Goal: Task Accomplishment & Management: Use online tool/utility

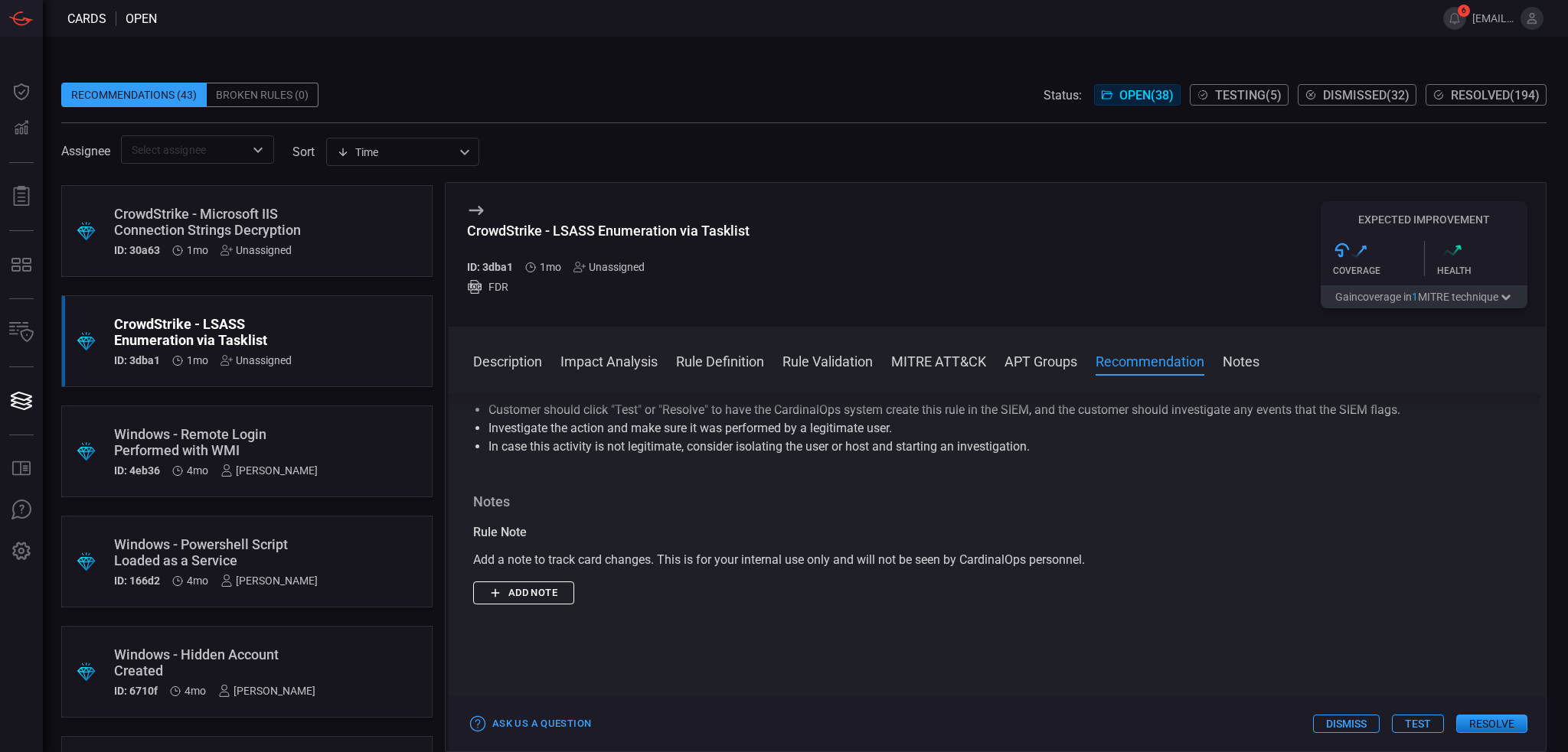
scroll to position [3465, 0]
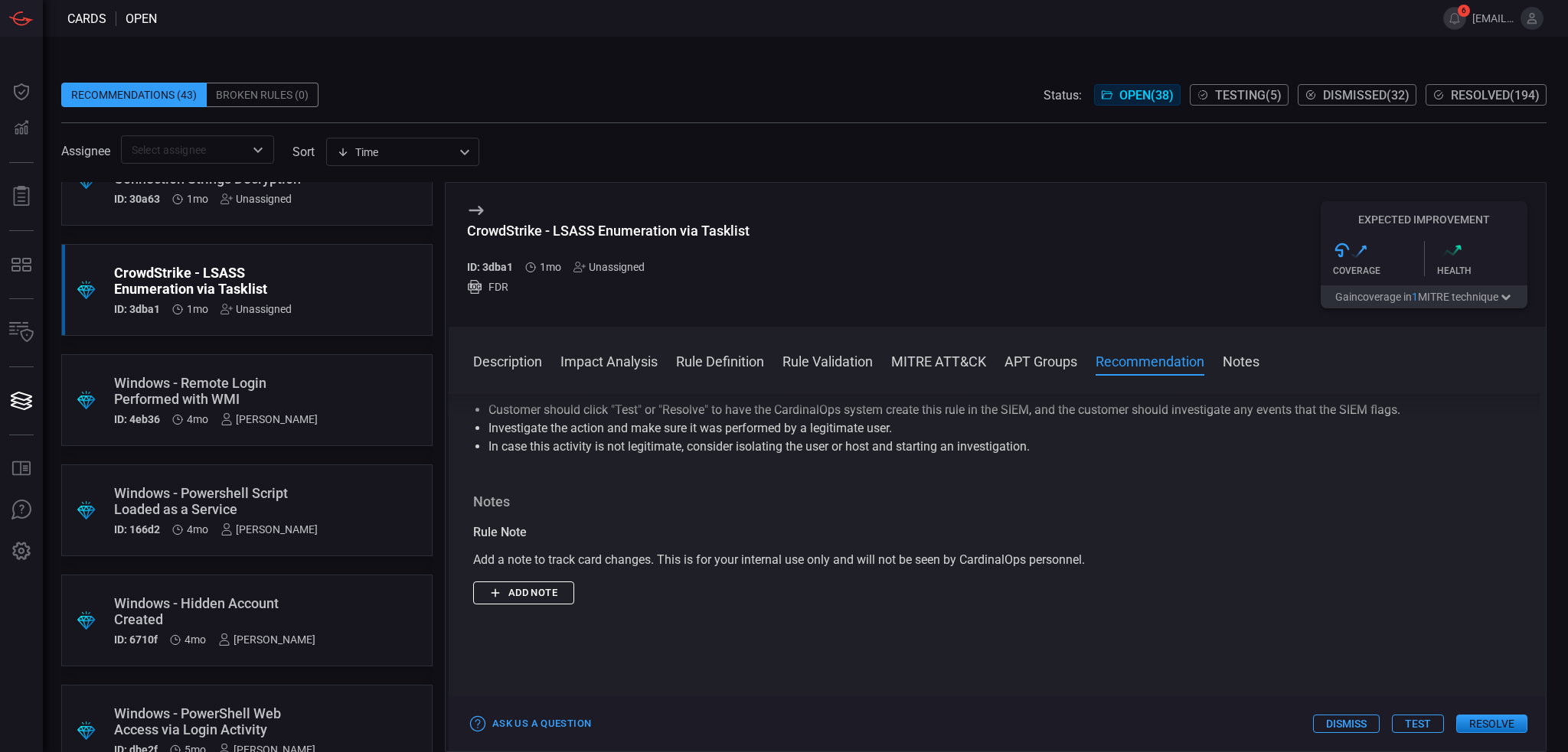
click at [294, 275] on div "CrowdStrike - LSASS Enumeration via Tasklist" at bounding box center [218, 281] width 207 height 32
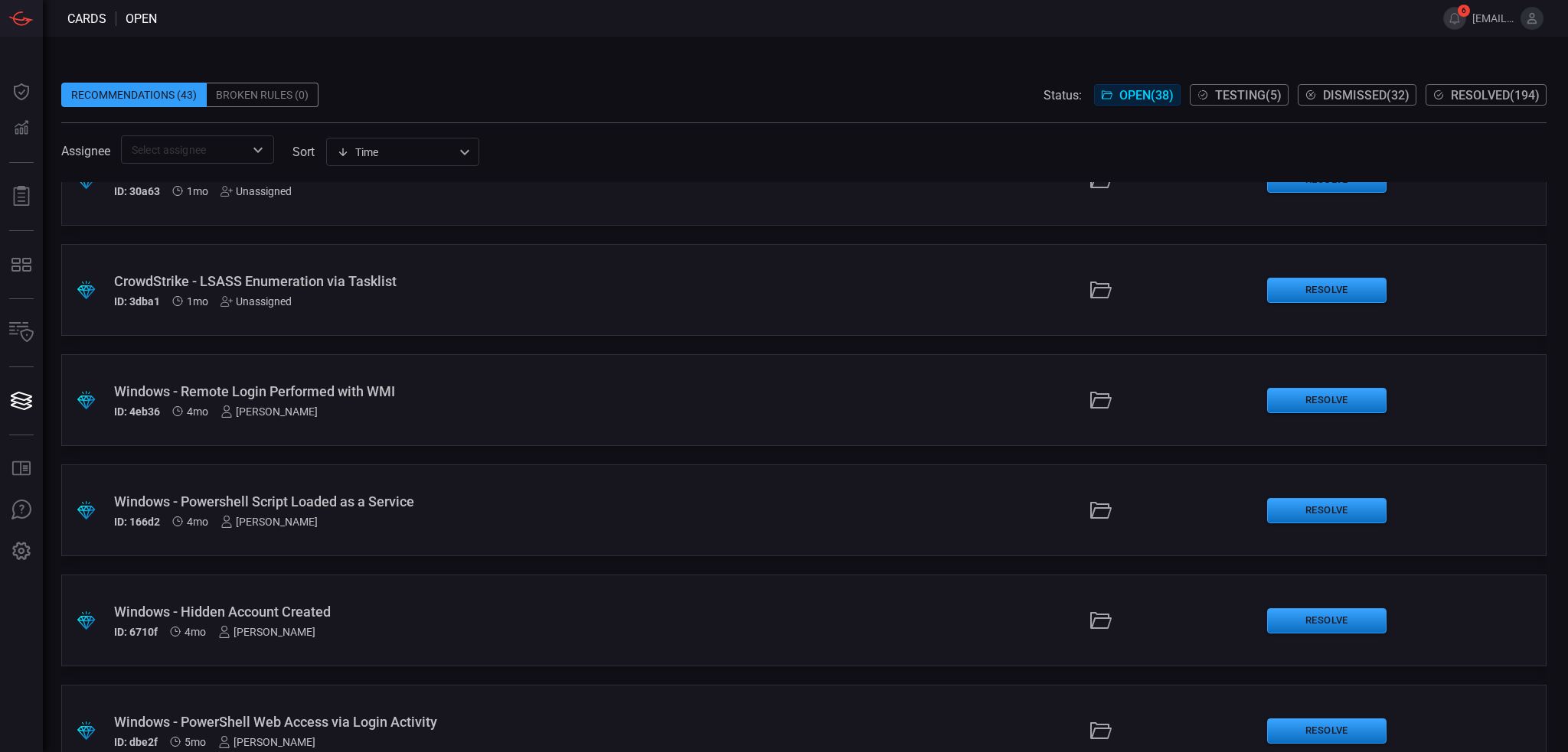
click at [294, 275] on div "CrowdStrike - LSASS Enumeration via Tasklist" at bounding box center [382, 281] width 535 height 16
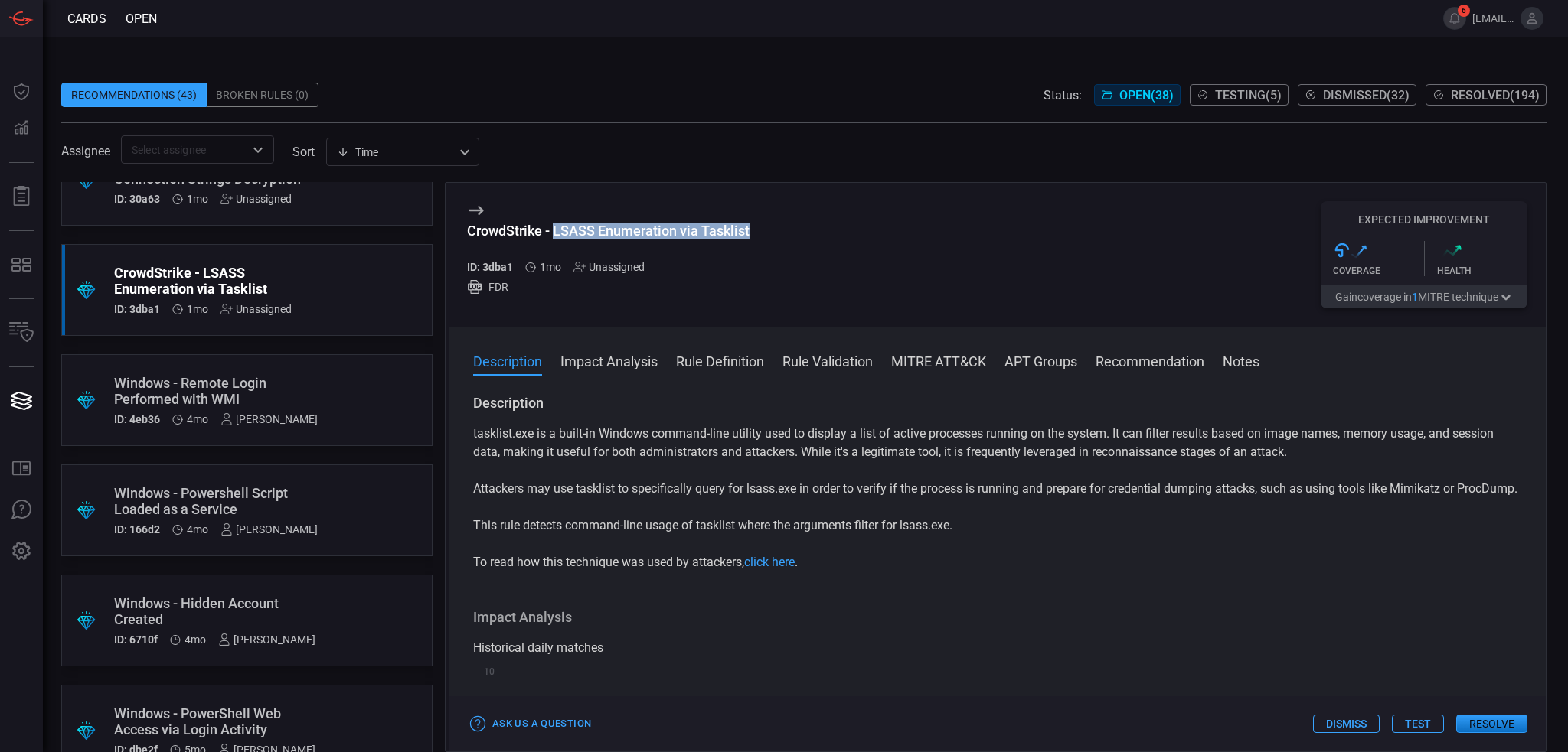
drag, startPoint x: 750, startPoint y: 227, endPoint x: 556, endPoint y: 243, distance: 194.7
click at [556, 243] on div "CrowdStrike - LSASS Enumeration via Tasklist ID: 3dba1 1mo Unassigned FDR Expec…" at bounding box center [996, 255] width 1097 height 144
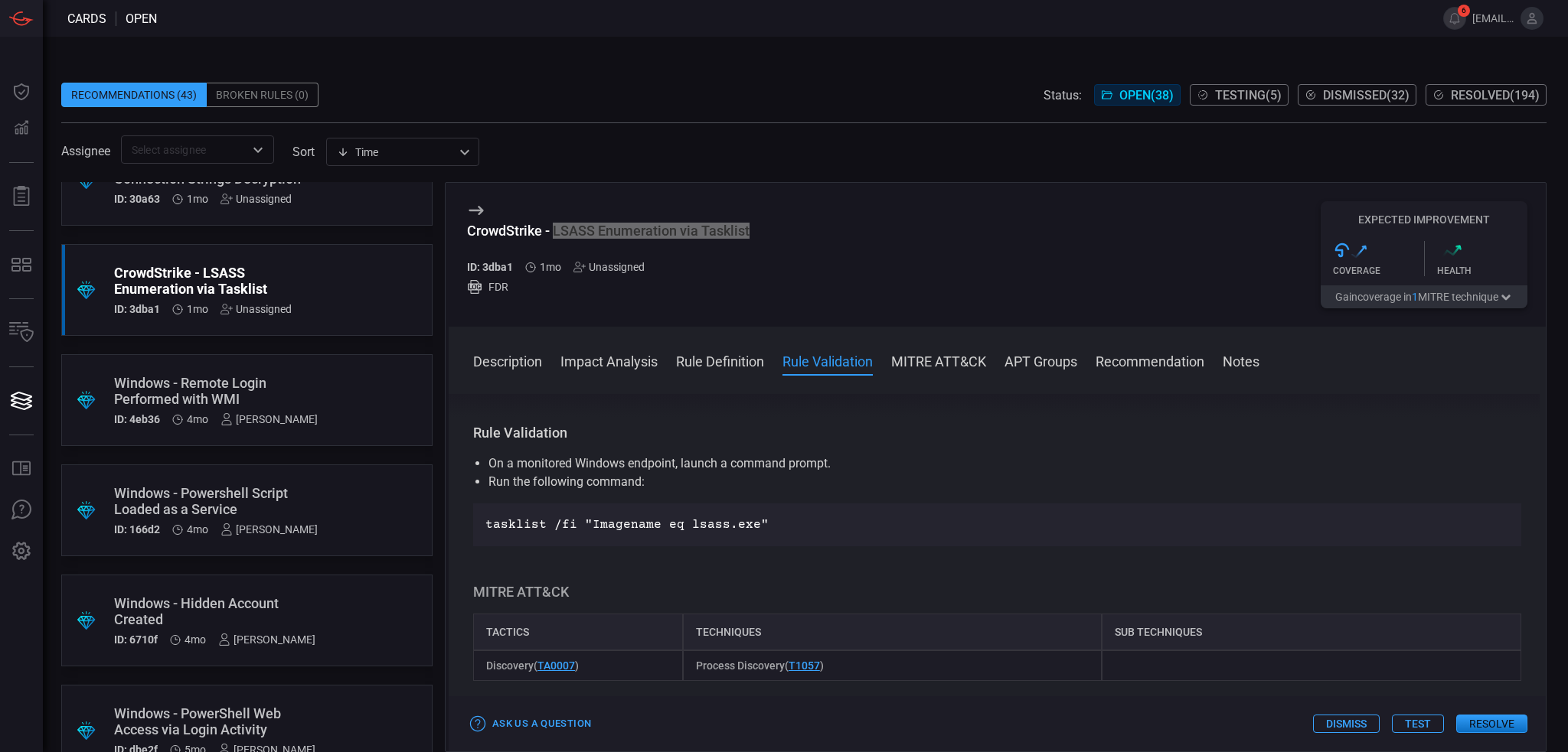
scroll to position [765, 0]
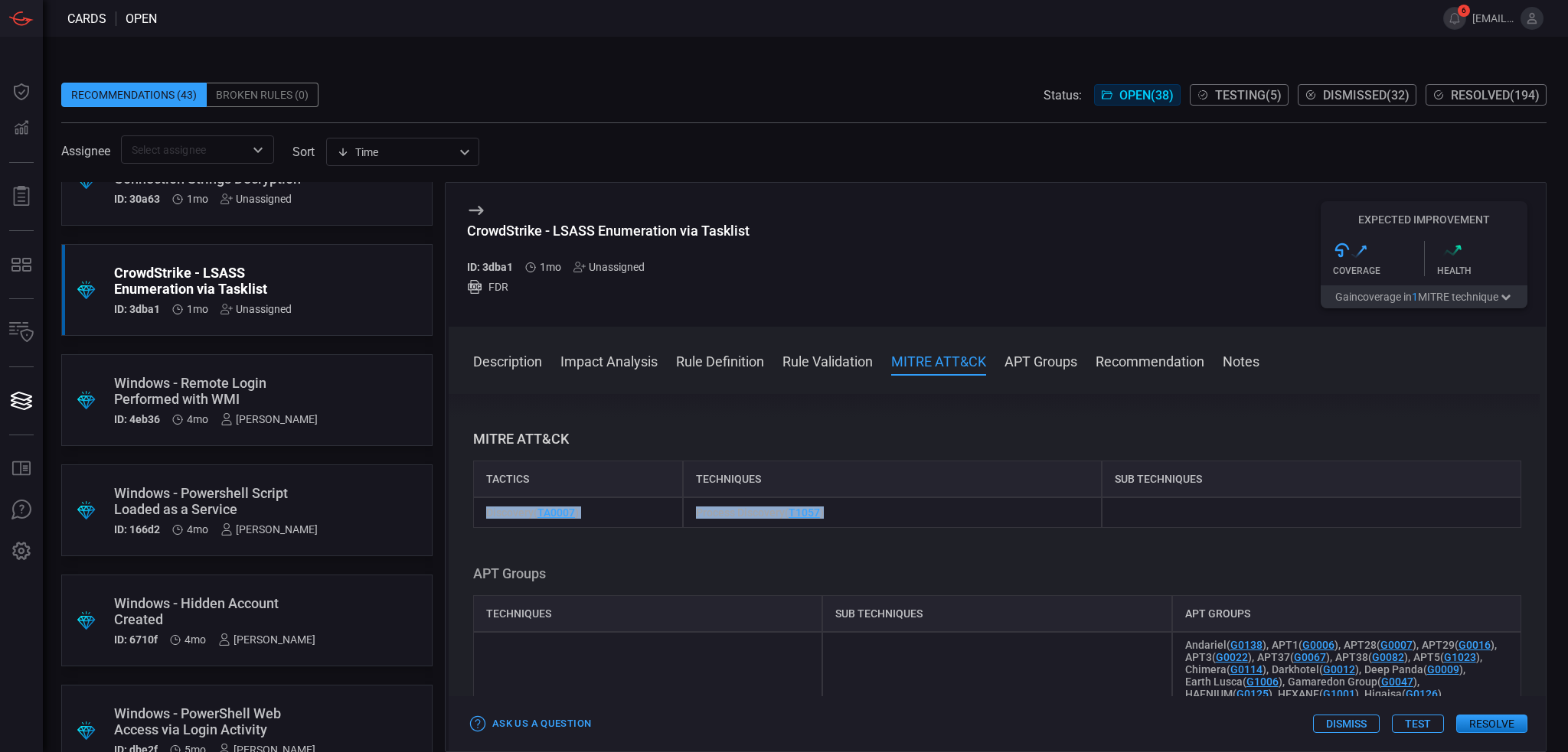
drag, startPoint x: 864, startPoint y: 529, endPoint x: 479, endPoint y: 535, distance: 385.0
click at [479, 528] on div "Discovery ( TA0007 ) Process Discovery ( T1057 )" at bounding box center [997, 512] width 1048 height 31
copy div "Discovery ( TA0007 ) Process Discovery ( T1057 )"
click at [884, 497] on div "Techniques" at bounding box center [892, 479] width 420 height 36
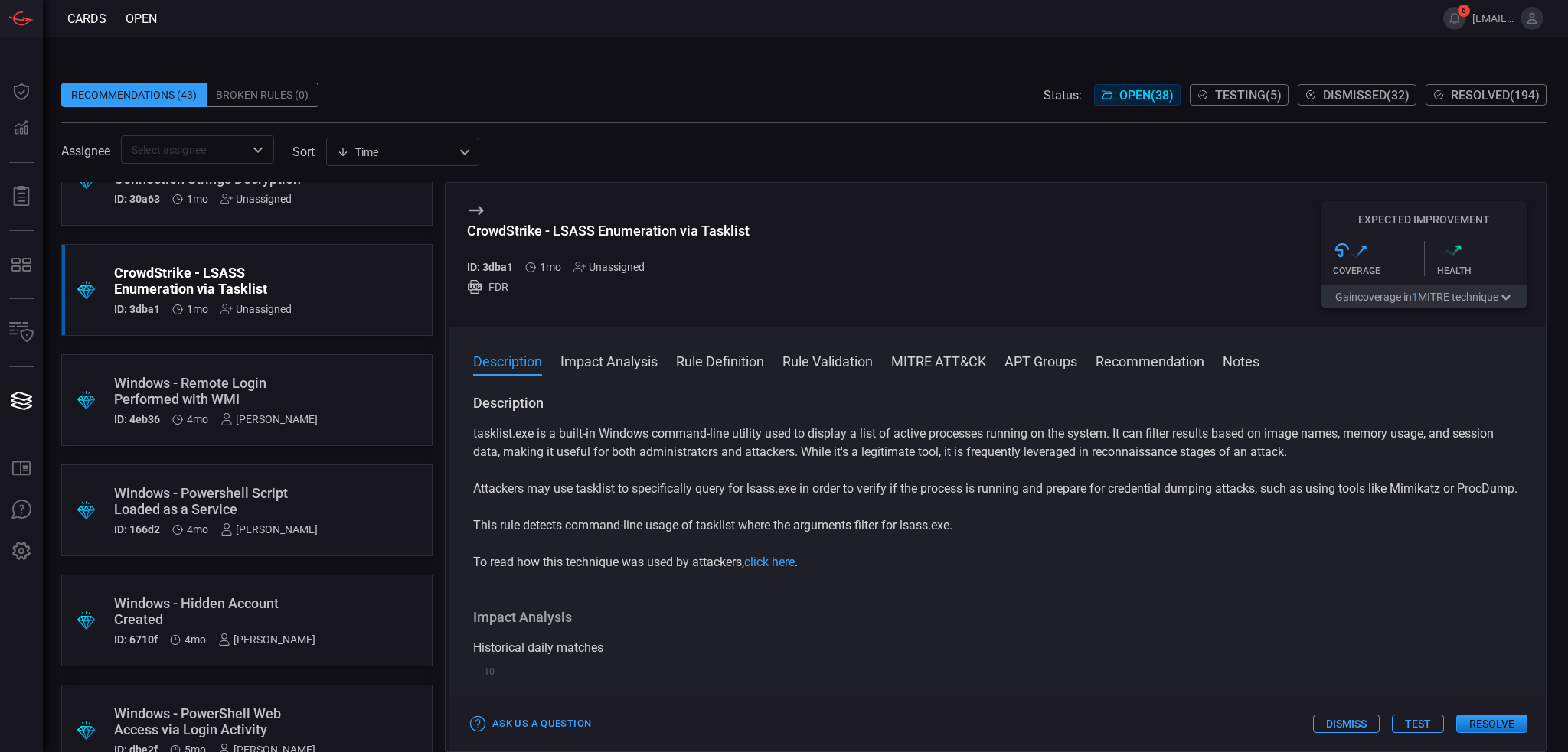
scroll to position [3465, 0]
click at [1100, 564] on div "tasklist.exe is a built-in Windows command-line utility used to display a list …" at bounding box center [997, 498] width 1048 height 147
click at [499, 437] on p "tasklist.exe is a built-in Windows command-line utility used to display a list …" at bounding box center [997, 443] width 1048 height 36
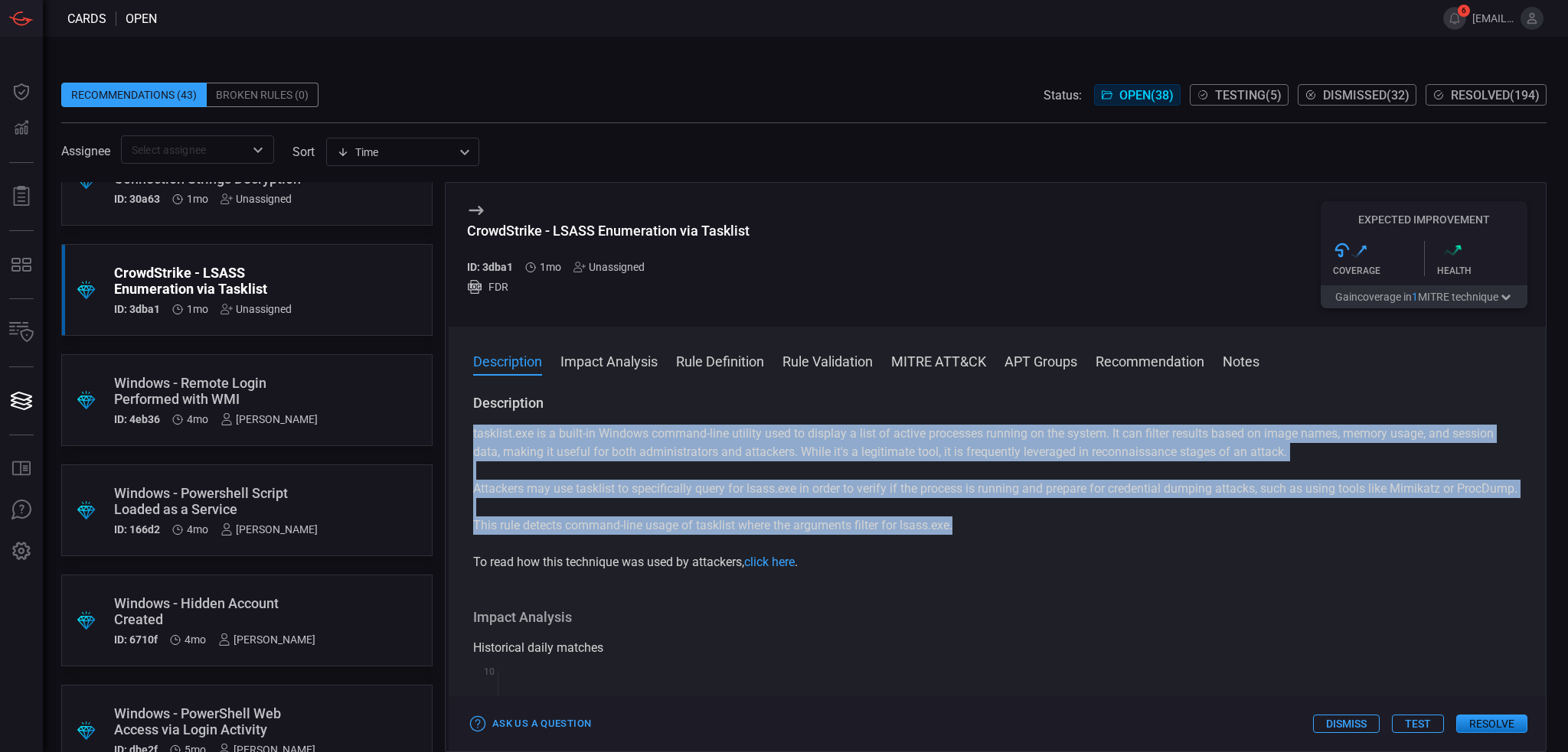
drag, startPoint x: 962, startPoint y: 541, endPoint x: 471, endPoint y: 443, distance: 500.7
click at [471, 443] on div "Description tasklist.exe is a built-in Windows command-line utility used to dis…" at bounding box center [996, 570] width 1097 height 352
copy div "tasklist.exe is a built-in Windows command-line utility used to display a list …"
click at [797, 414] on div "Description tasklist.exe is a built-in Windows command-line utility used to dis…" at bounding box center [997, 483] width 1048 height 178
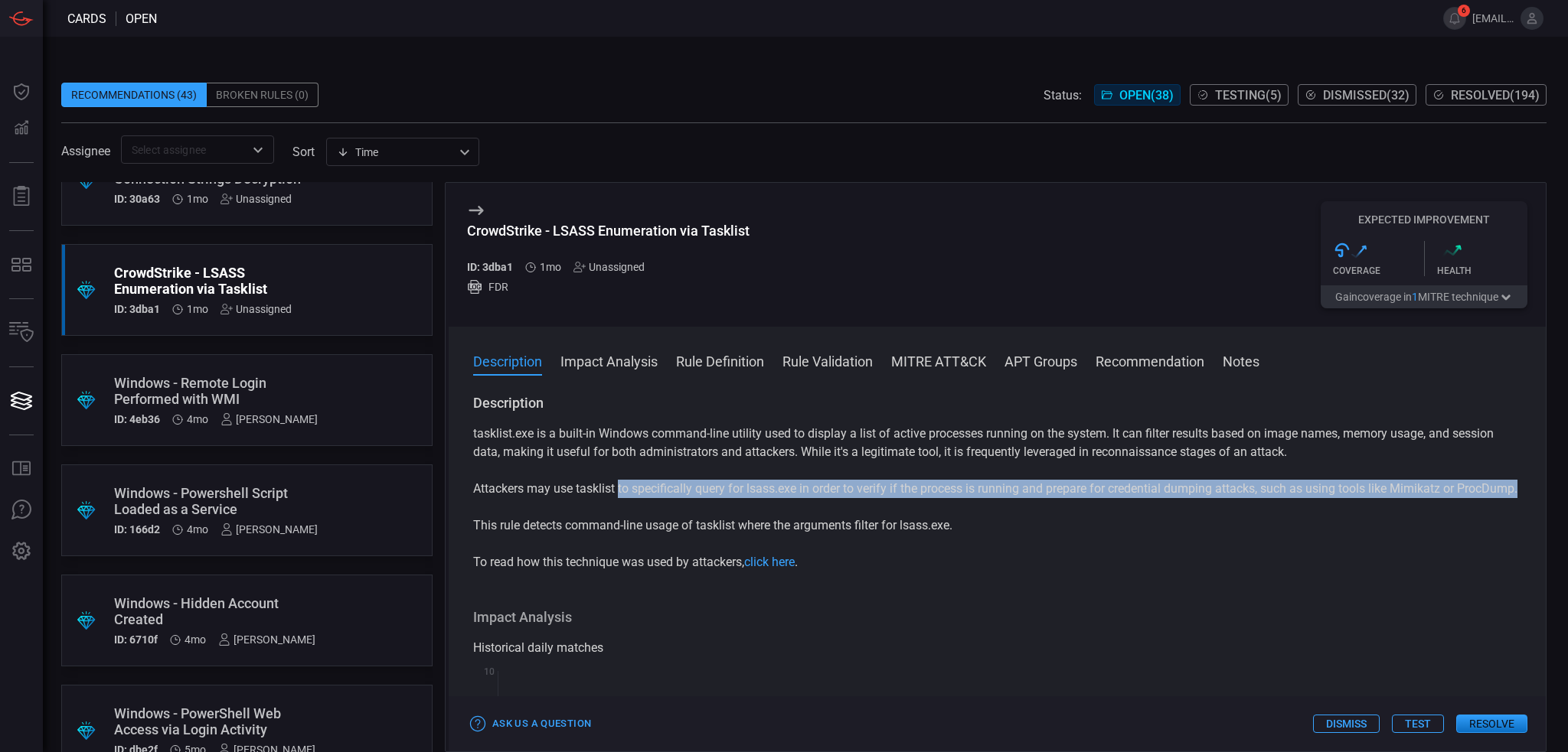
drag, startPoint x: 632, startPoint y: 491, endPoint x: 1091, endPoint y: 489, distance: 459.0
click at [1239, 498] on p "Attackers may use tasklist to specifically query for lsass.exe in order to veri…" at bounding box center [997, 489] width 1048 height 18
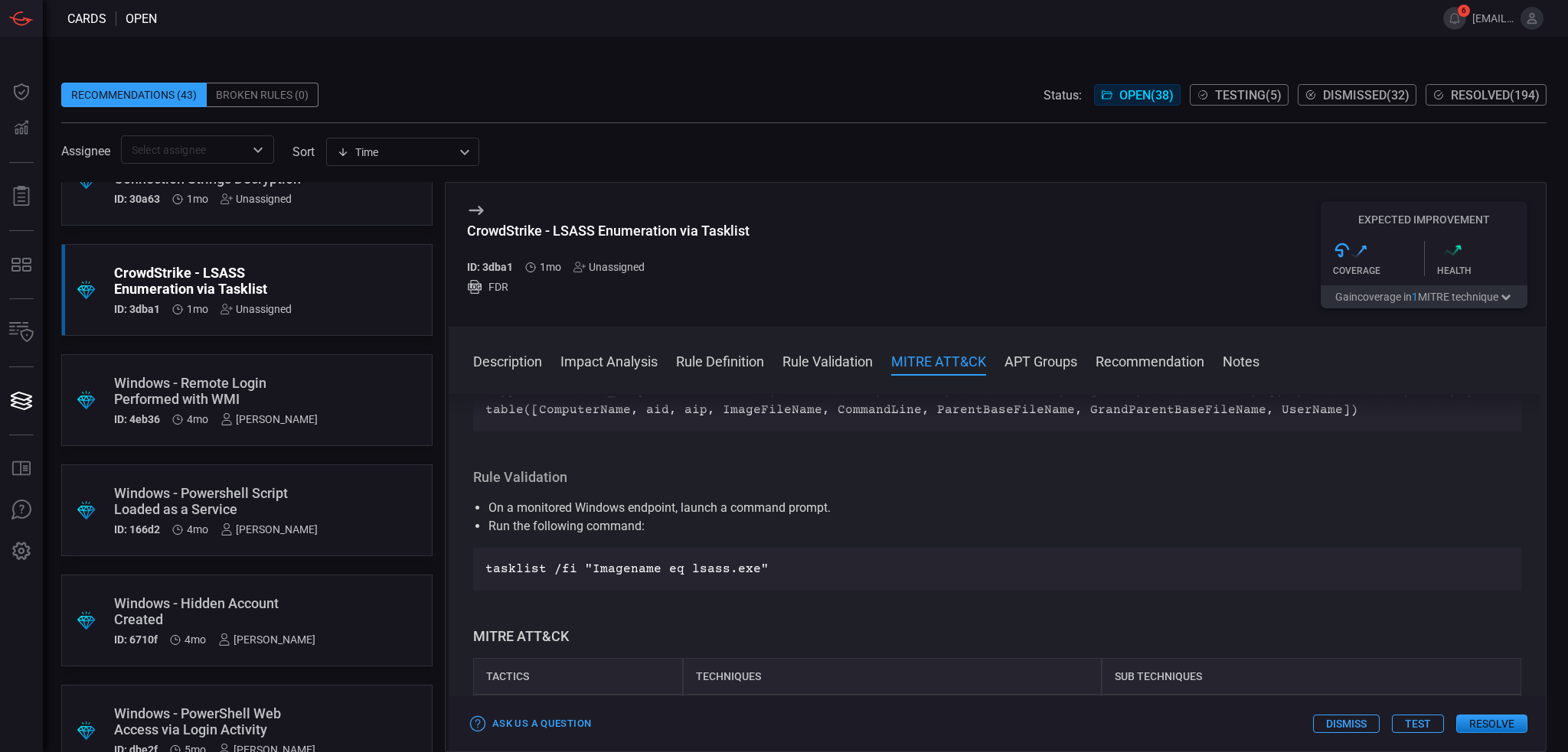
scroll to position [689, 0]
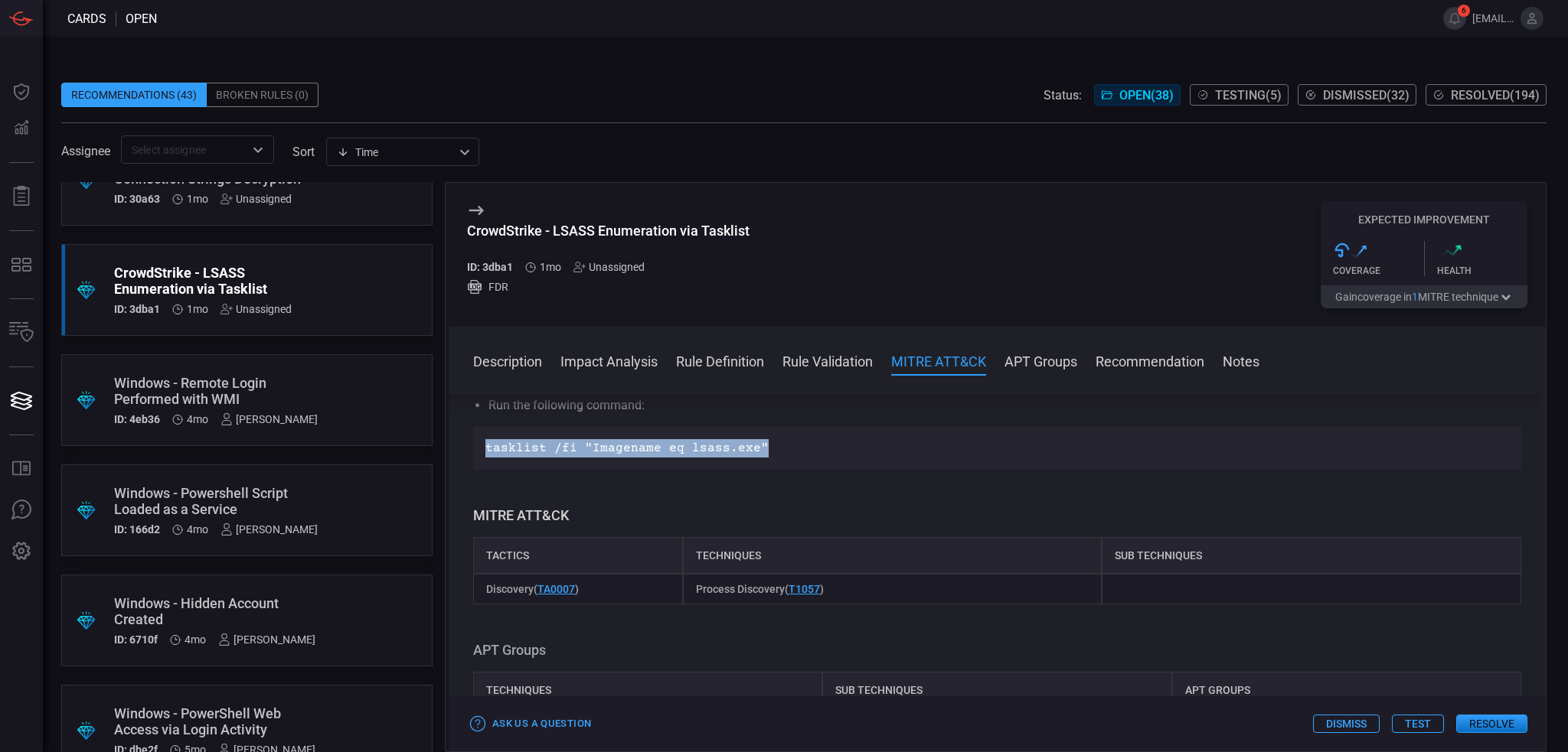
drag, startPoint x: 765, startPoint y: 468, endPoint x: 481, endPoint y: 474, distance: 284.1
click at [481, 470] on div "tasklist /fi "Imagename eq lsass.exe"" at bounding box center [997, 449] width 1048 height 43
copy p "tasklist /fi "Imagename eq lsass.exe""
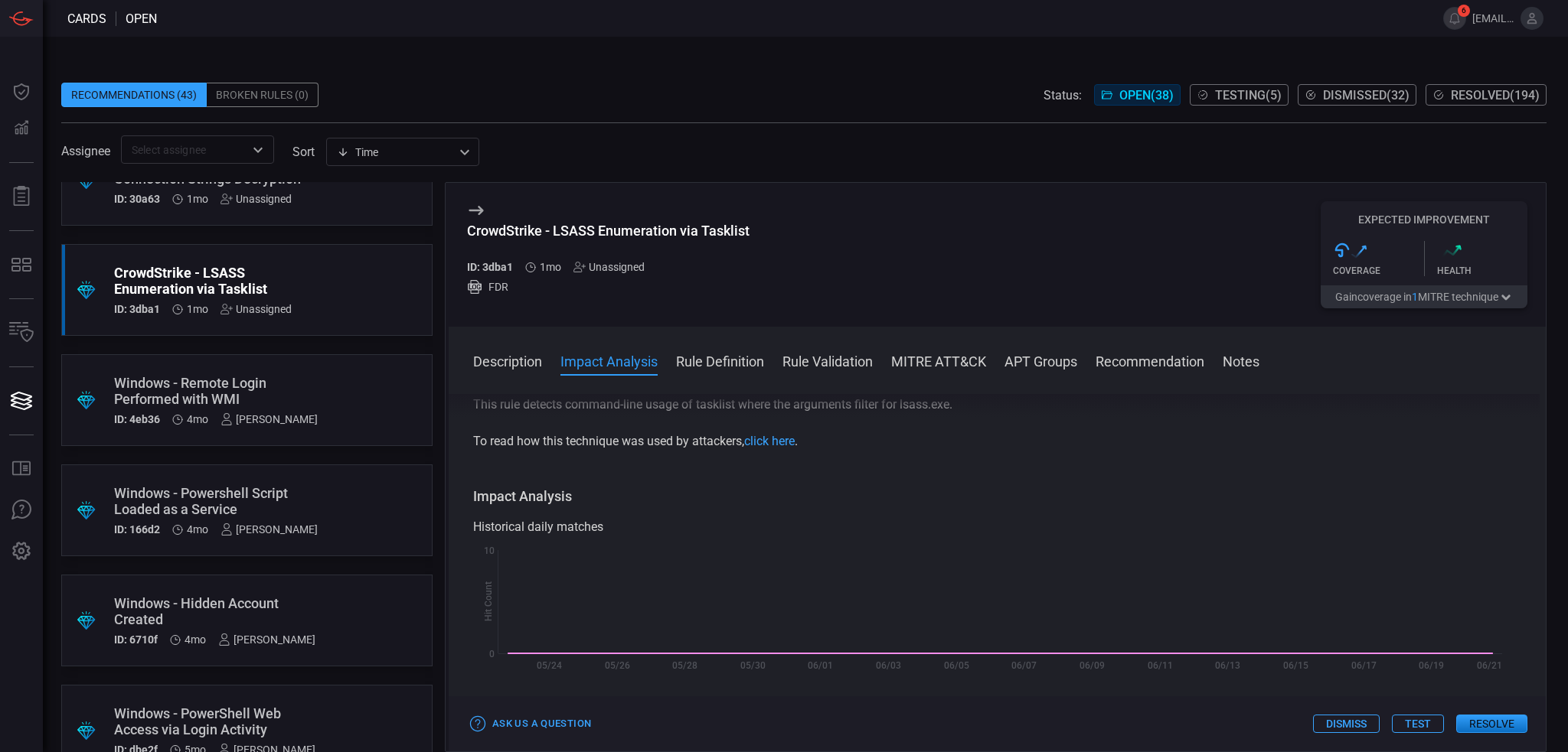
scroll to position [504, 0]
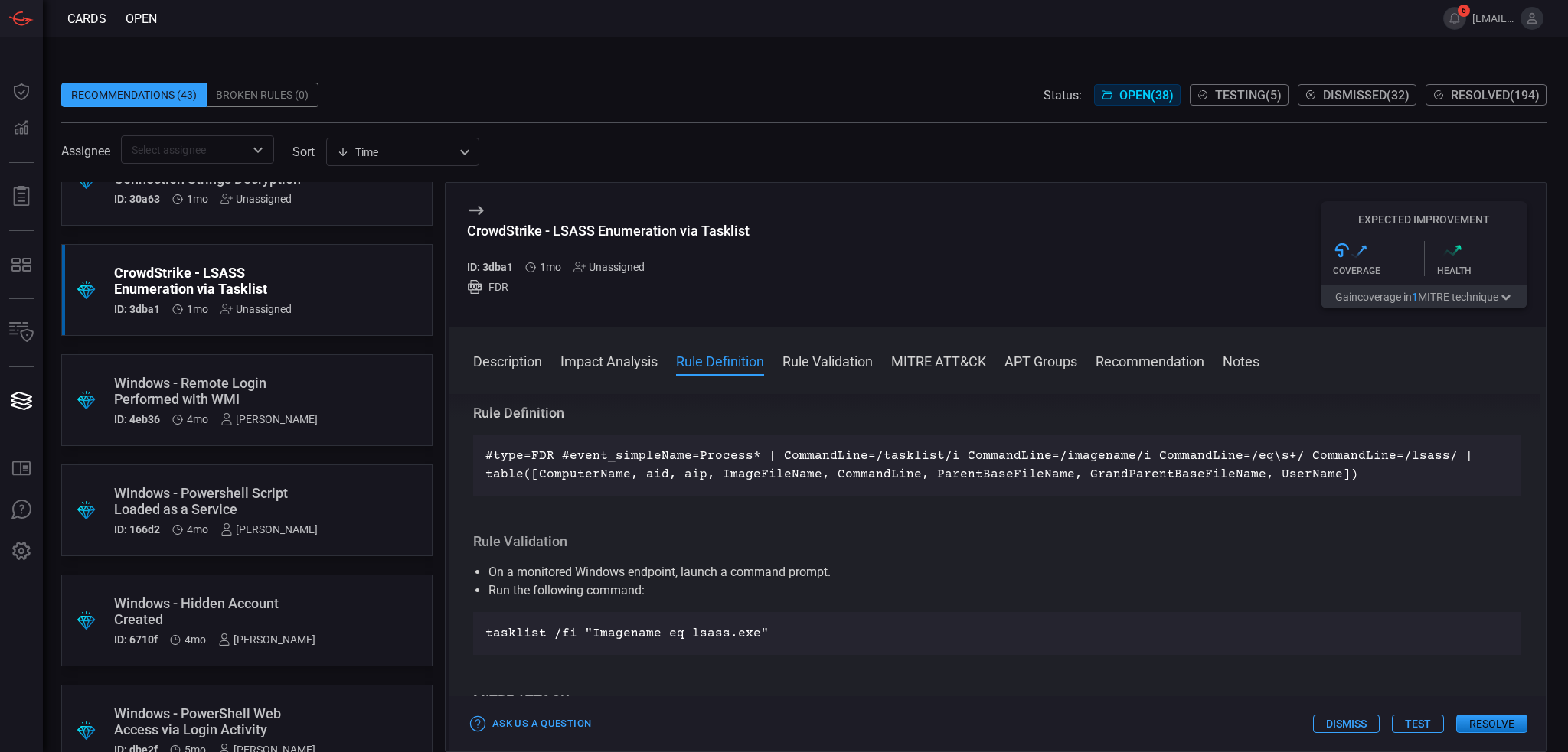
click at [1004, 551] on h3 "Rule Validation" at bounding box center [997, 541] width 1048 height 18
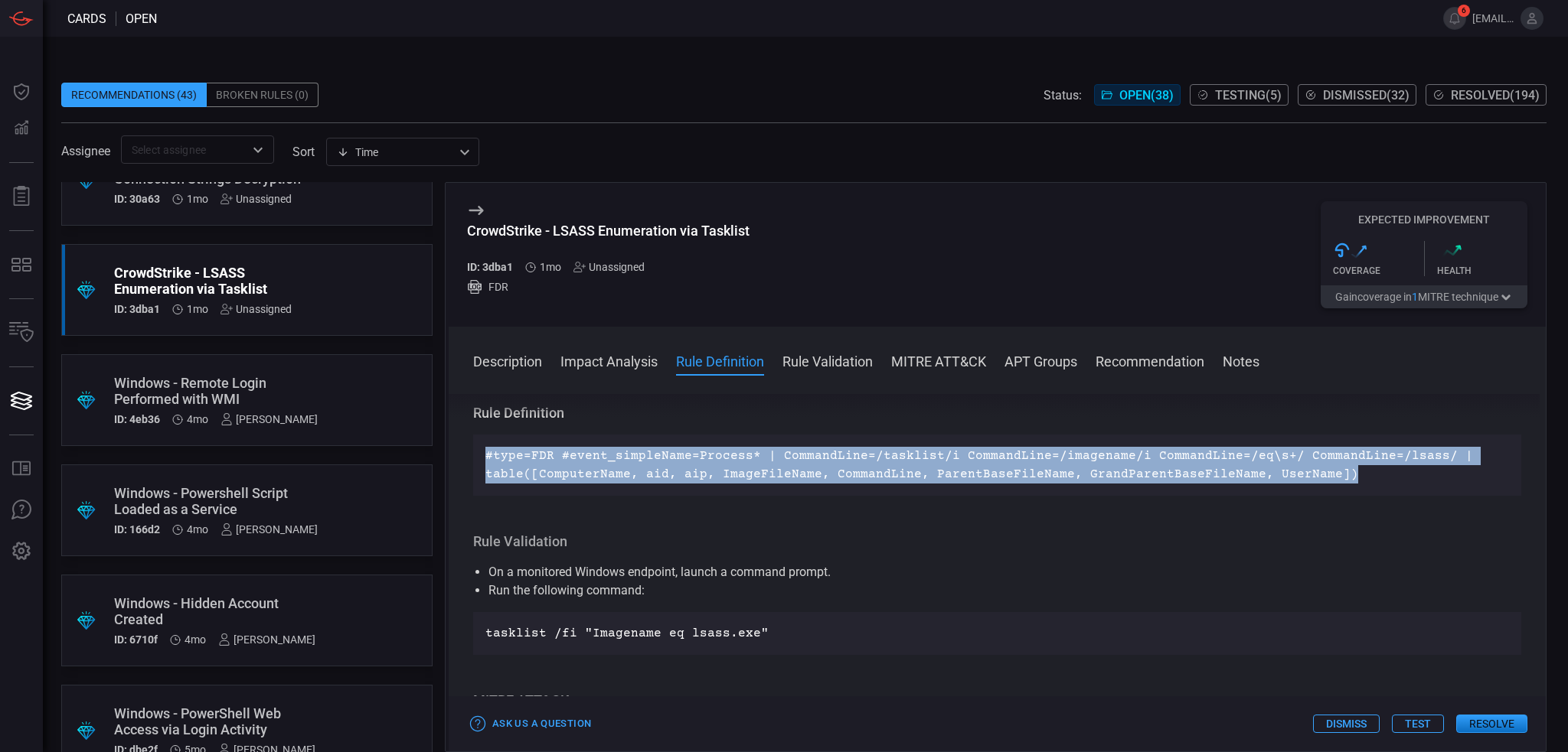
drag, startPoint x: 1327, startPoint y: 487, endPoint x: 447, endPoint y: 470, distance: 880.2
click at [447, 470] on div "CrowdStrike - LSASS Enumeration via Tasklist ID: 3dba1 1mo Unassigned FDR Expec…" at bounding box center [995, 468] width 1101 height 571
copy p "#type=FDR #event_simpleName=Process* | CommandLine=/tasklist/i CommandLine=/ima…"
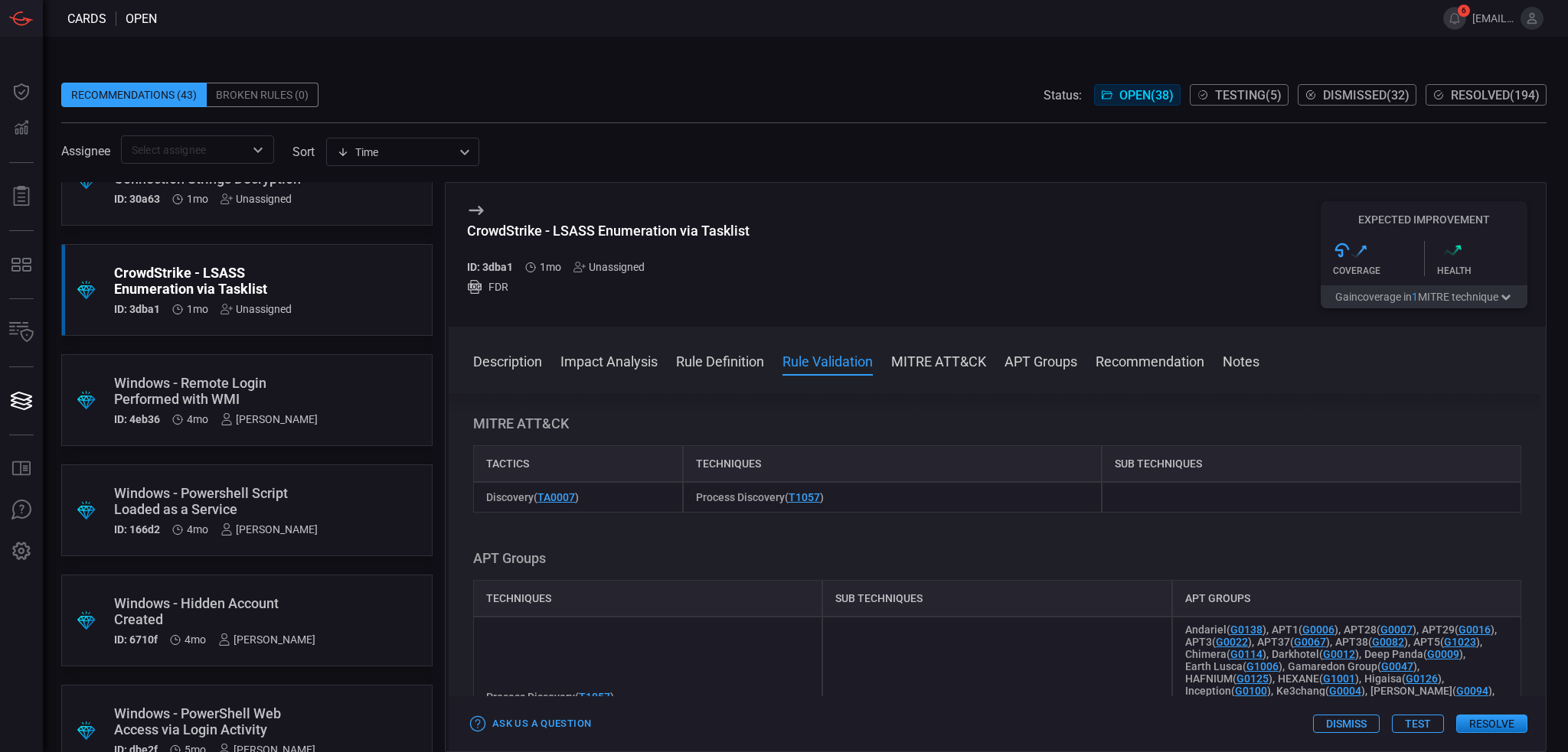
scroll to position [613, 0]
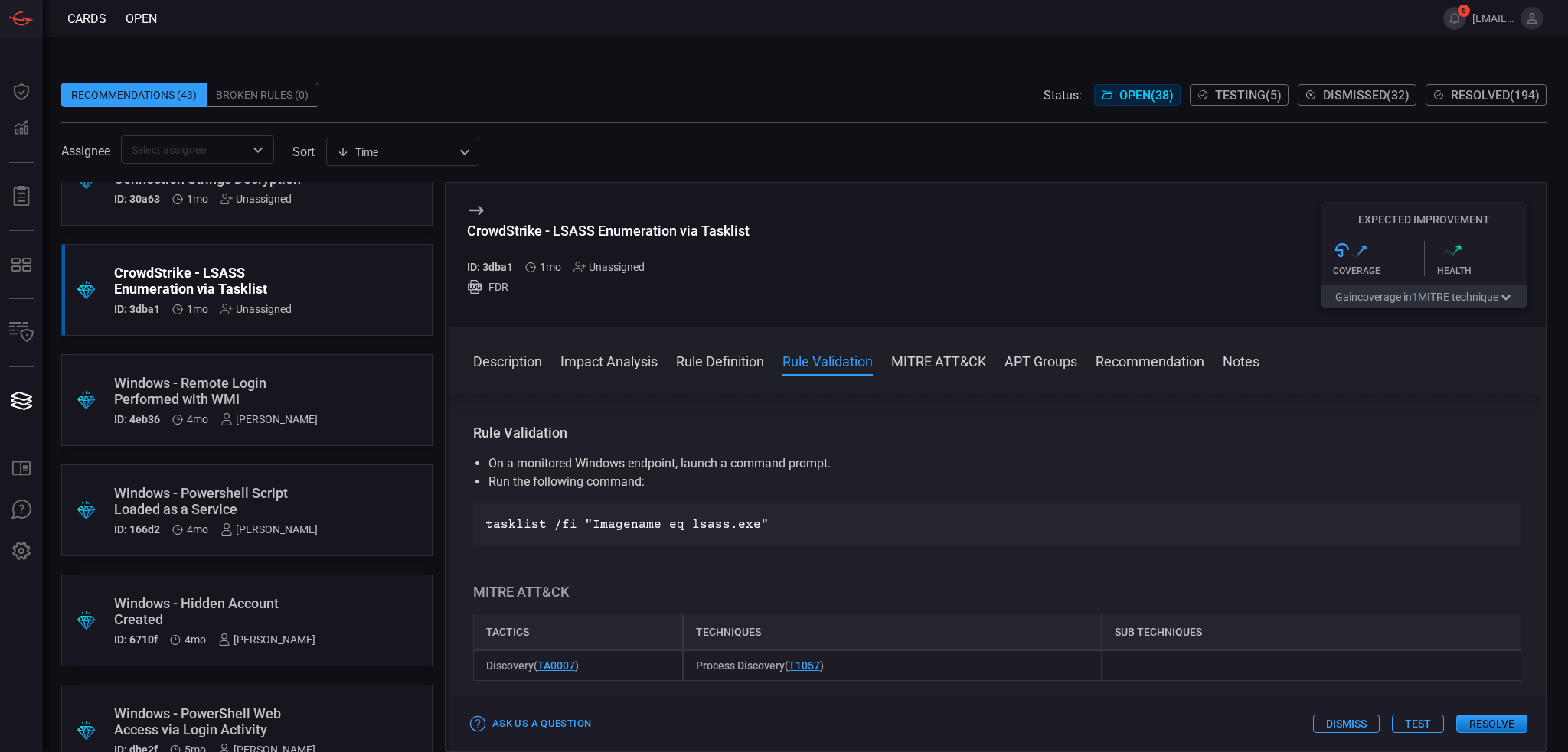
click at [971, 566] on div "Description tasklist.exe is a built-in Windows command-line utility used to dis…" at bounding box center [996, 570] width 1097 height 352
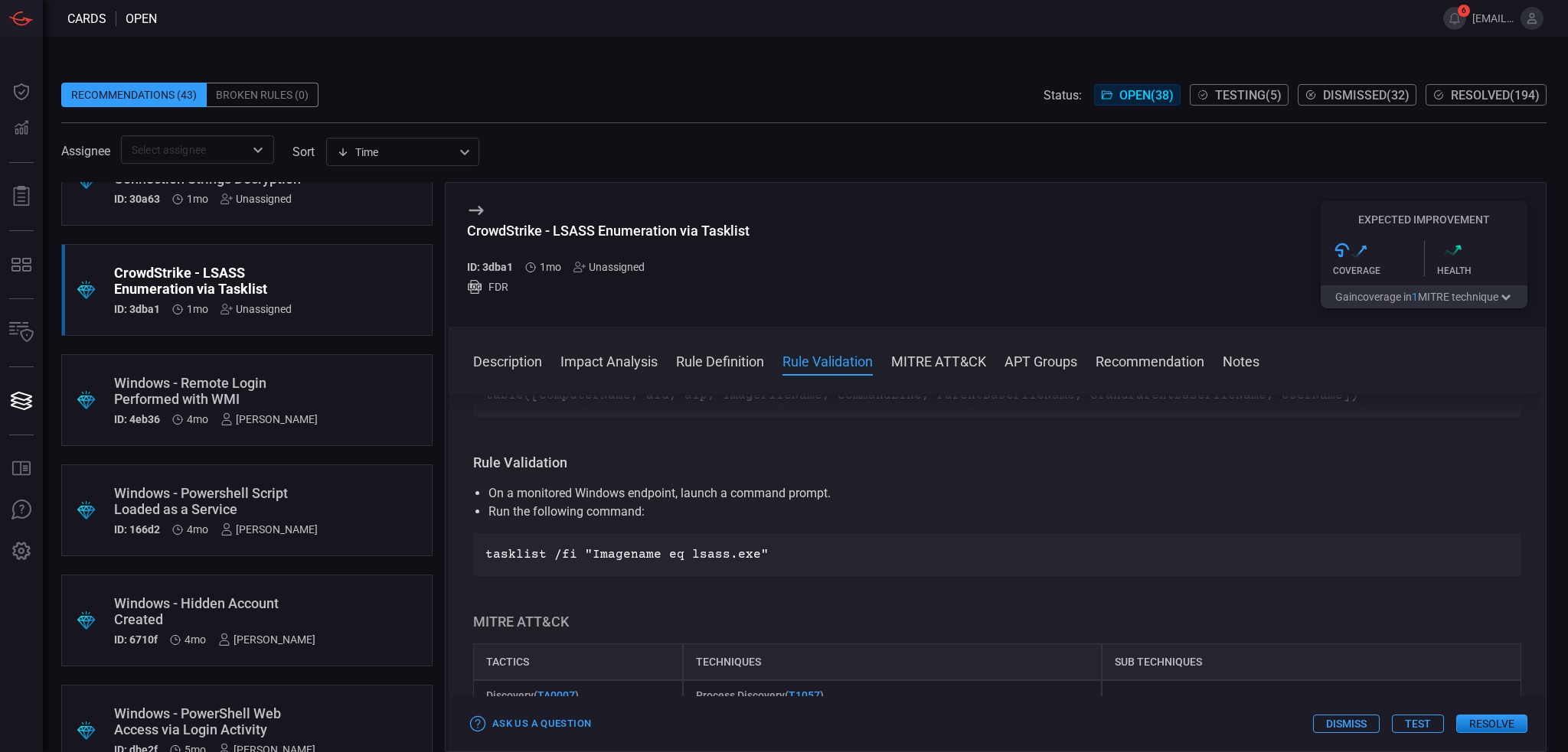
scroll to position [535, 0]
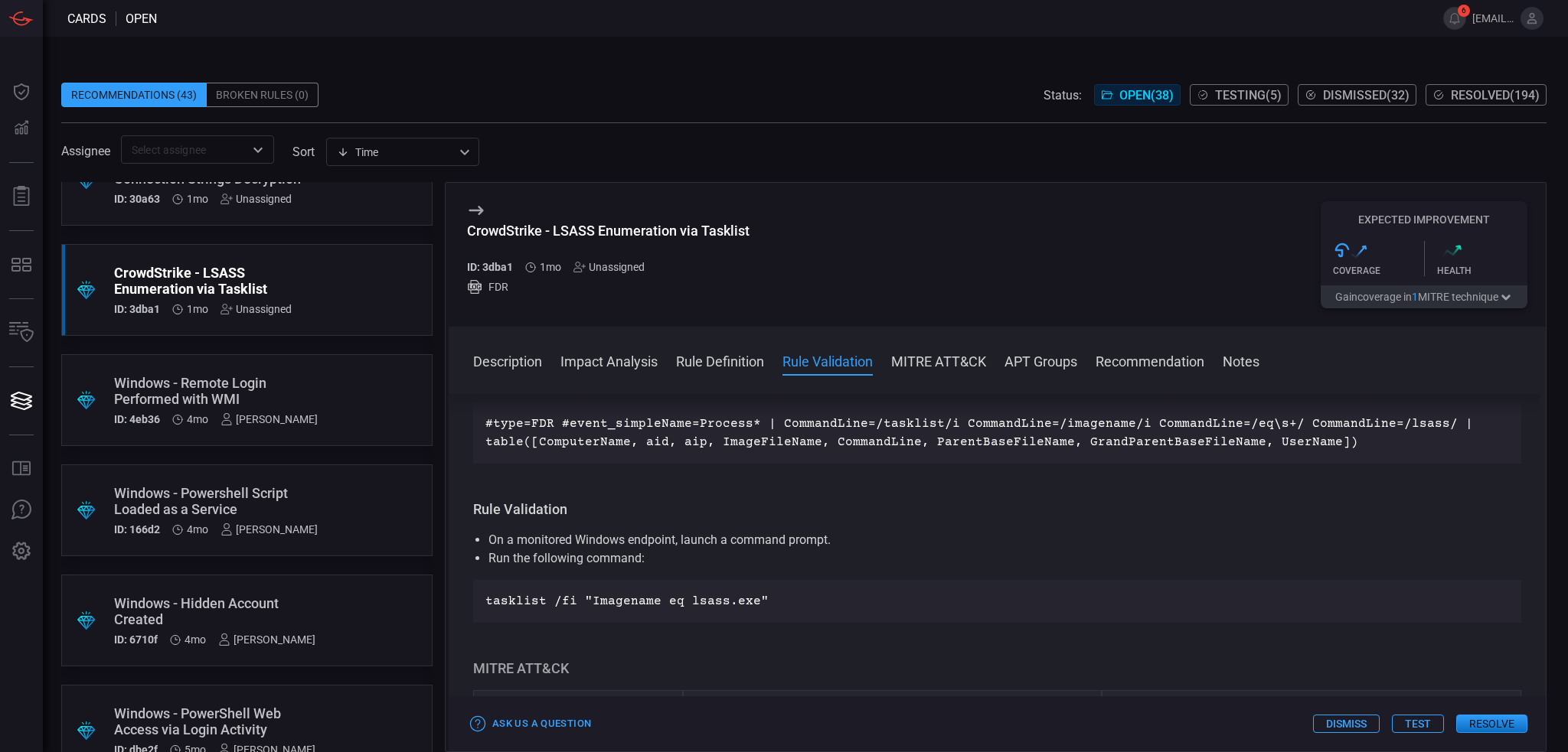
click at [1429, 728] on button "Test" at bounding box center [1417, 723] width 52 height 18
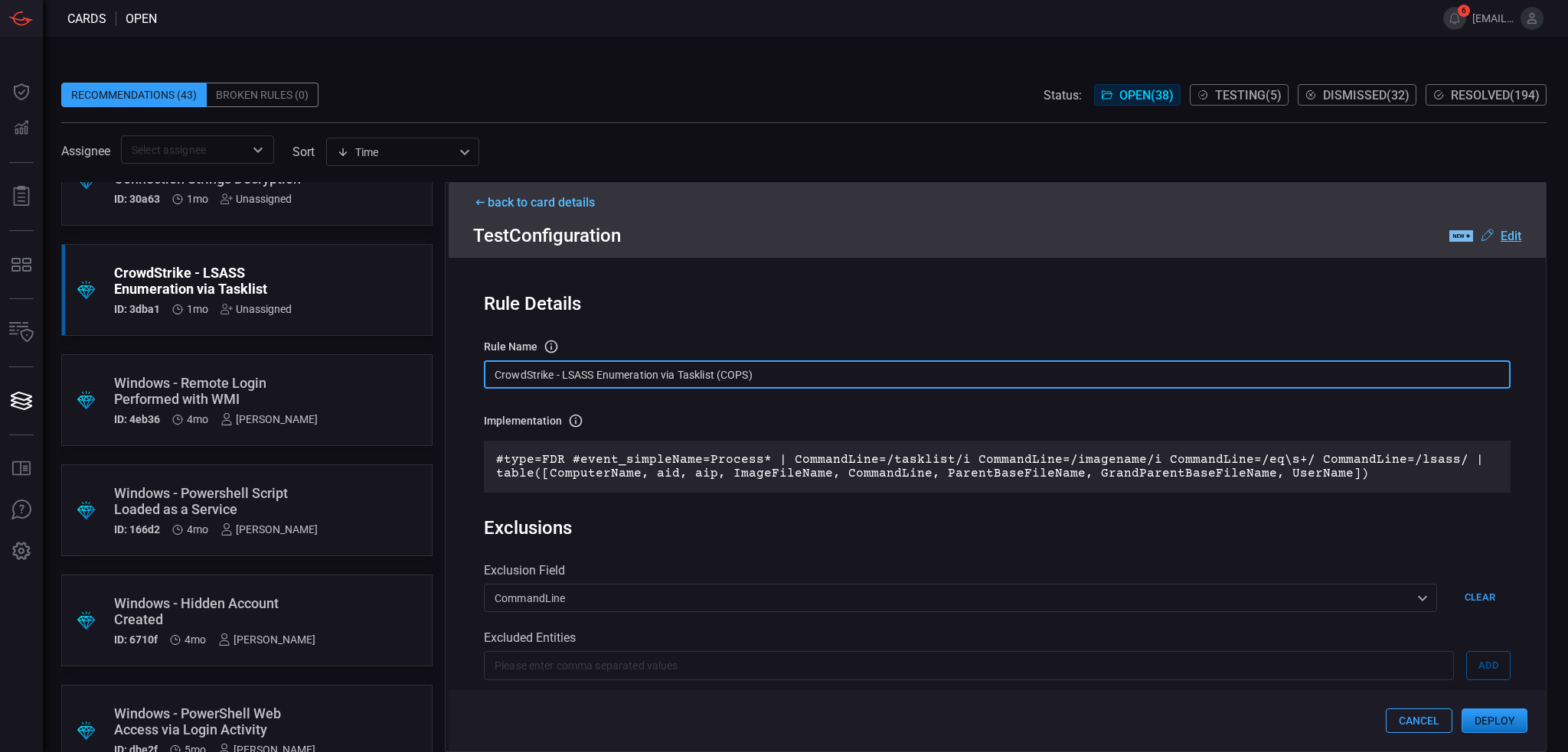
drag, startPoint x: 565, startPoint y: 379, endPoint x: 494, endPoint y: 381, distance: 71.0
click at [494, 381] on input "CrowdStrike - LSASS Enumeration via Tasklist (COPS)" at bounding box center [997, 375] width 1027 height 29
click at [582, 388] on input "CrowdStrike - LSASS Enumeration via Tasklist (COPS)" at bounding box center [997, 375] width 1027 height 29
drag, startPoint x: 562, startPoint y: 378, endPoint x: 319, endPoint y: 333, distance: 247.1
click at [319, 333] on div ".suggested_cards_icon{fill:url(#suggested_cards_icon);} Check Point - VPN Impos…" at bounding box center [804, 468] width 1485 height 571
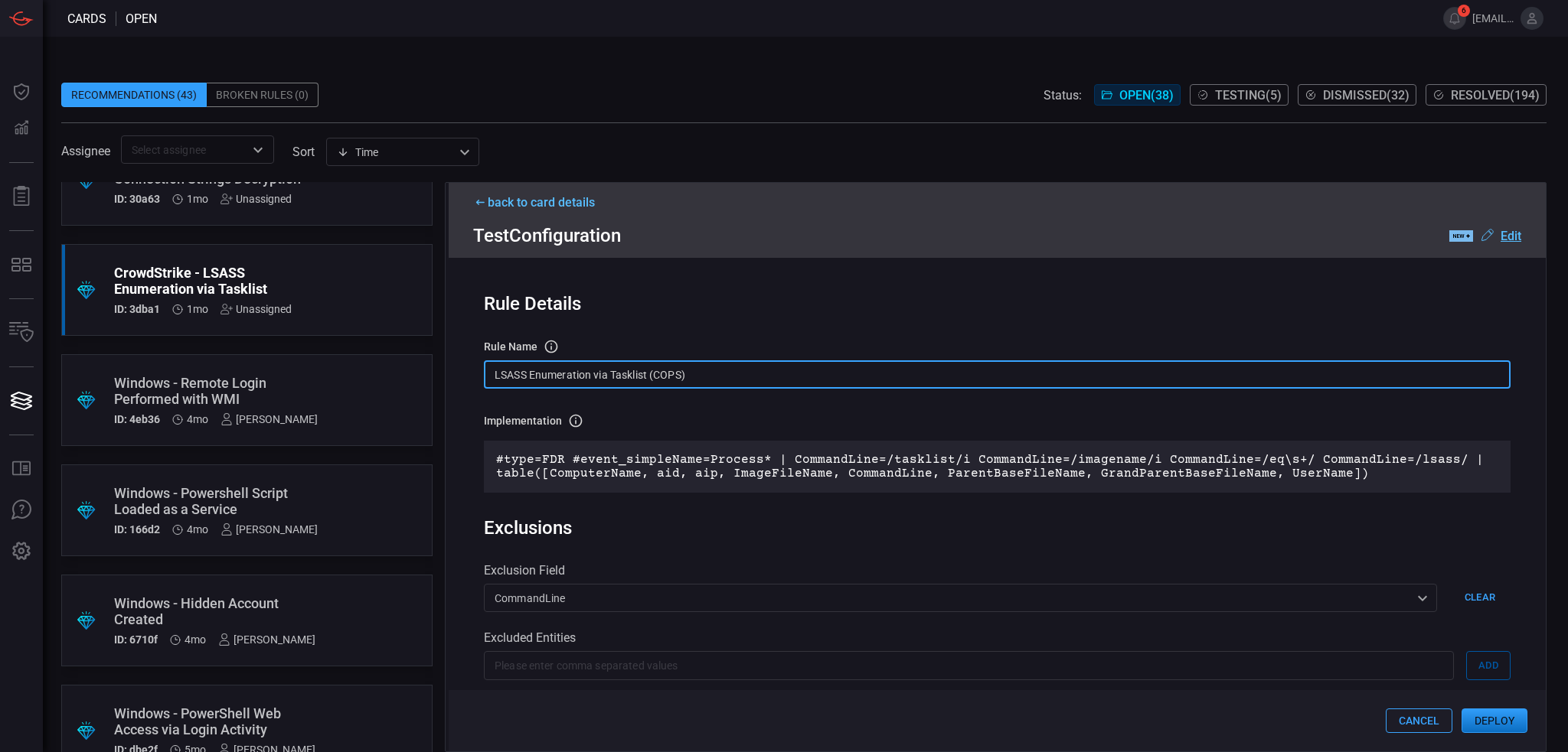
type input "LSASS Enumeration via Tasklist (COPS)"
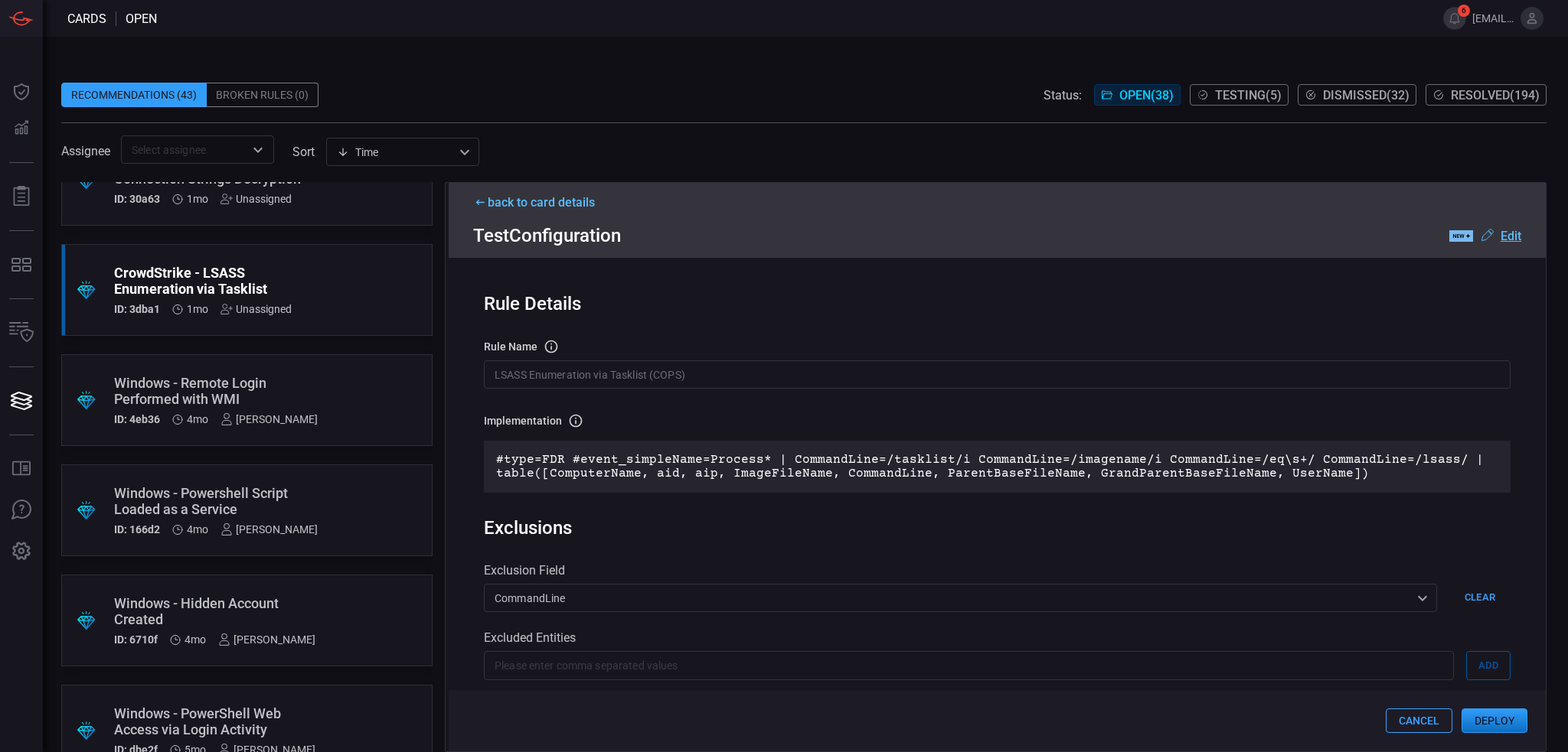
click at [1504, 238] on u "Edit" at bounding box center [1511, 236] width 21 height 14
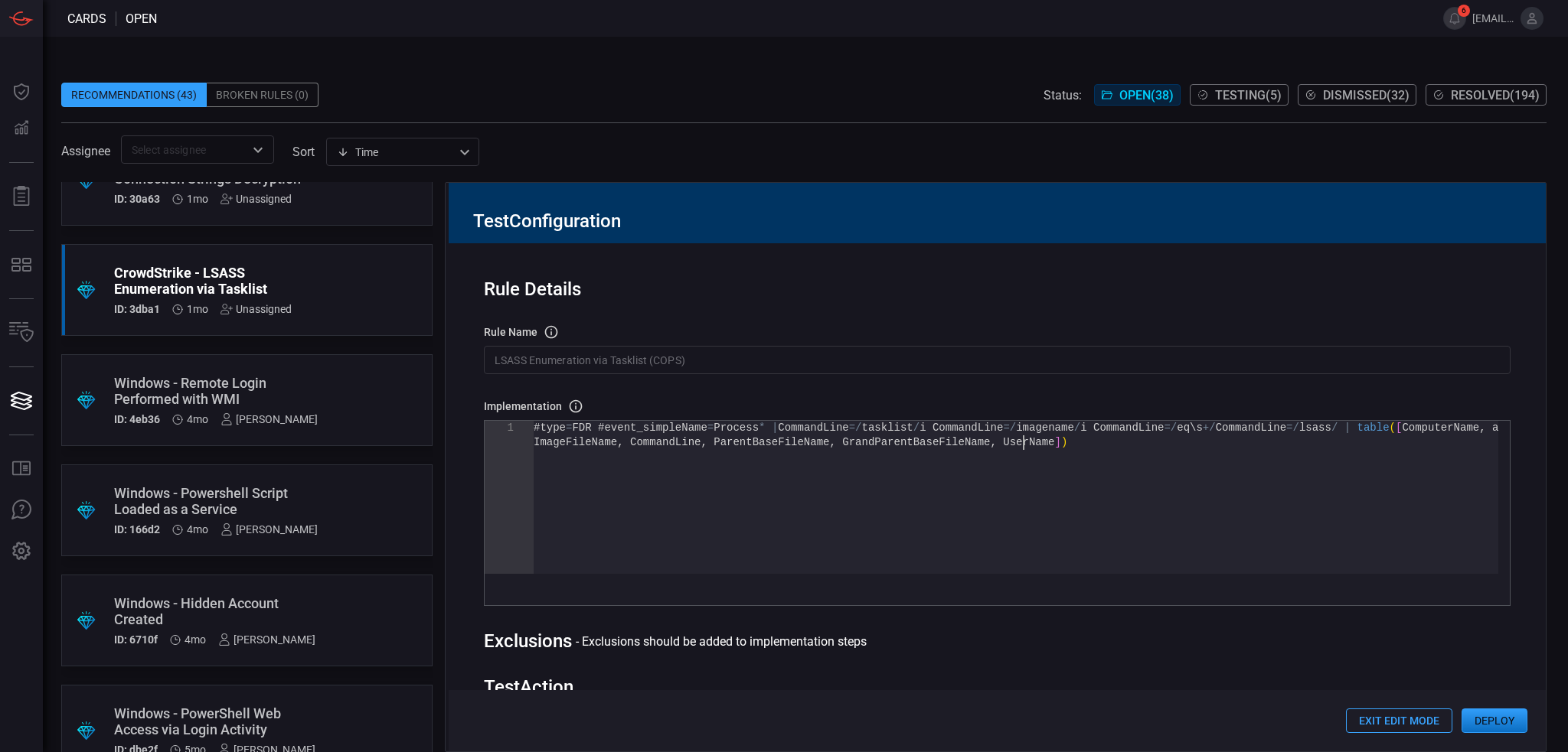
scroll to position [0, 0]
drag, startPoint x: 1067, startPoint y: 471, endPoint x: 181, endPoint y: 225, distance: 919.5
click at [533, 421] on div "#type = FDR #event_simpleName = Process * | CommandLine =/ tasklist / i Command…" at bounding box center [1015, 505] width 965 height 168
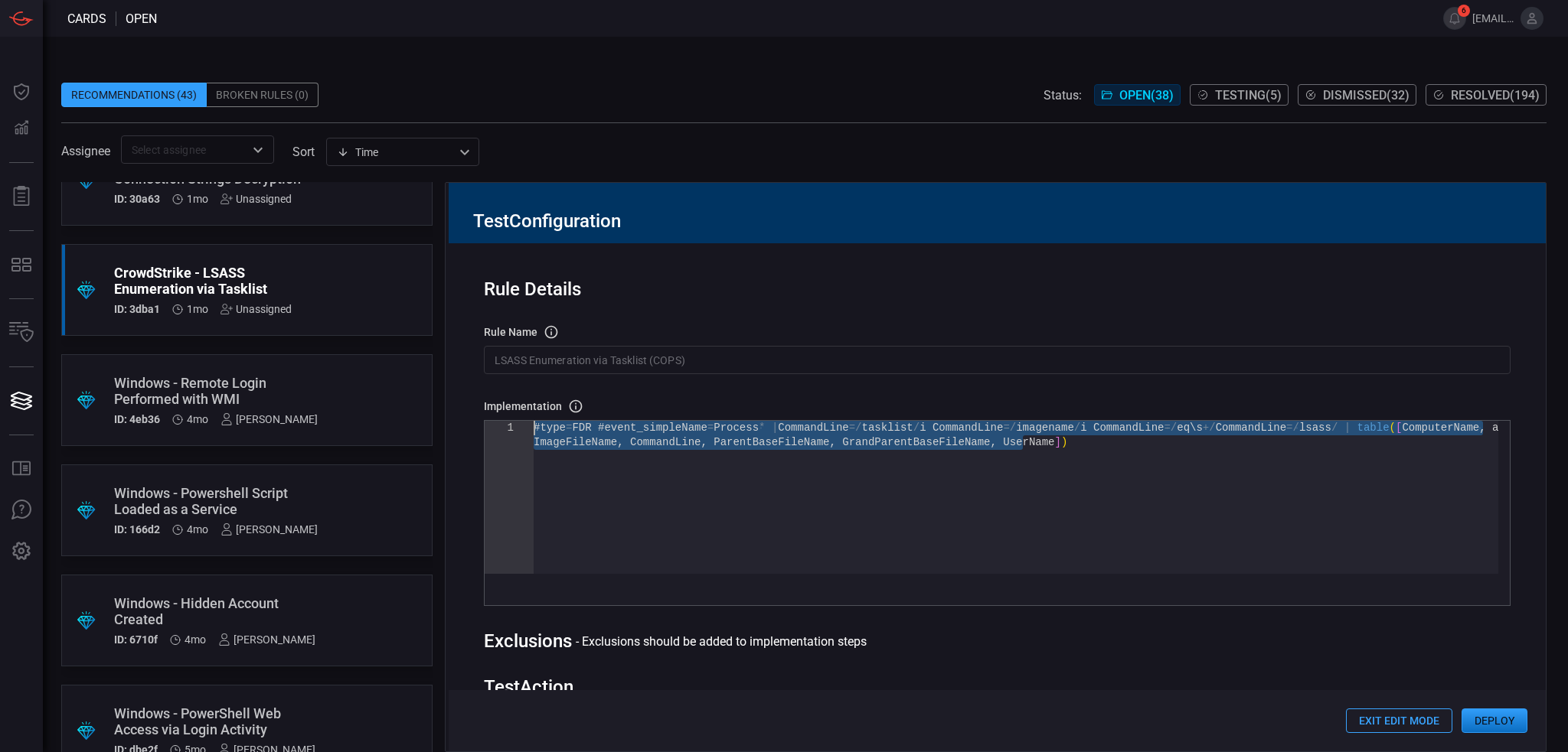
type textarea "#type=FDR #event_simpleName=Process* | CommandLine=/tasklist/i CommandLine=/ima…"
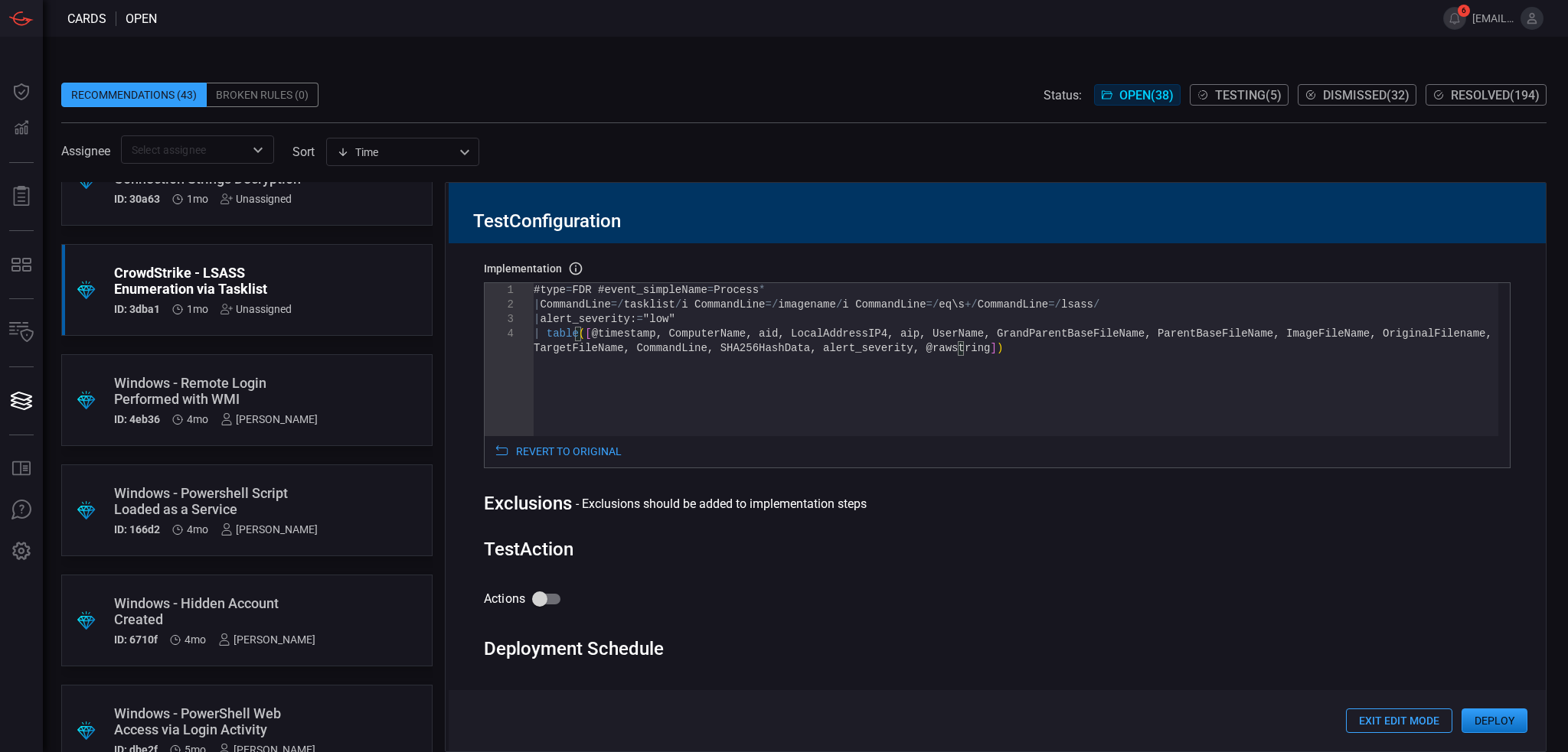
scroll to position [153, 0]
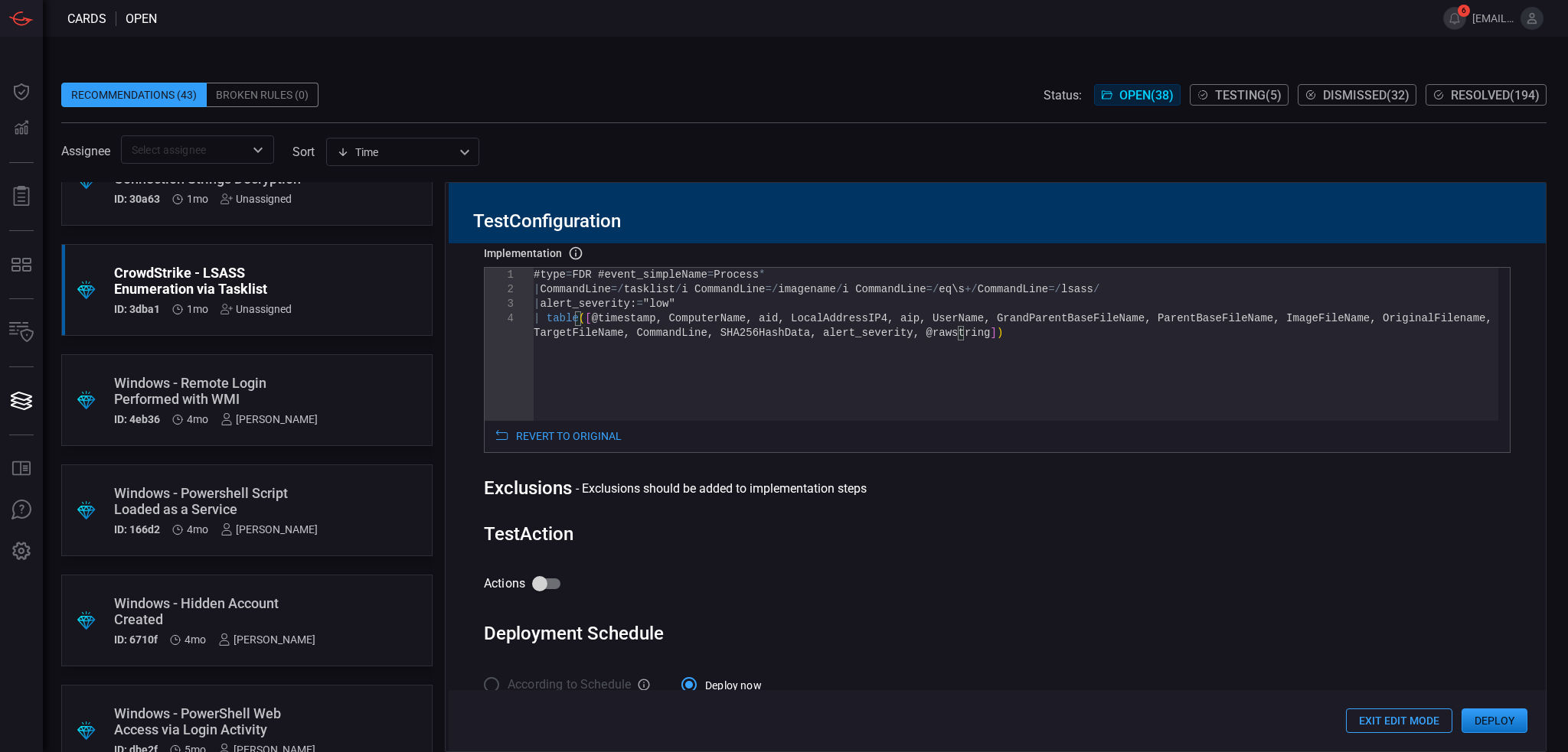
click at [542, 593] on input "Actions" at bounding box center [539, 584] width 87 height 29
checkbox input "true"
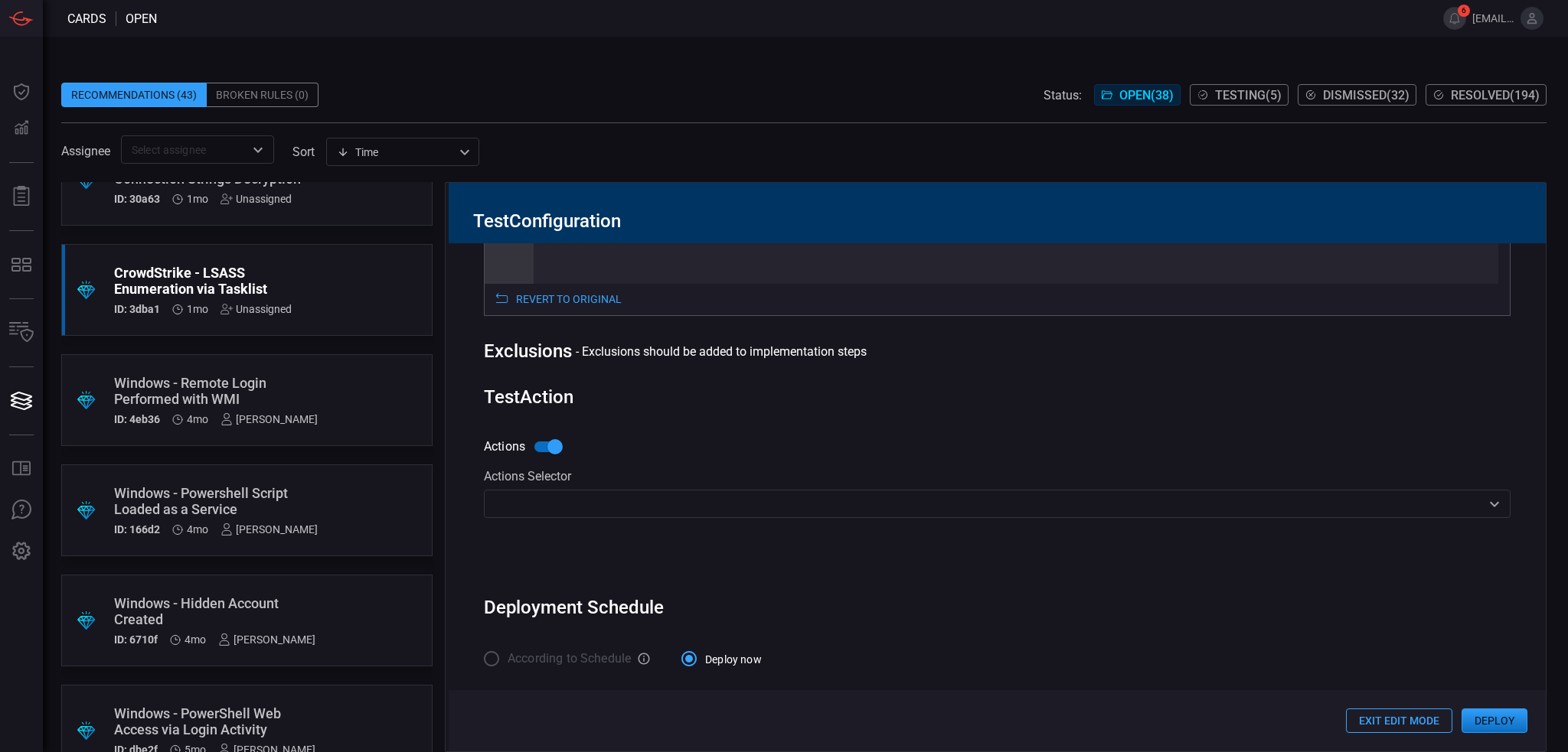
click at [721, 503] on input "text" at bounding box center [984, 504] width 992 height 19
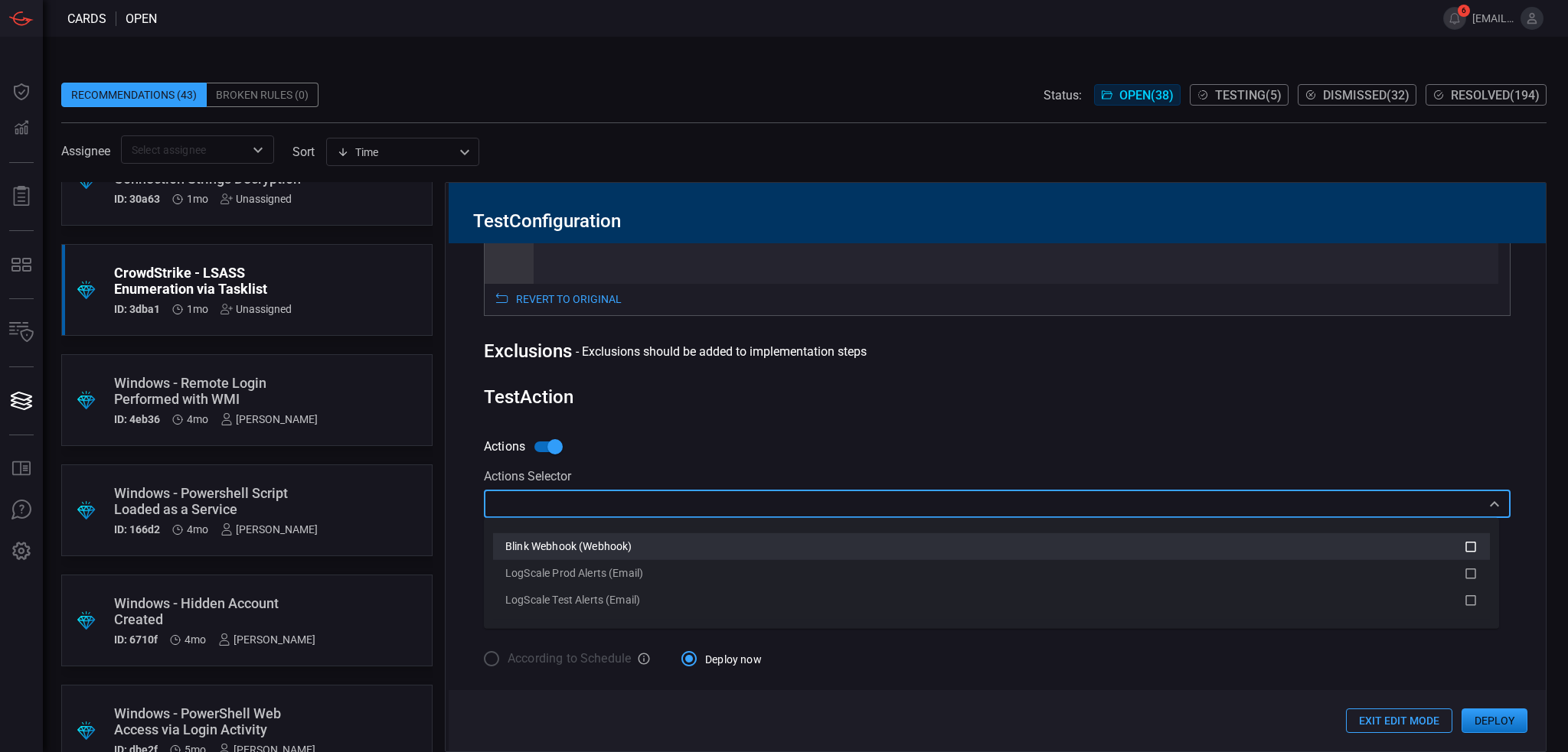
click at [584, 548] on span "Blink Webhook (Webhook)" at bounding box center [568, 546] width 126 height 12
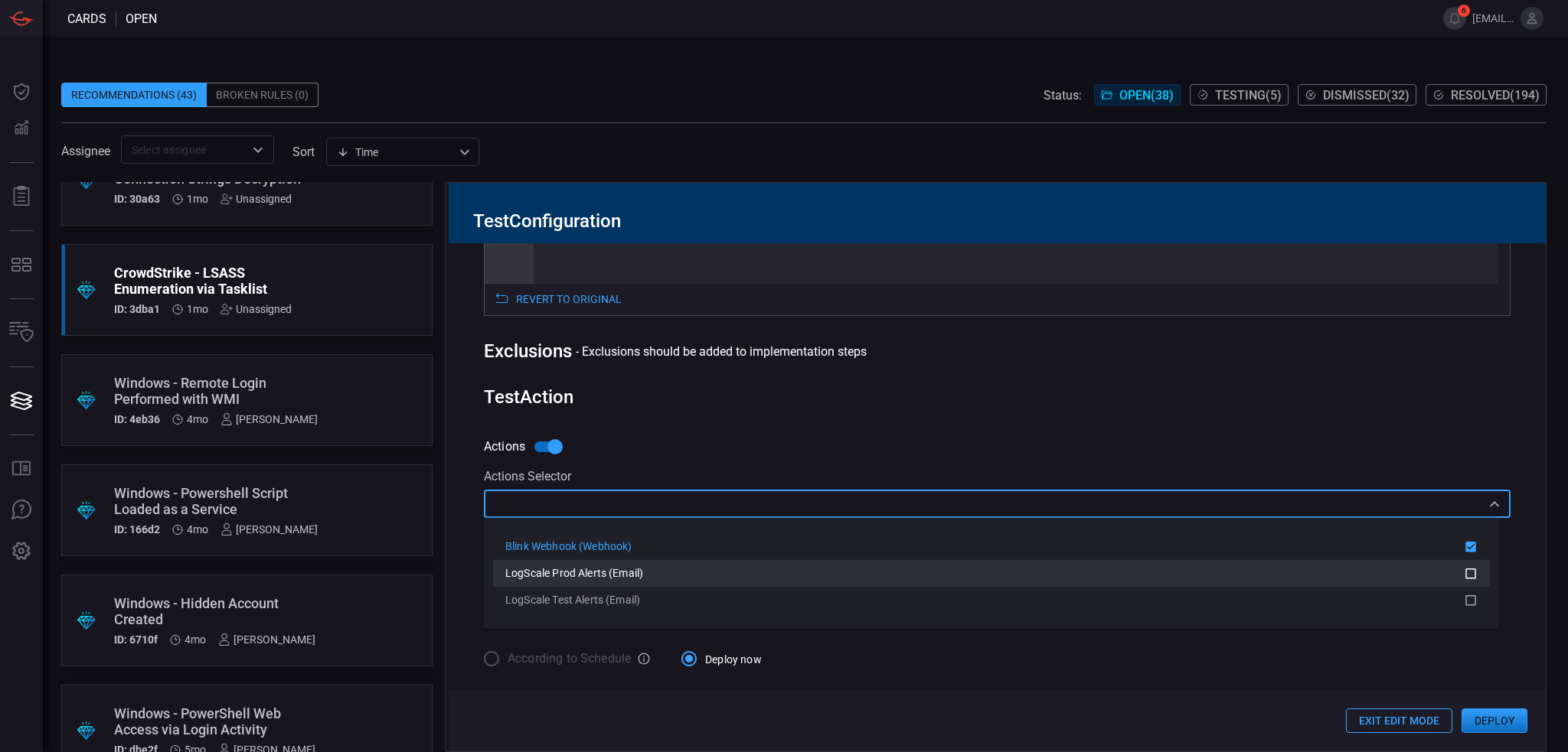
click at [592, 581] on li "LogScale Prod Alerts (Email)" at bounding box center [992, 574] width 996 height 27
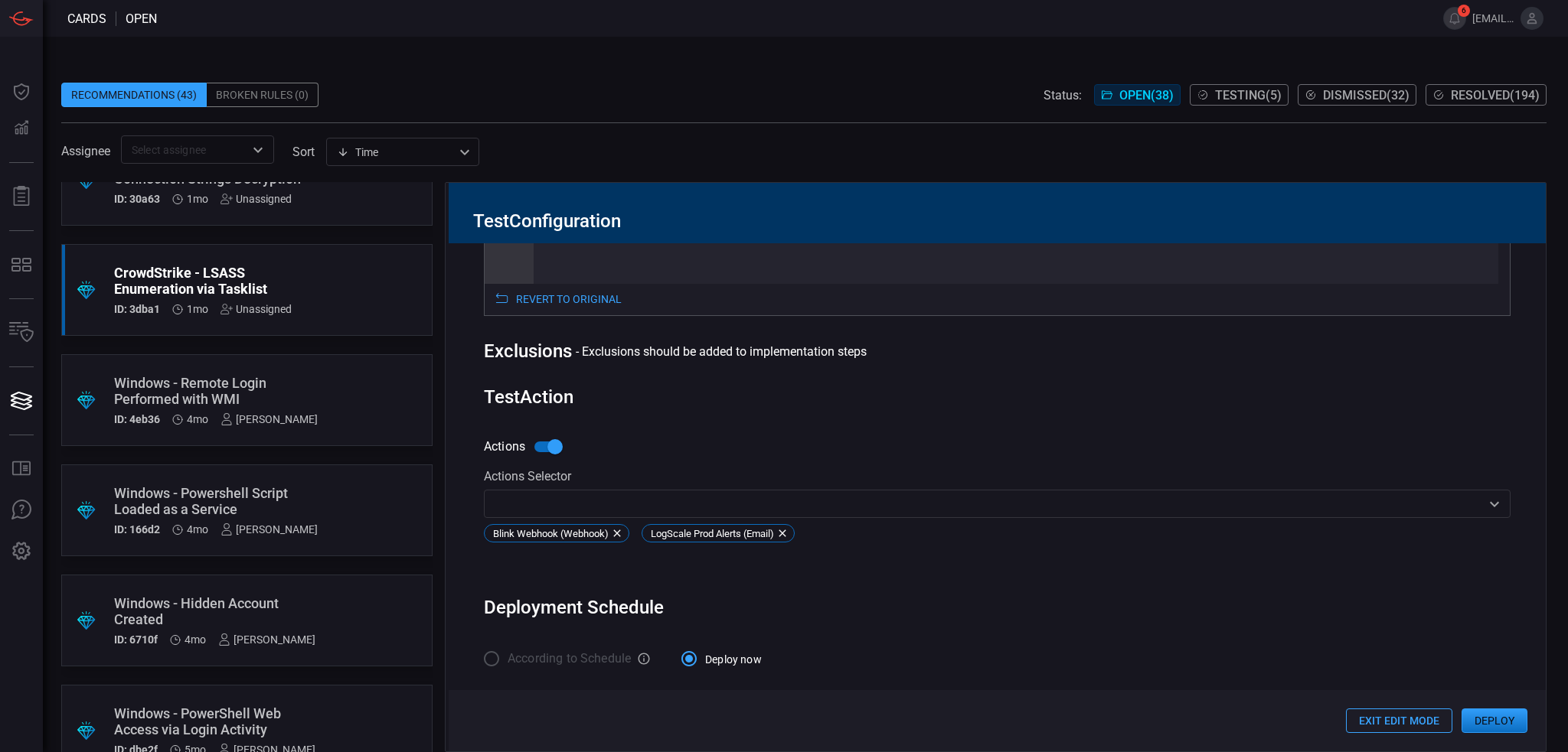
click at [885, 386] on div "Test Action" at bounding box center [997, 397] width 1027 height 21
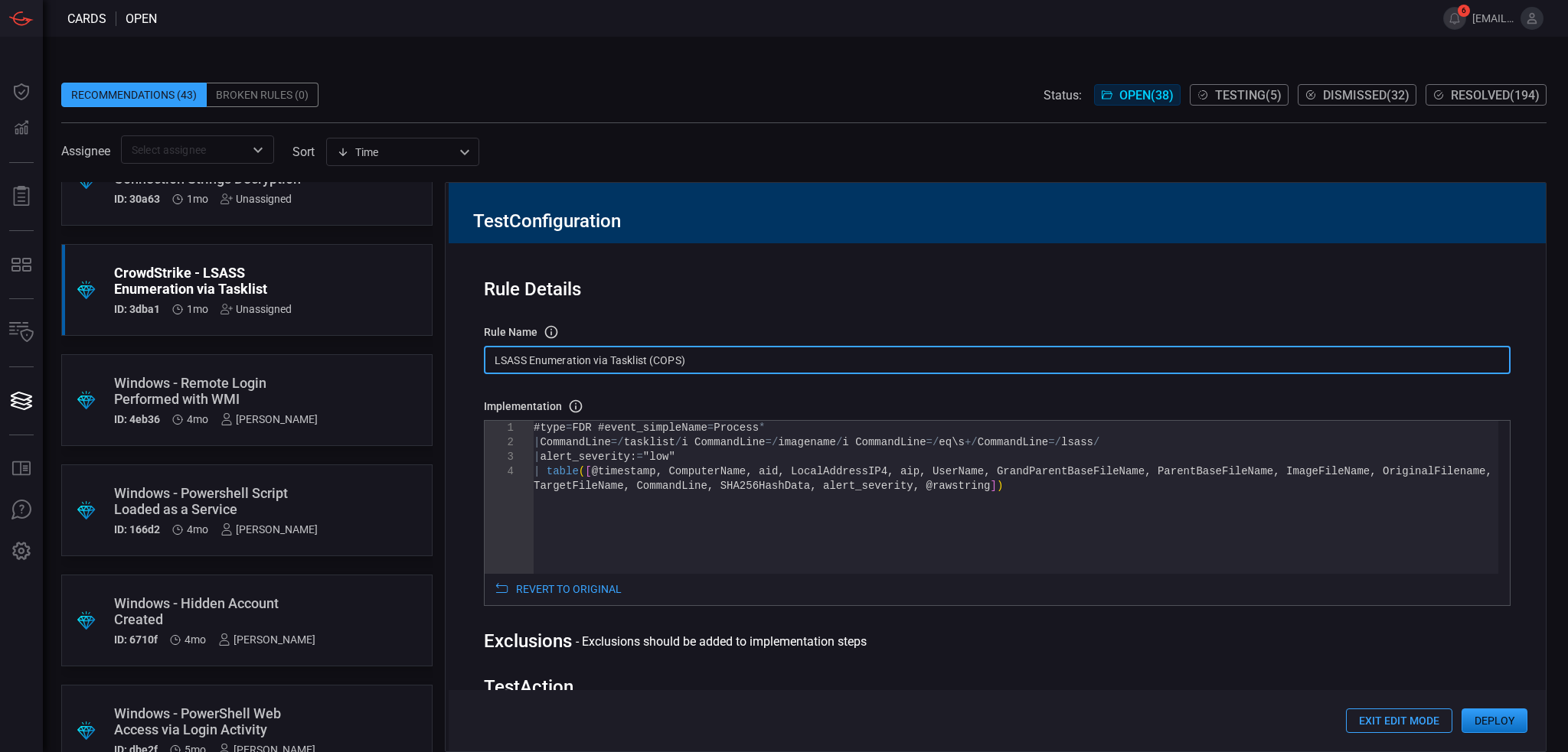
drag, startPoint x: 583, startPoint y: 343, endPoint x: 461, endPoint y: 333, distance: 122.4
click at [461, 333] on div "Rule Details rule Name Name of the rule that will be created in the SIEM. LSASS…" at bounding box center [996, 497] width 1097 height 509
click at [698, 358] on input "LSASS Enumeration via Tasklist (COPS)" at bounding box center [997, 361] width 1027 height 29
drag, startPoint x: 704, startPoint y: 361, endPoint x: 454, endPoint y: 354, distance: 250.1
click at [454, 354] on div "Rule Details rule Name Name of the rule that will be created in the SIEM. LSASS…" at bounding box center [996, 497] width 1097 height 509
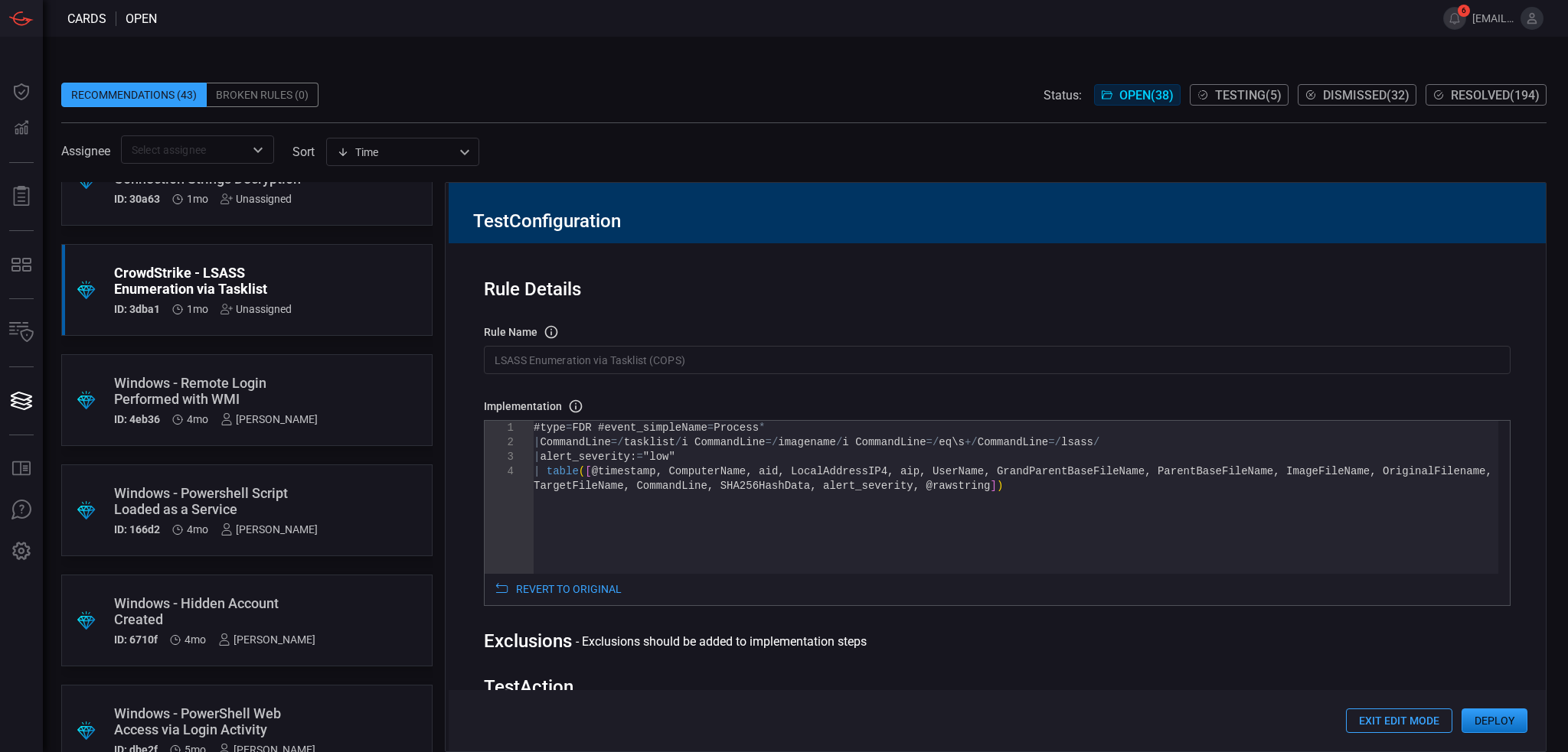
click at [761, 64] on span at bounding box center [804, 72] width 1485 height 23
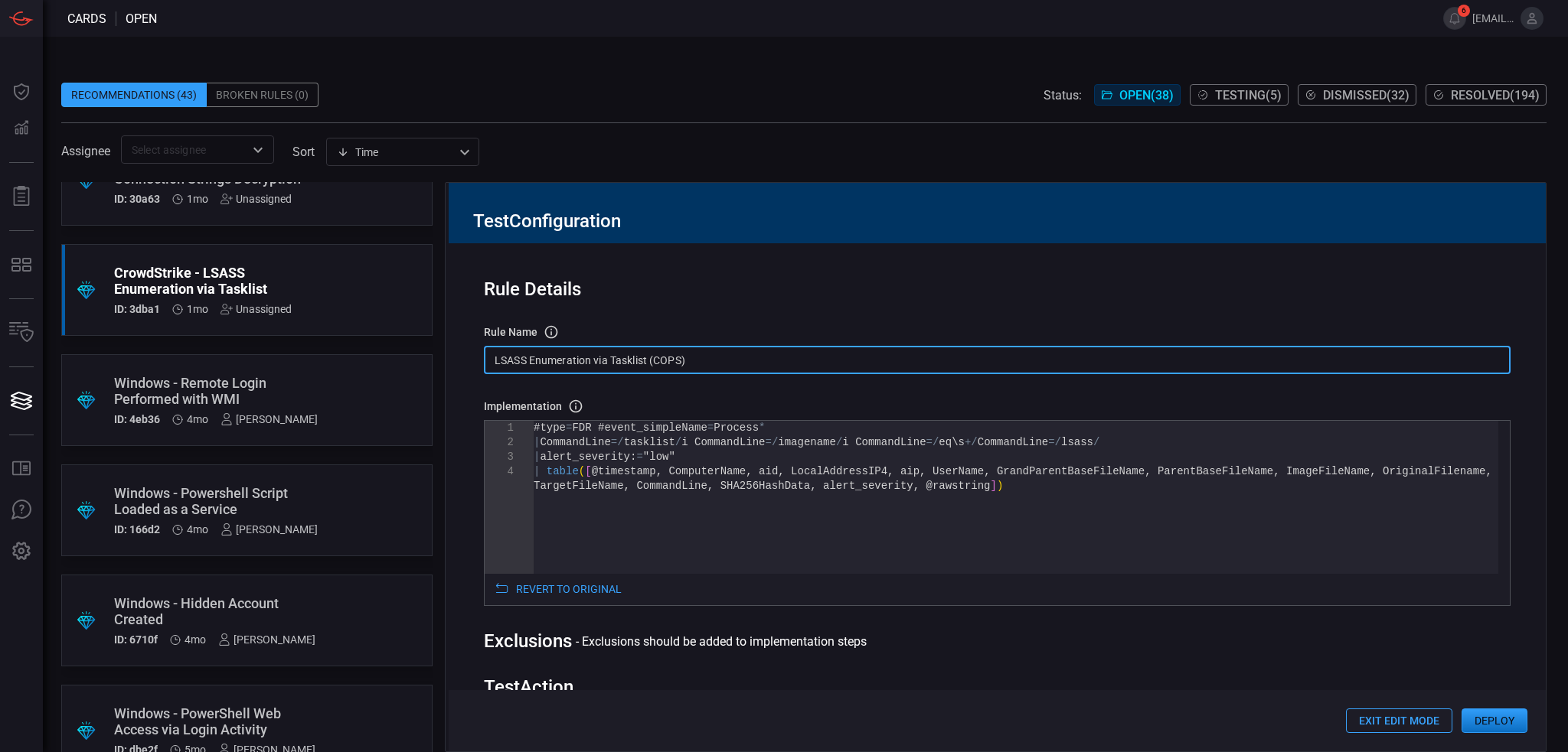
drag, startPoint x: 663, startPoint y: 359, endPoint x: 480, endPoint y: 351, distance: 183.2
click at [324, 303] on div ".suggested_cards_icon{fill:url(#suggested_cards_icon);} Check Point - VPN Impos…" at bounding box center [804, 468] width 1485 height 571
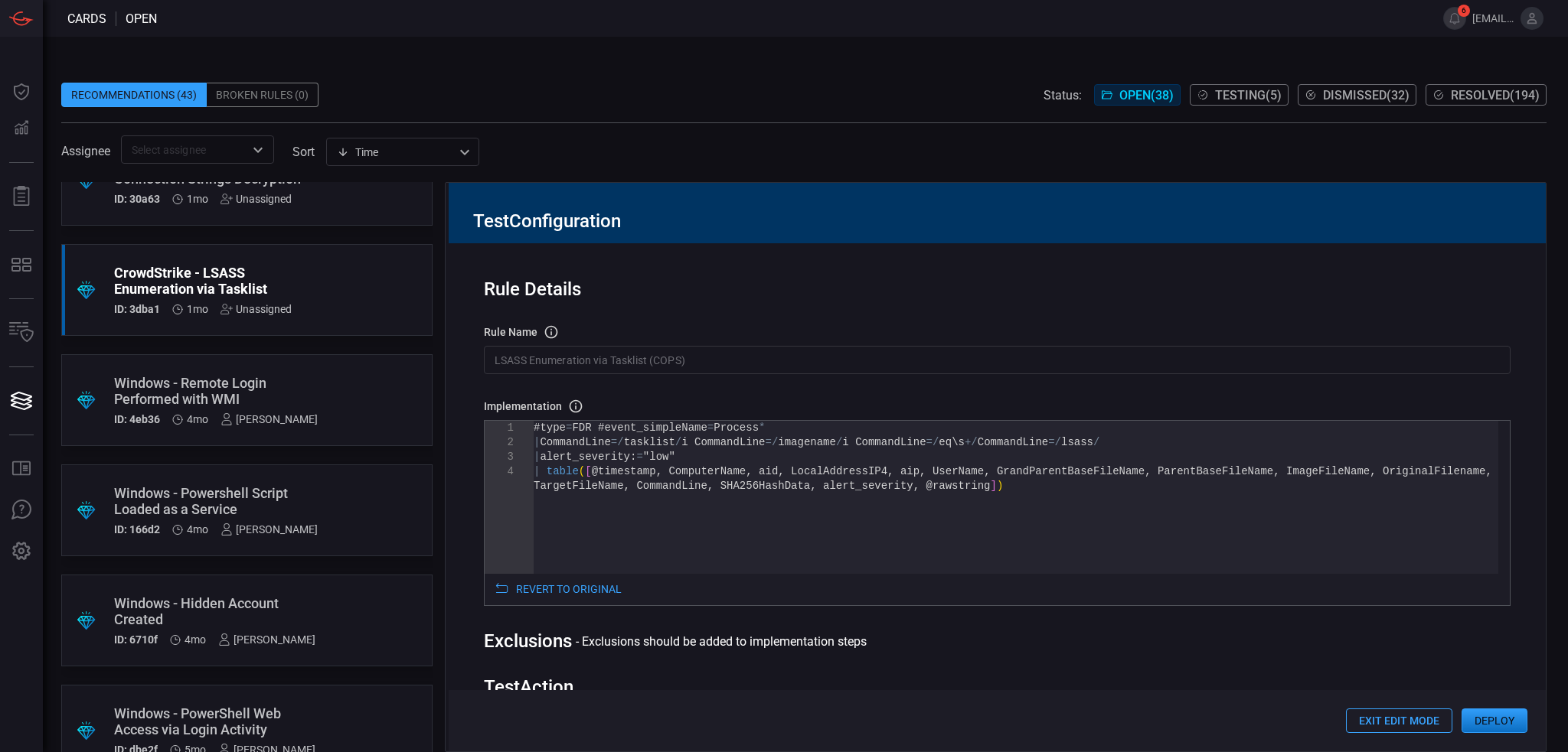
click at [1502, 731] on button "Deploy" at bounding box center [1494, 721] width 66 height 25
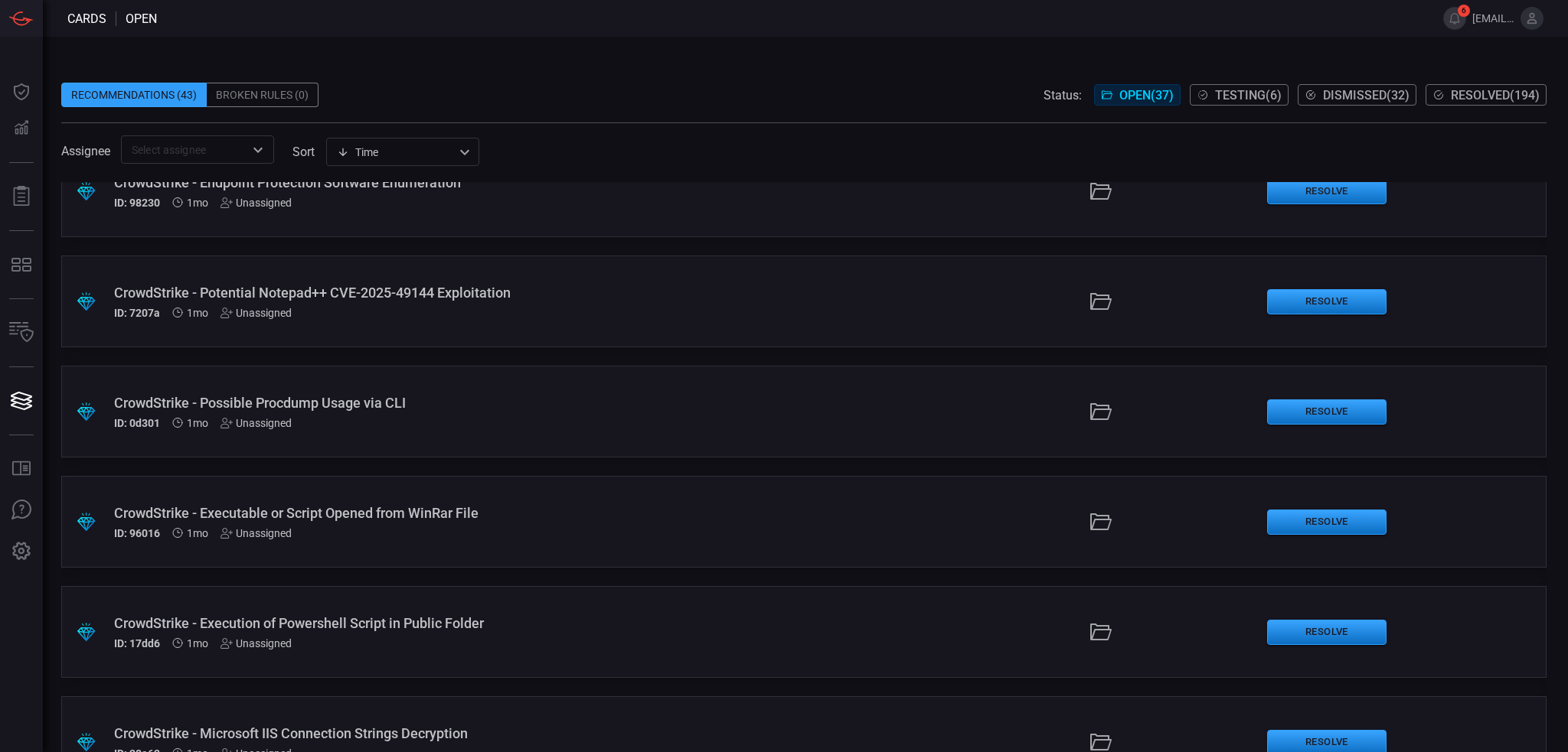
scroll to position [2819, 0]
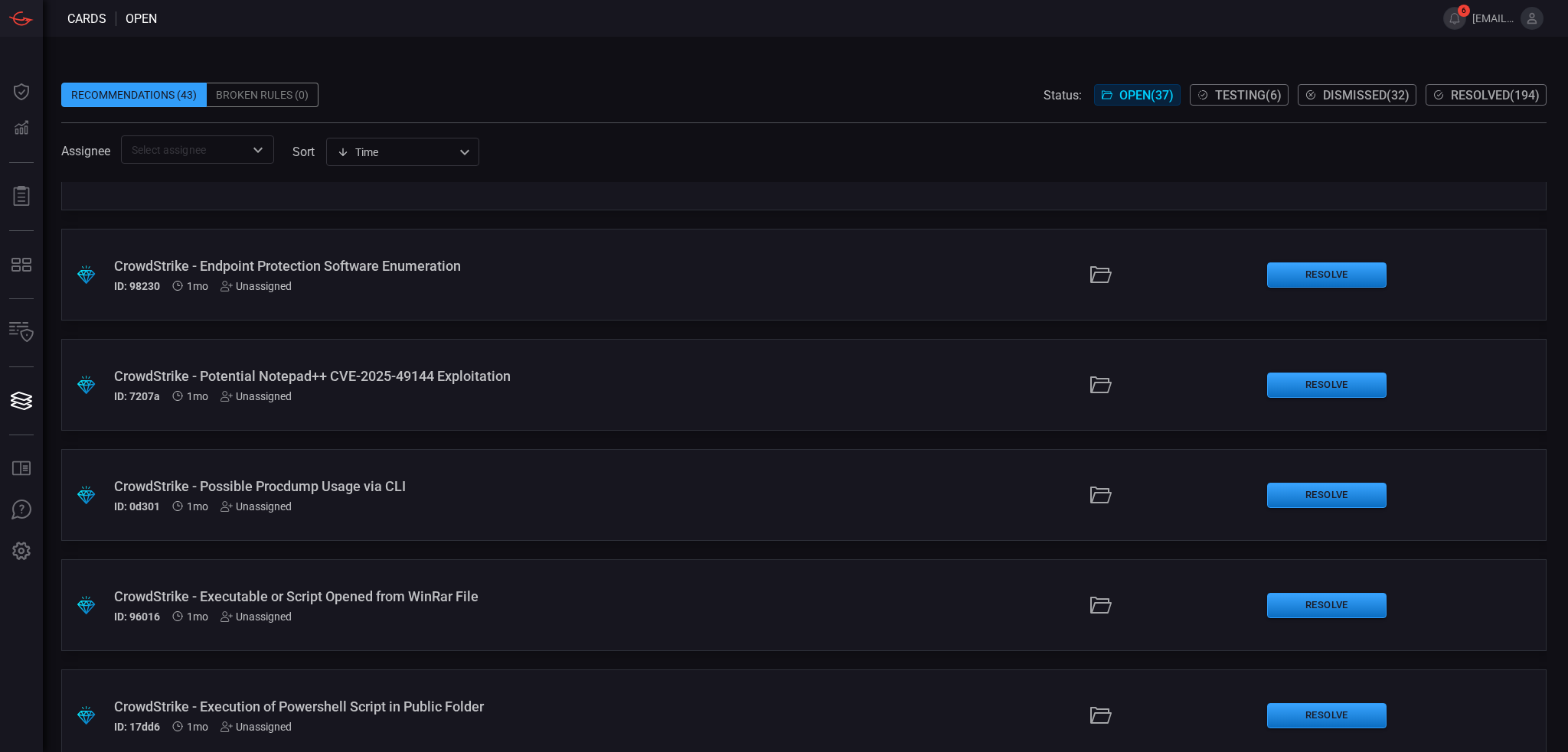
click at [546, 491] on div "CrowdStrike - Possible Procdump Usage via CLI" at bounding box center [382, 486] width 535 height 16
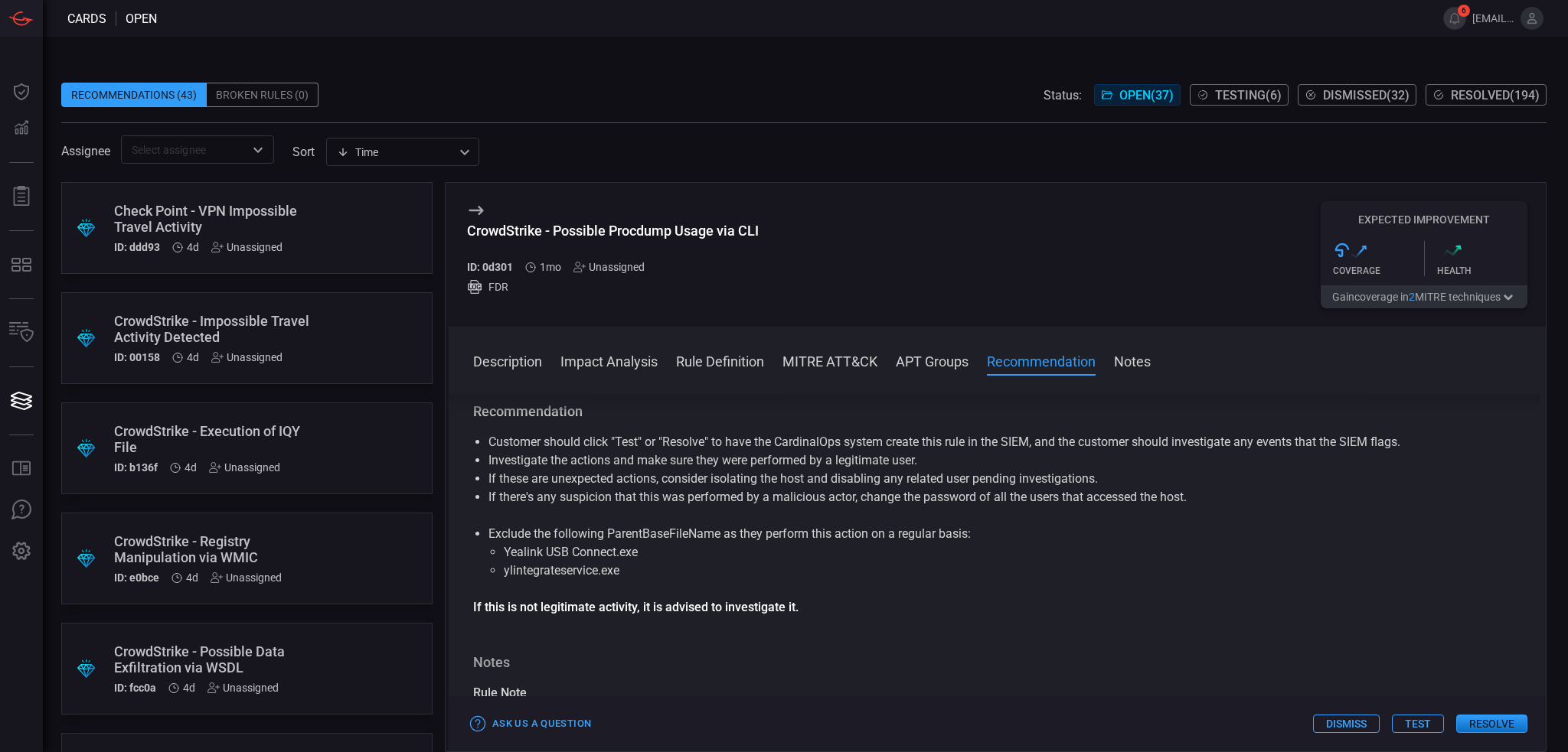
scroll to position [153, 0]
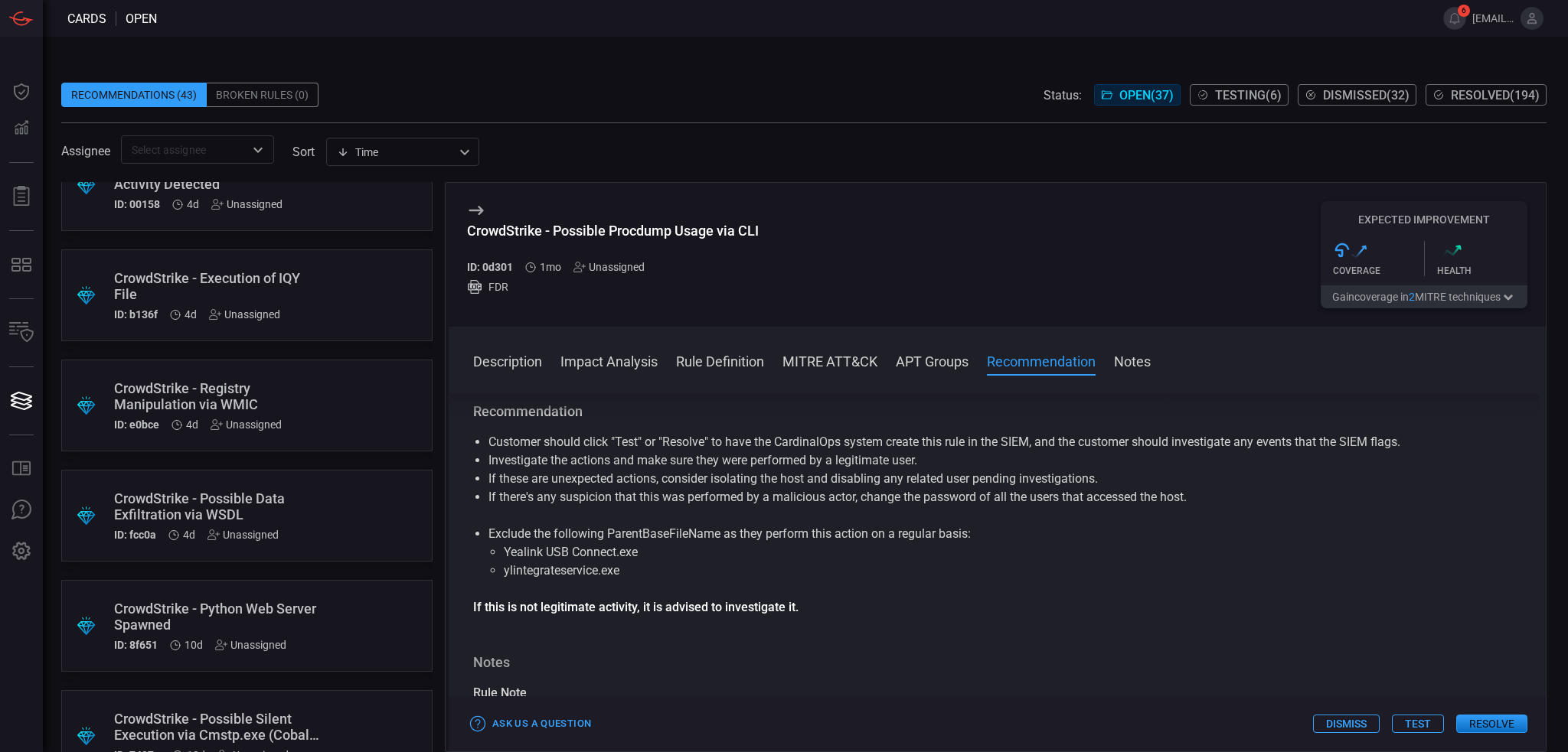
click at [338, 303] on div ".suggested_cards_icon{fill:url(#suggested_cards_icon);} CrowdStrike - Execution…" at bounding box center [246, 295] width 371 height 92
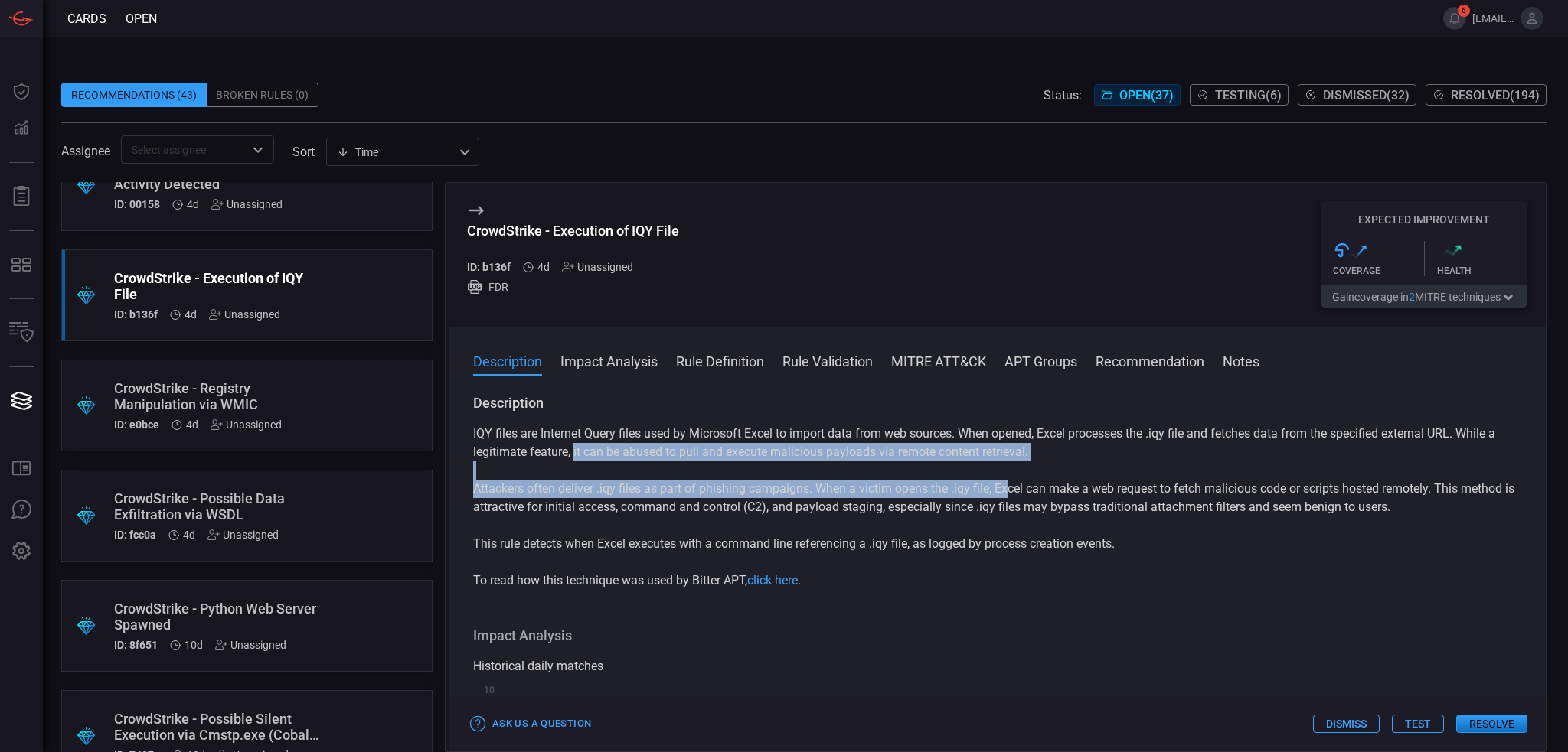
drag, startPoint x: 575, startPoint y: 450, endPoint x: 1010, endPoint y: 497, distance: 437.5
click at [1014, 497] on div "IQY files are Internet Query files used by Microsoft Excel to import data from …" at bounding box center [997, 507] width 1048 height 165
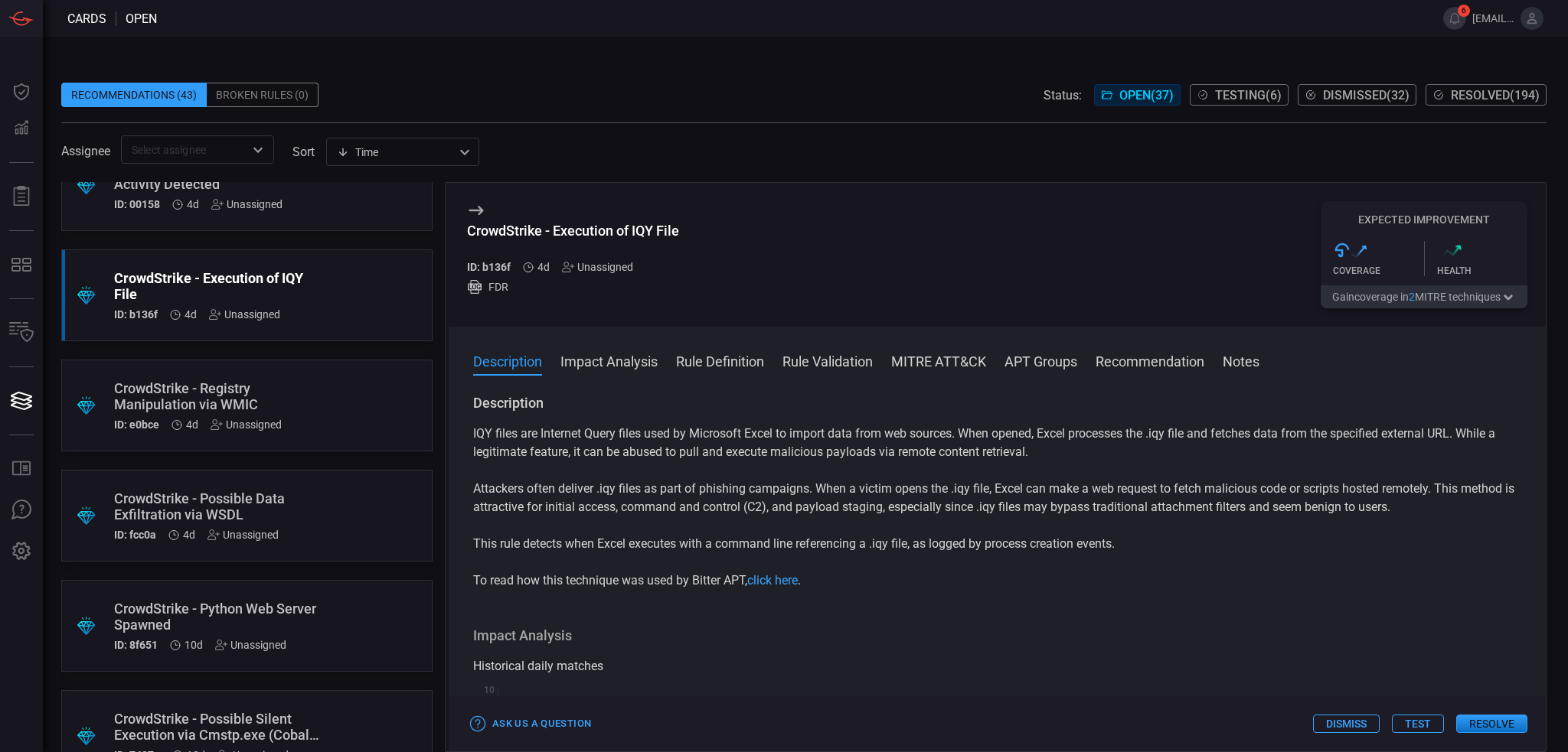
click at [674, 501] on p "Attackers often deliver .iqy files as part of phishing campaigns. When a victim…" at bounding box center [997, 498] width 1048 height 36
drag, startPoint x: 539, startPoint y: 485, endPoint x: 1046, endPoint y: 524, distance: 508.5
click at [1046, 524] on div "IQY files are Internet Query files used by Microsoft Excel to import data from …" at bounding box center [997, 507] width 1048 height 165
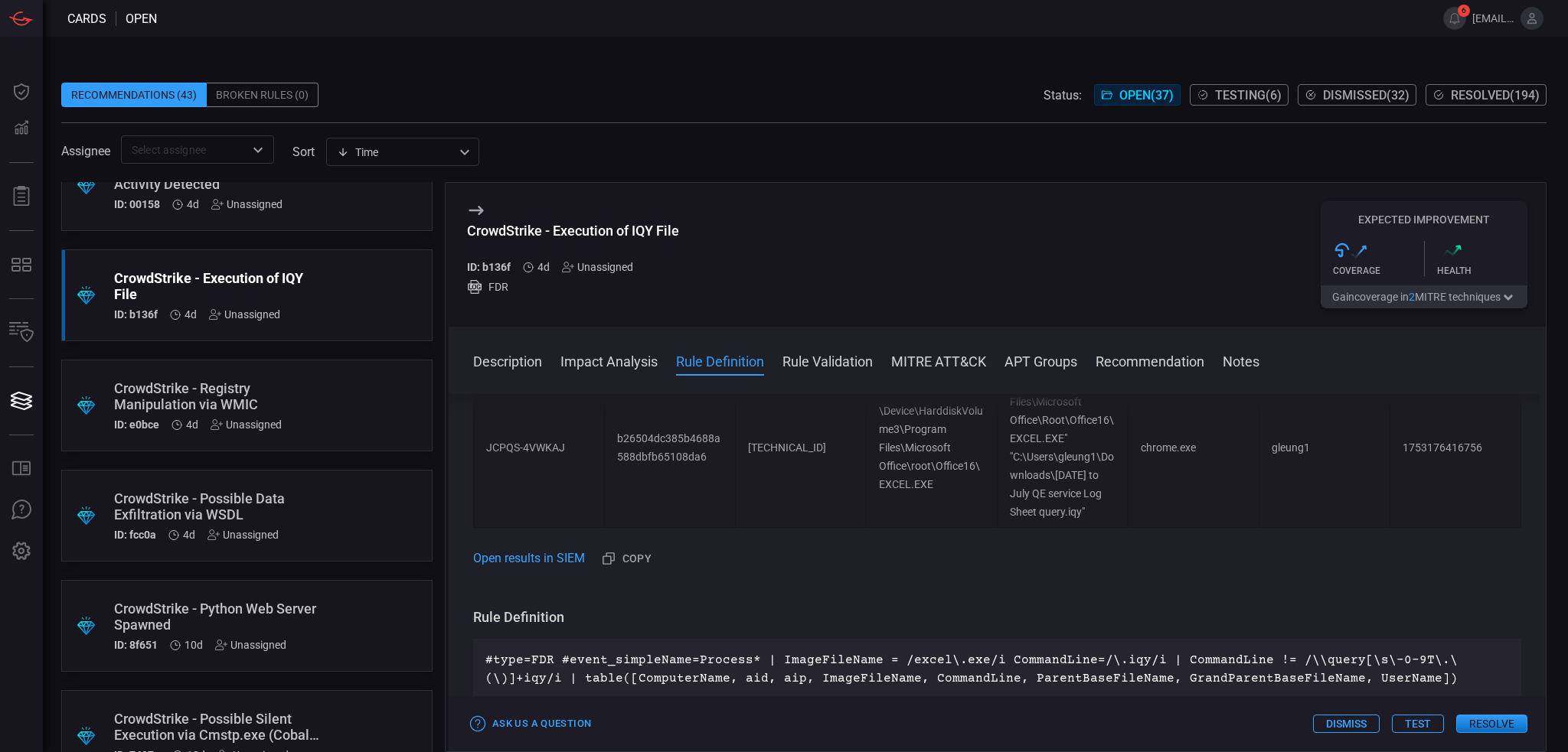
scroll to position [1224, 0]
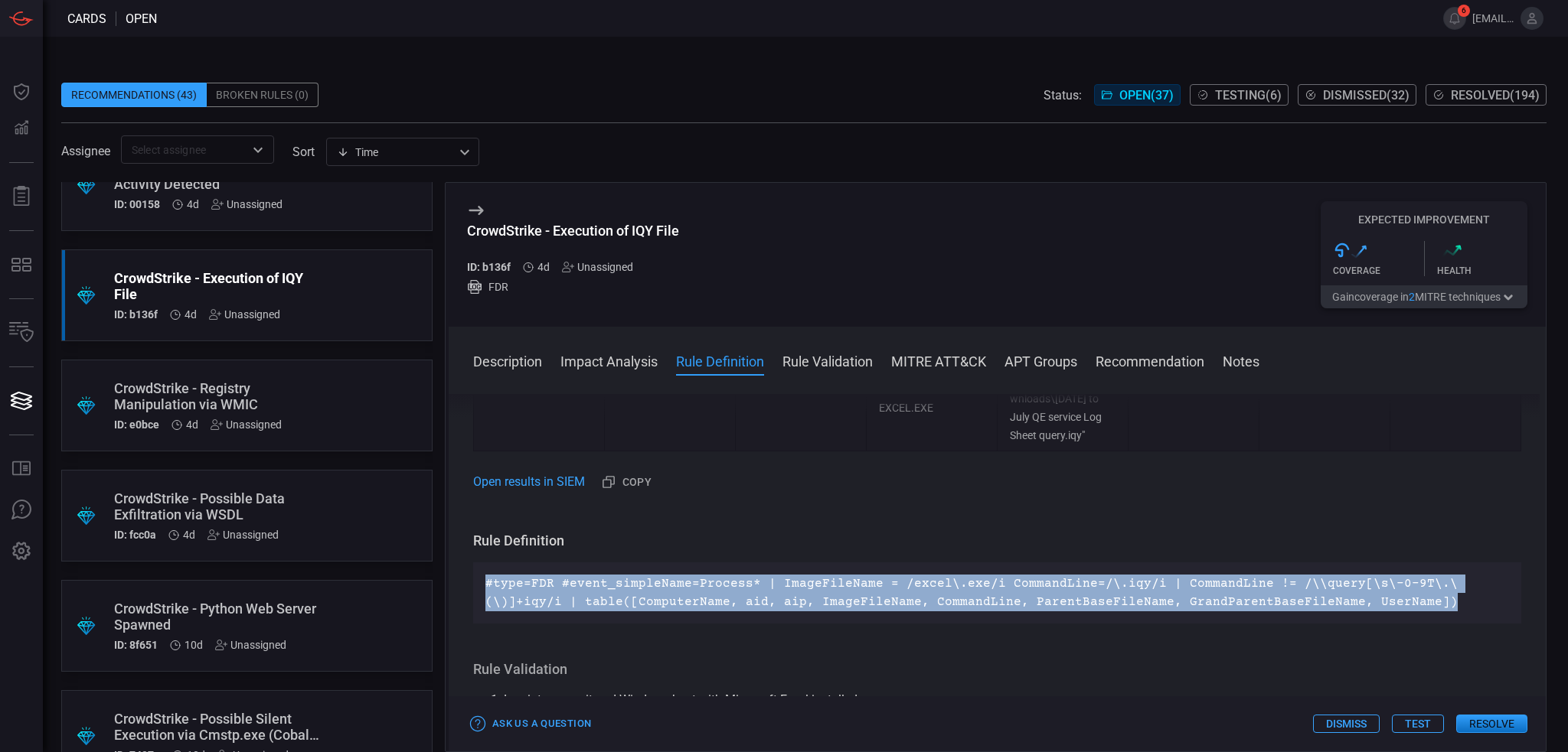
drag, startPoint x: 1278, startPoint y: 587, endPoint x: 477, endPoint y: 561, distance: 801.4
click at [477, 561] on div "Rule Definition #type=FDR #event_simpleName=Process* | ImageFileName = /excel\.…" at bounding box center [997, 577] width 1048 height 92
copy p "#type=FDR #event_simpleName=Process* | ImageFileName = /excel\.exe/i CommandLin…"
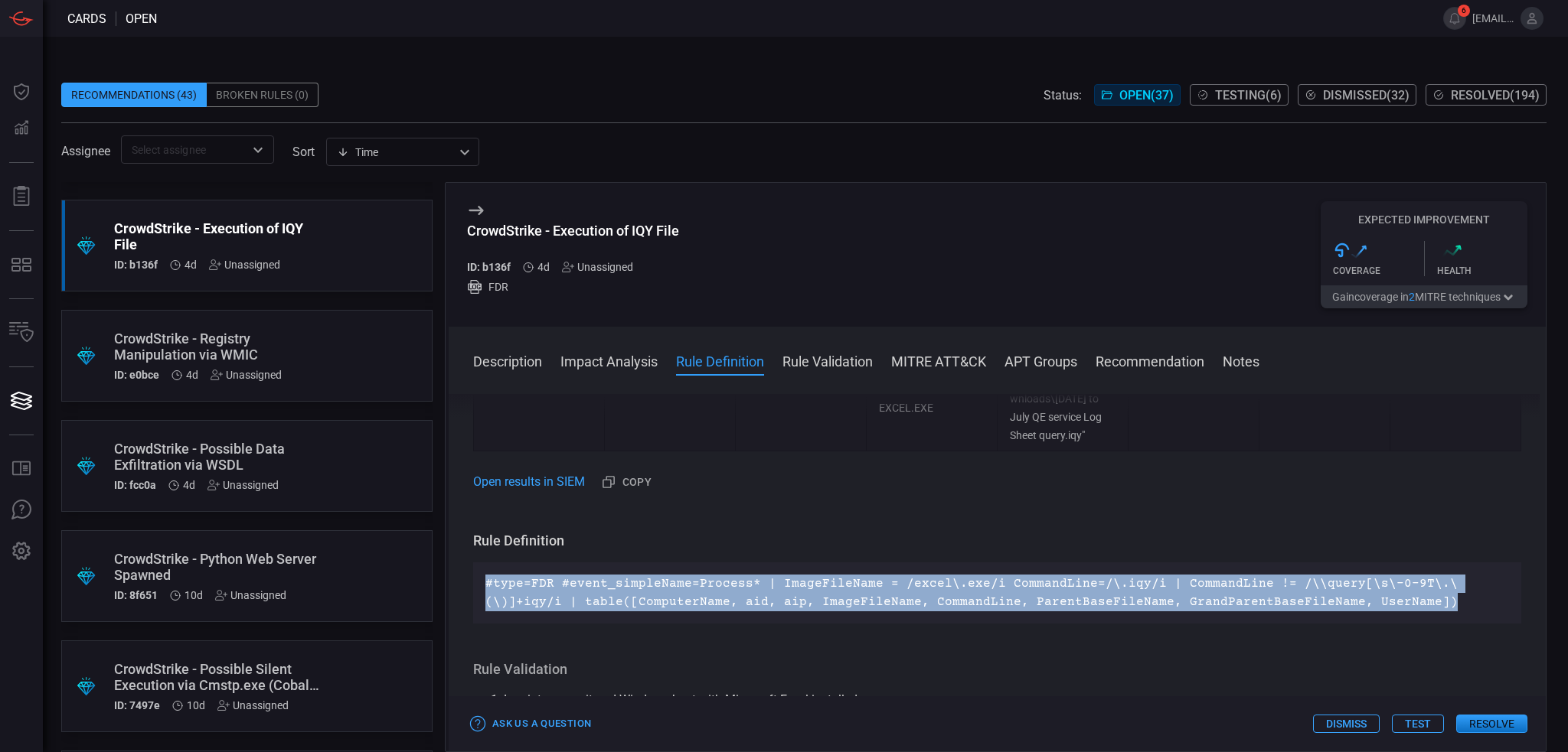
scroll to position [230, 0]
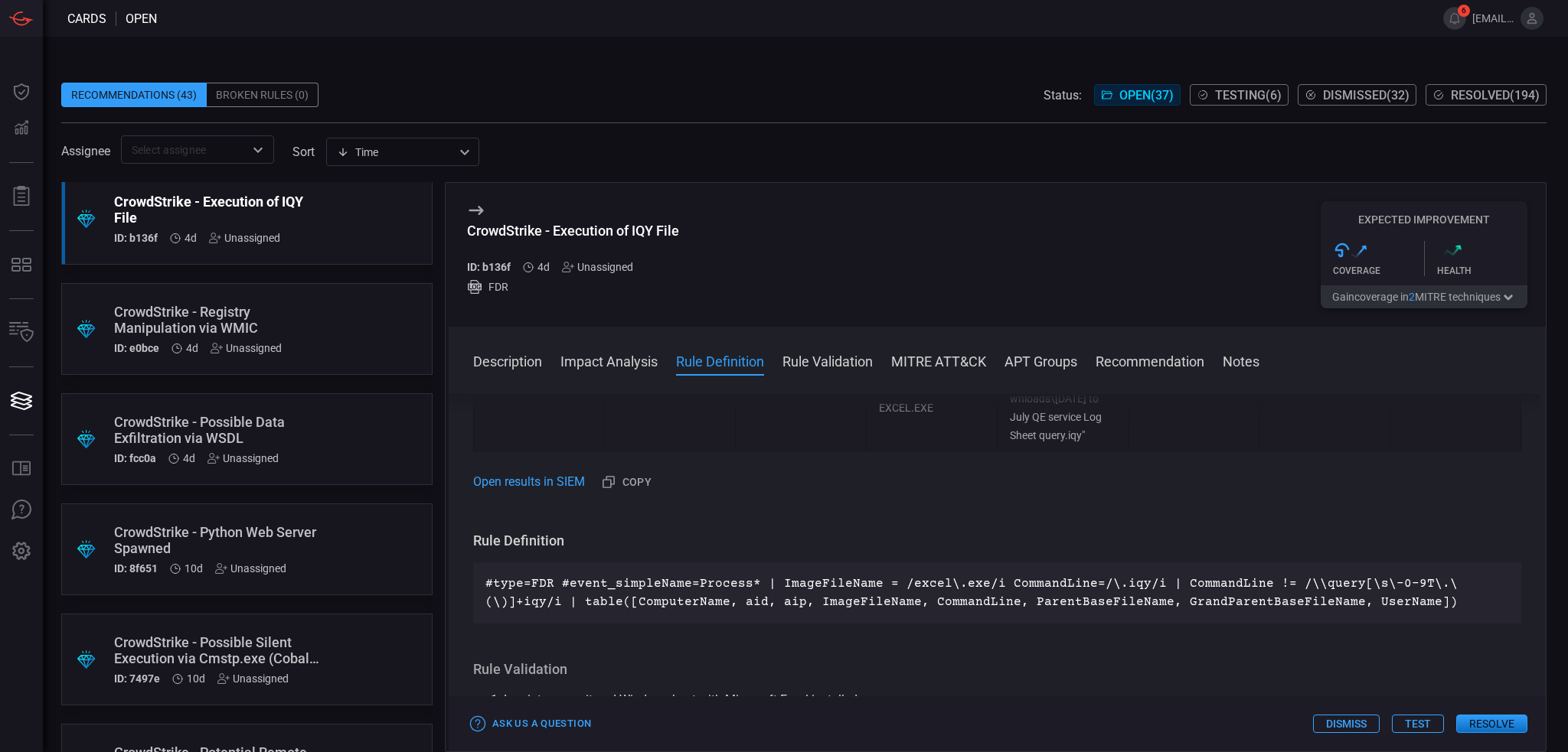
click at [308, 315] on div ".suggested_cards_icon{fill:url(#suggested_cards_icon);} CrowdStrike - Registry …" at bounding box center [246, 329] width 371 height 92
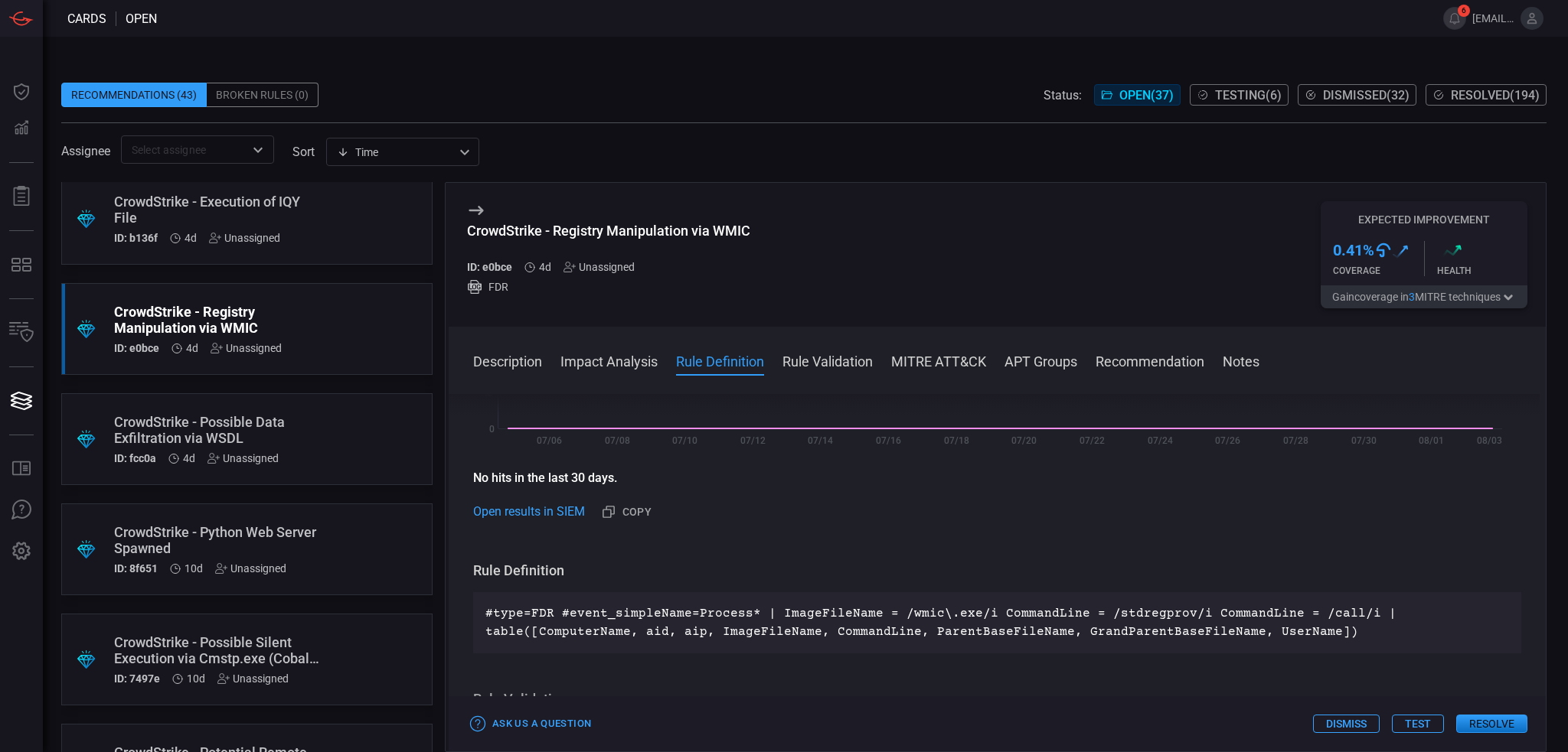
scroll to position [535, 0]
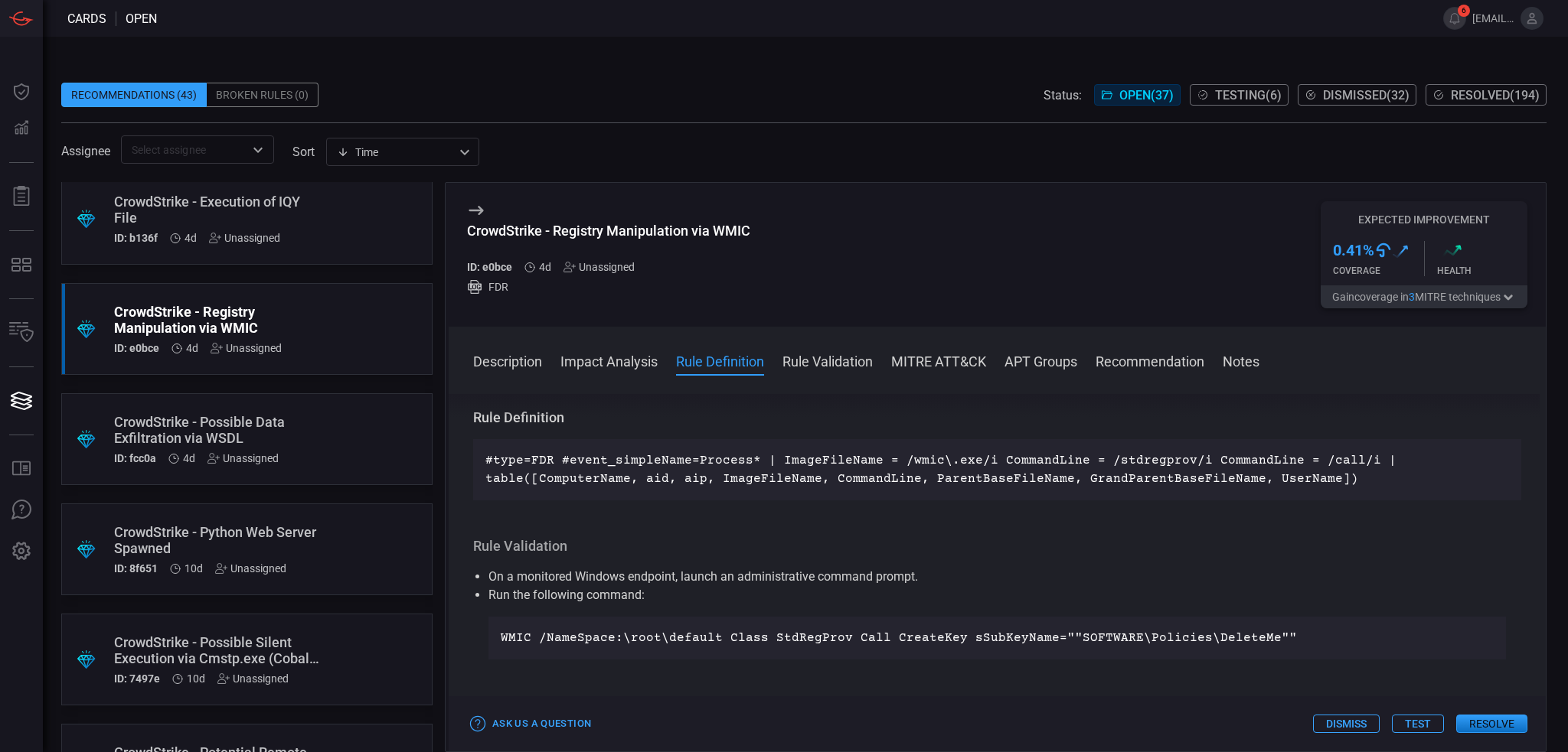
click at [274, 422] on div "CrowdStrike - Possible Data Exfiltration via WSDL" at bounding box center [218, 430] width 207 height 32
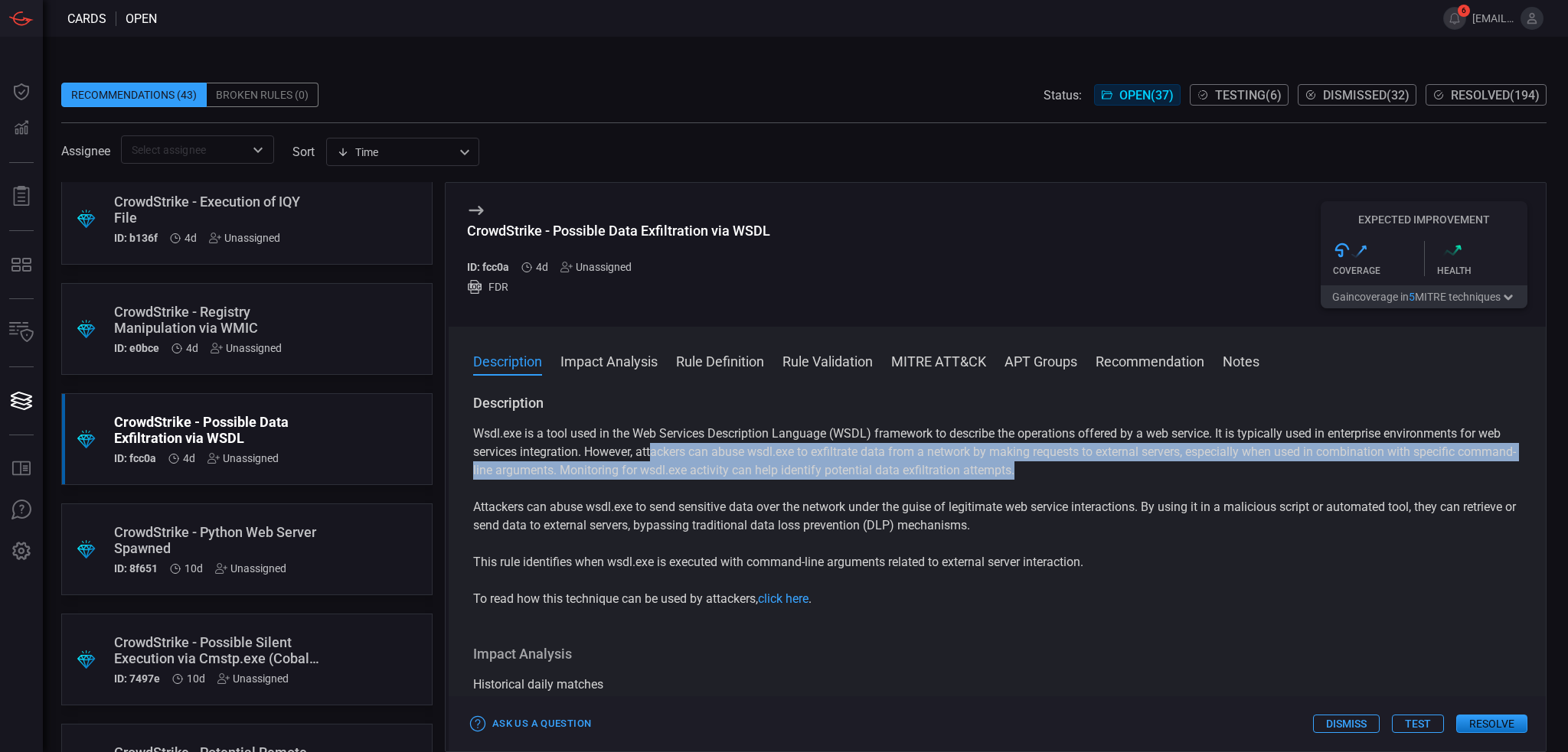
drag, startPoint x: 682, startPoint y: 447, endPoint x: 1324, endPoint y: 464, distance: 642.2
click at [1326, 464] on p "Wsdl.exe is a tool used in the Web Services Description Language (WSDL) framewo…" at bounding box center [997, 452] width 1048 height 55
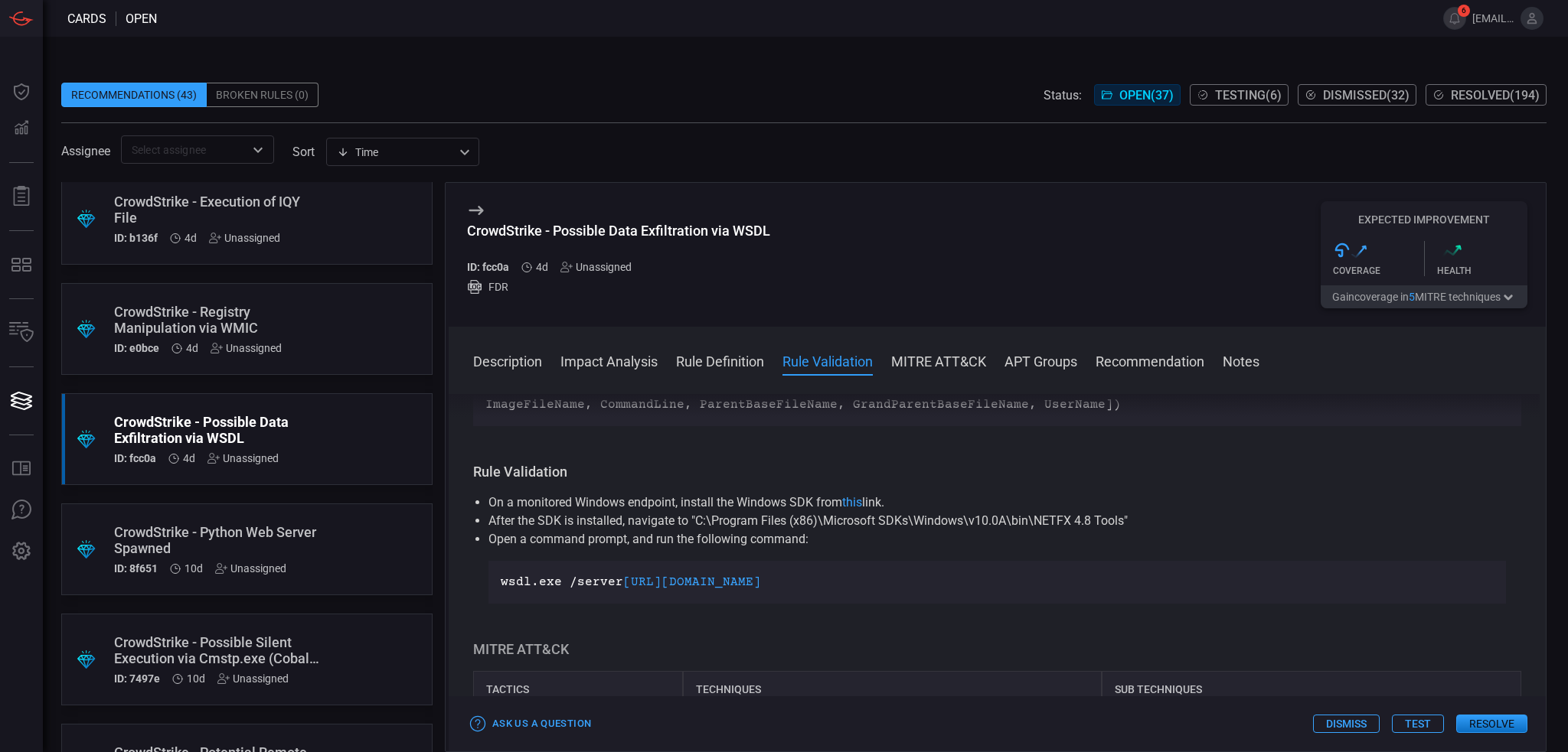
scroll to position [613, 0]
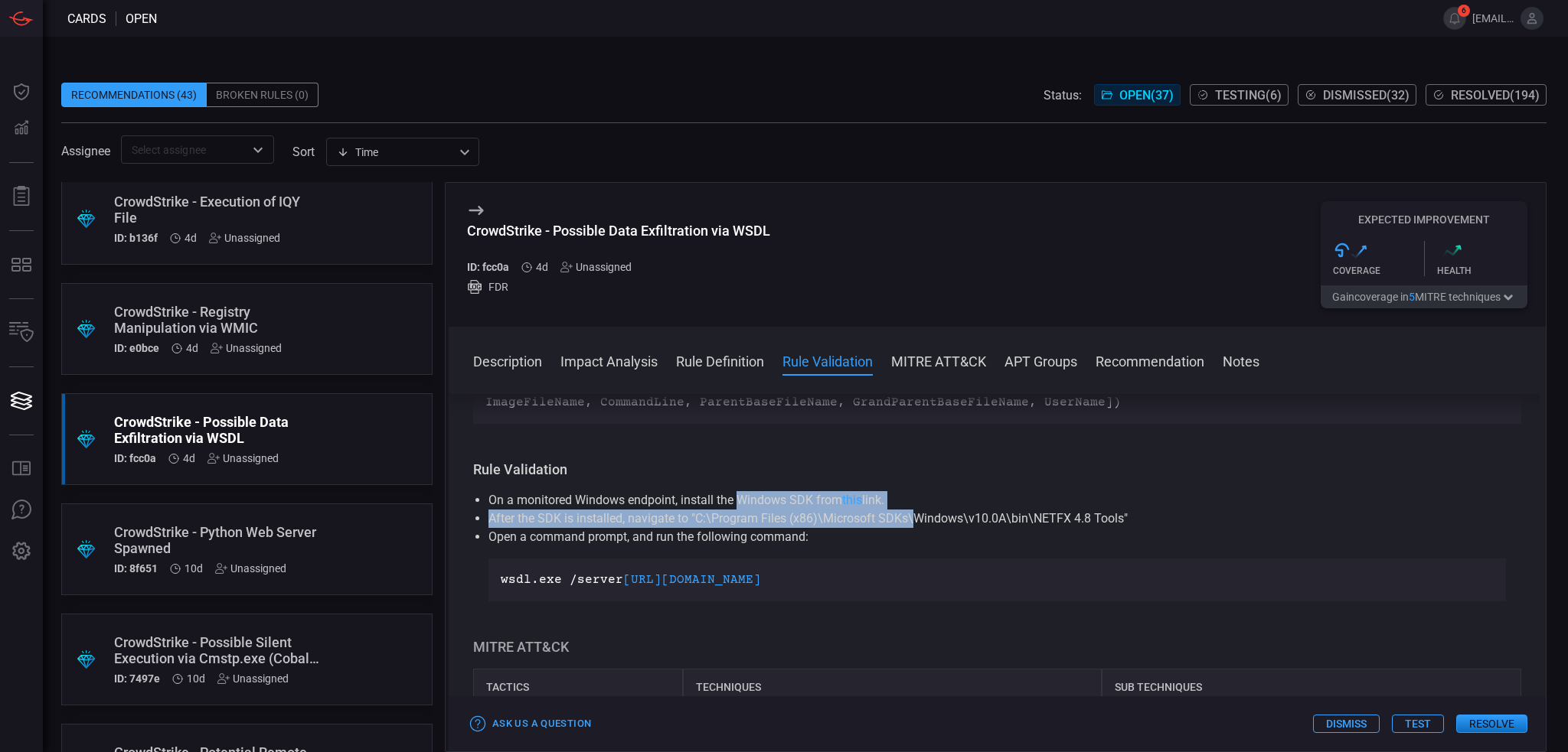
drag, startPoint x: 868, startPoint y: 516, endPoint x: 910, endPoint y: 513, distance: 42.1
click at [910, 513] on ul "On a monitored Windows endpoint, install the Windows SDK from this link. After …" at bounding box center [997, 546] width 1048 height 110
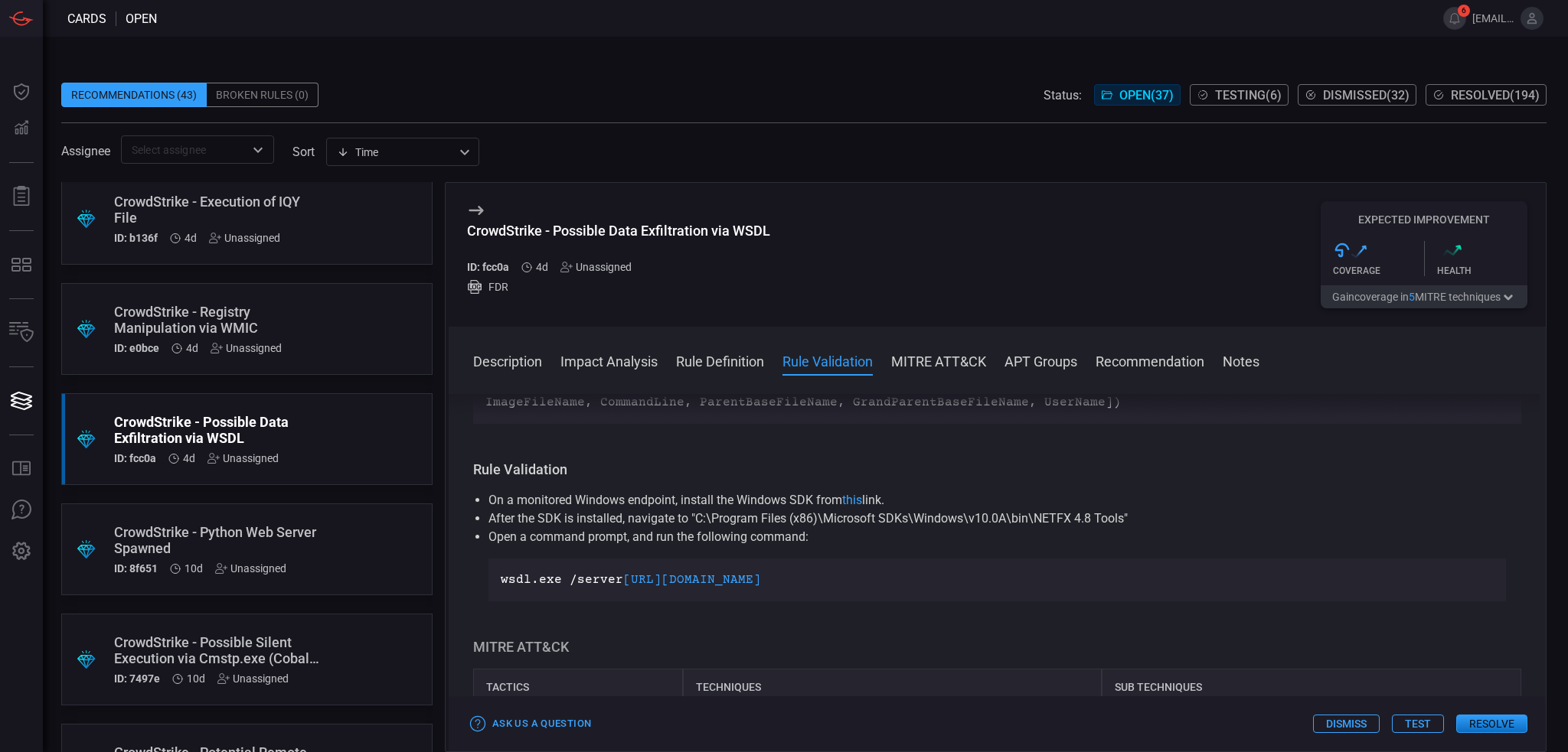
click at [912, 535] on p "Open a command prompt, and run the following command:" at bounding box center [997, 536] width 1017 height 18
click at [346, 558] on div ".suggested_cards_icon{fill:url(#suggested_cards_icon);} CrowdStrike - Python We…" at bounding box center [246, 550] width 371 height 92
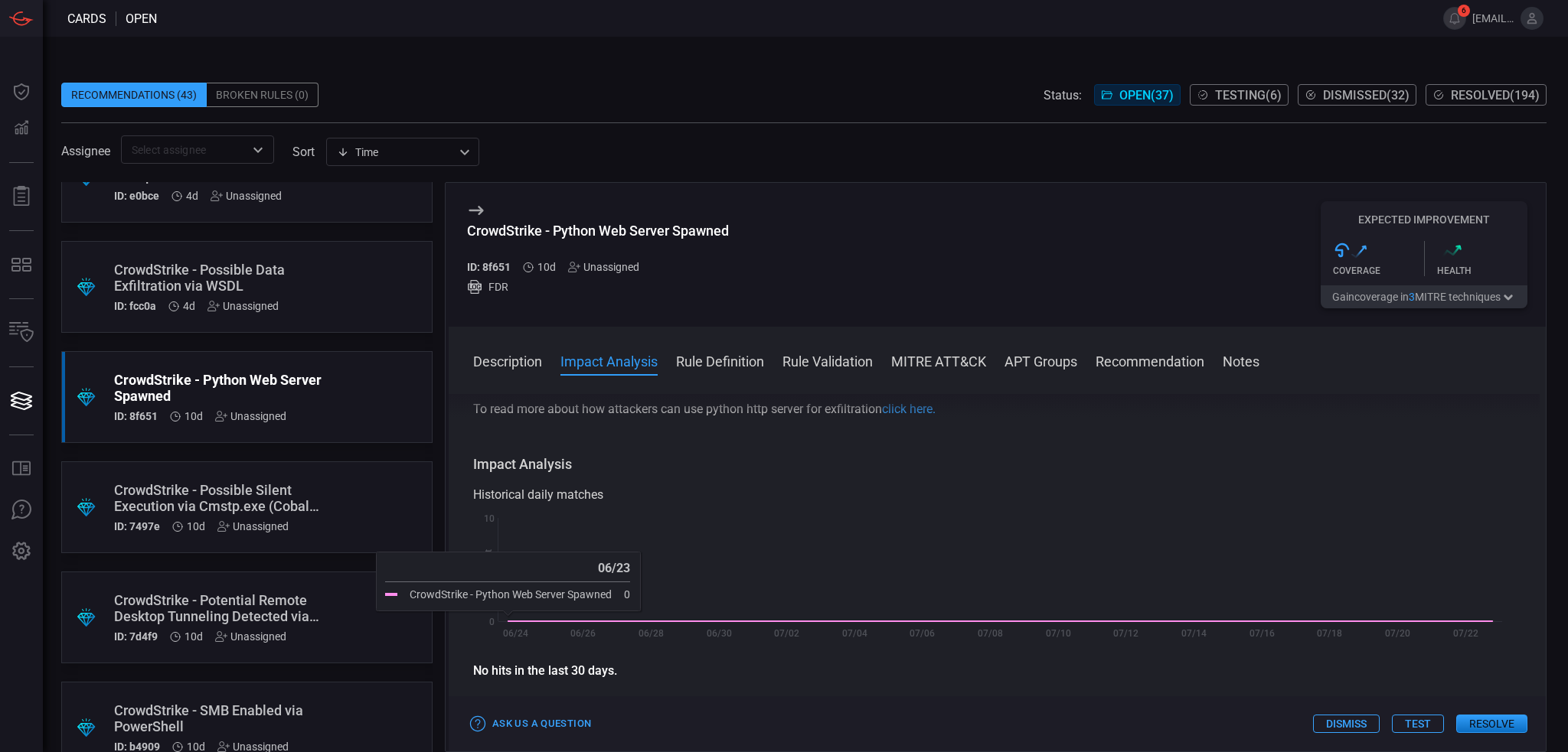
scroll to position [383, 0]
click at [306, 485] on div "CrowdStrike - Possible Silent Execution via Cmstp.exe (Cobalt Group, MuddyWater)" at bounding box center [218, 497] width 207 height 32
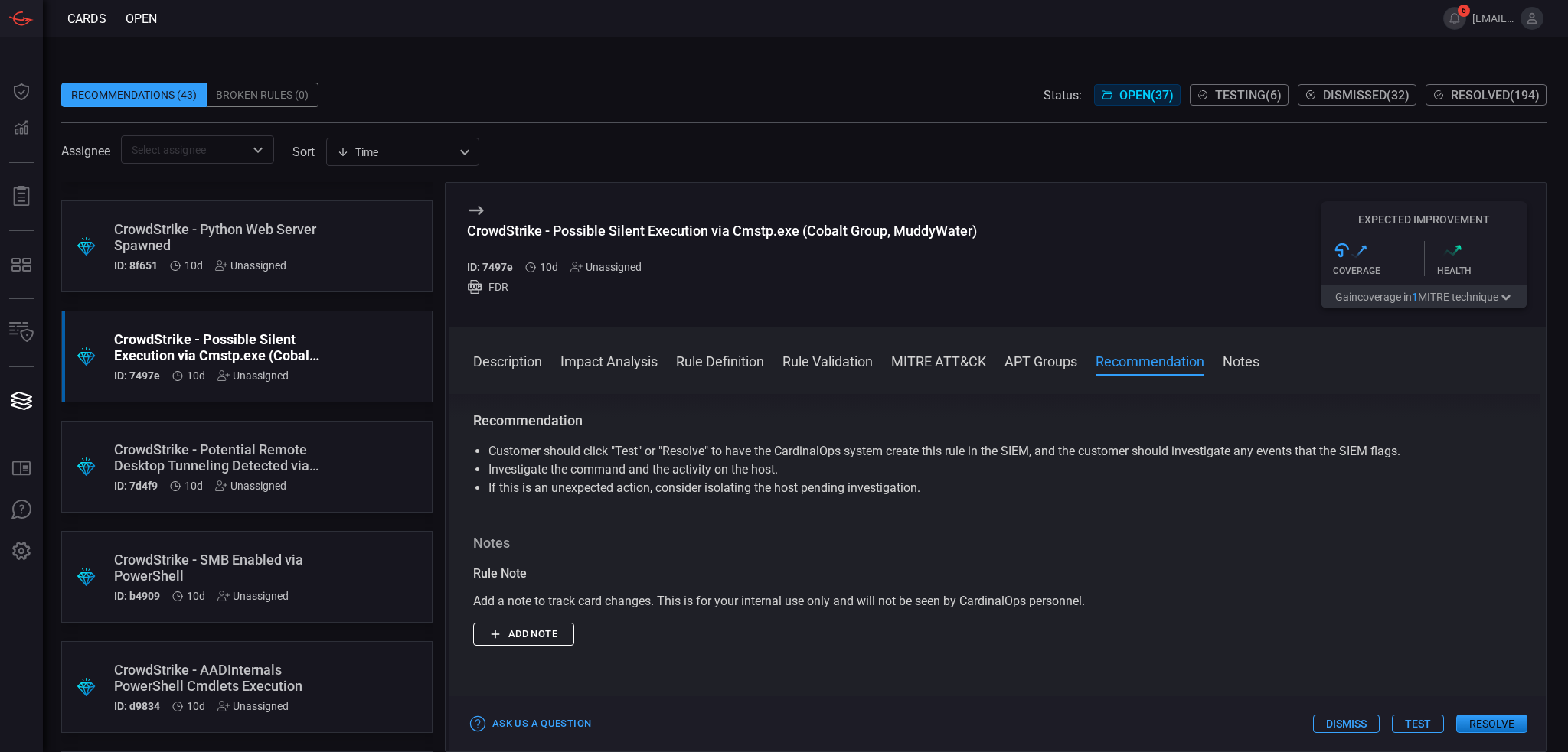
scroll to position [535, 0]
click at [330, 485] on div ".suggested_cards_icon{fill:url(#suggested_cards_icon);} CrowdStrike - Potential…" at bounding box center [246, 464] width 371 height 92
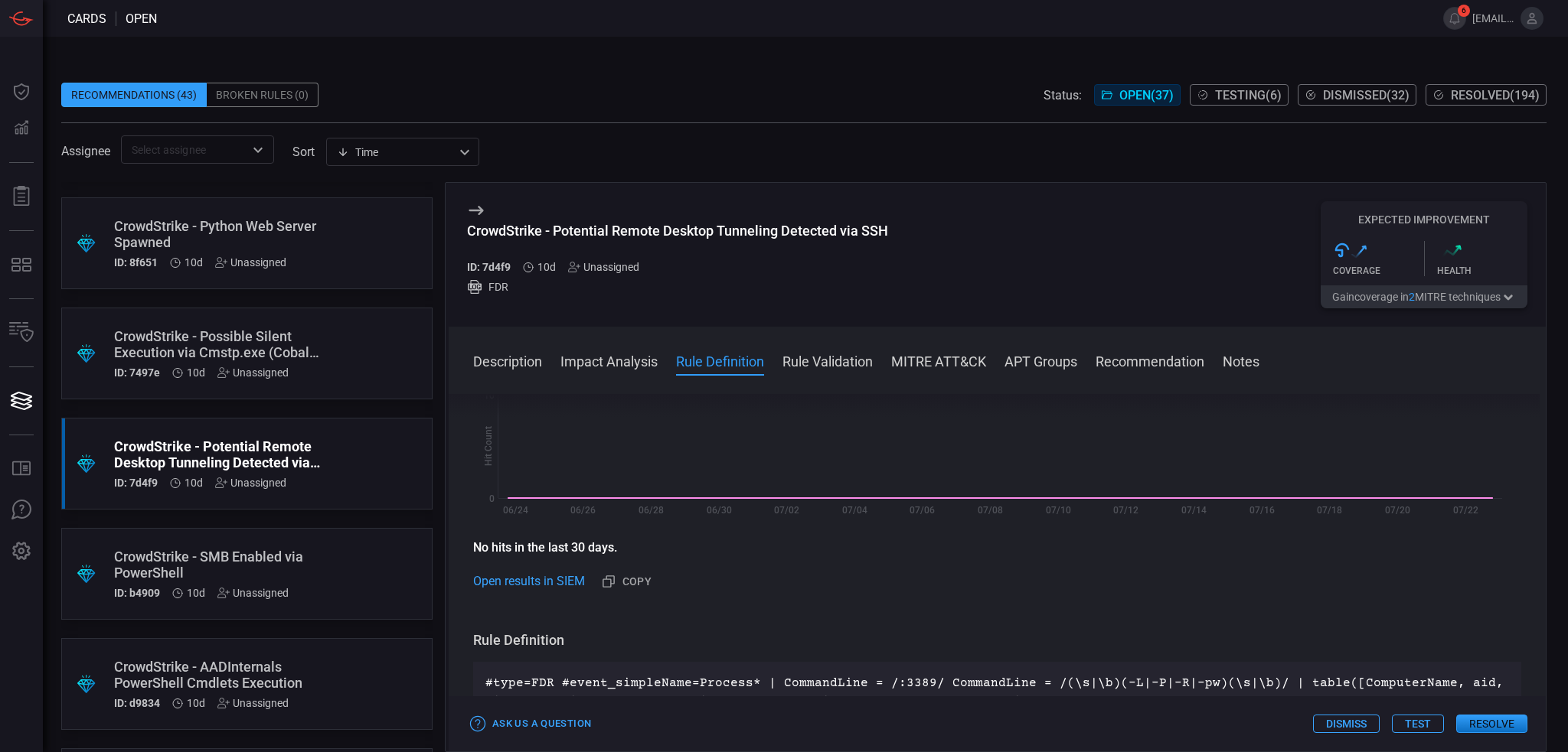
scroll to position [459, 0]
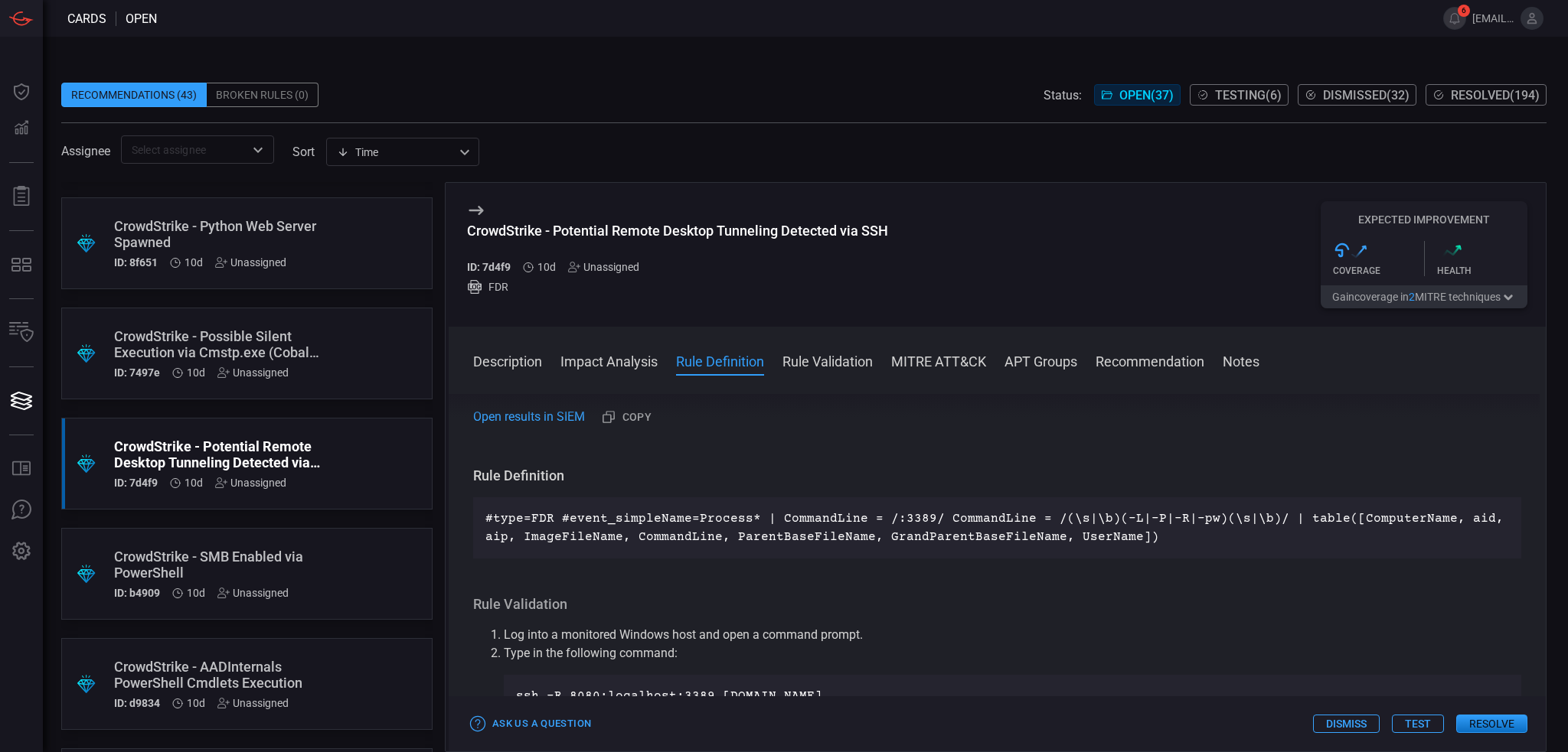
click at [364, 562] on div ".suggested_cards_icon{fill:url(#suggested_cards_icon);} CrowdStrike - SMB Enabl…" at bounding box center [246, 574] width 371 height 92
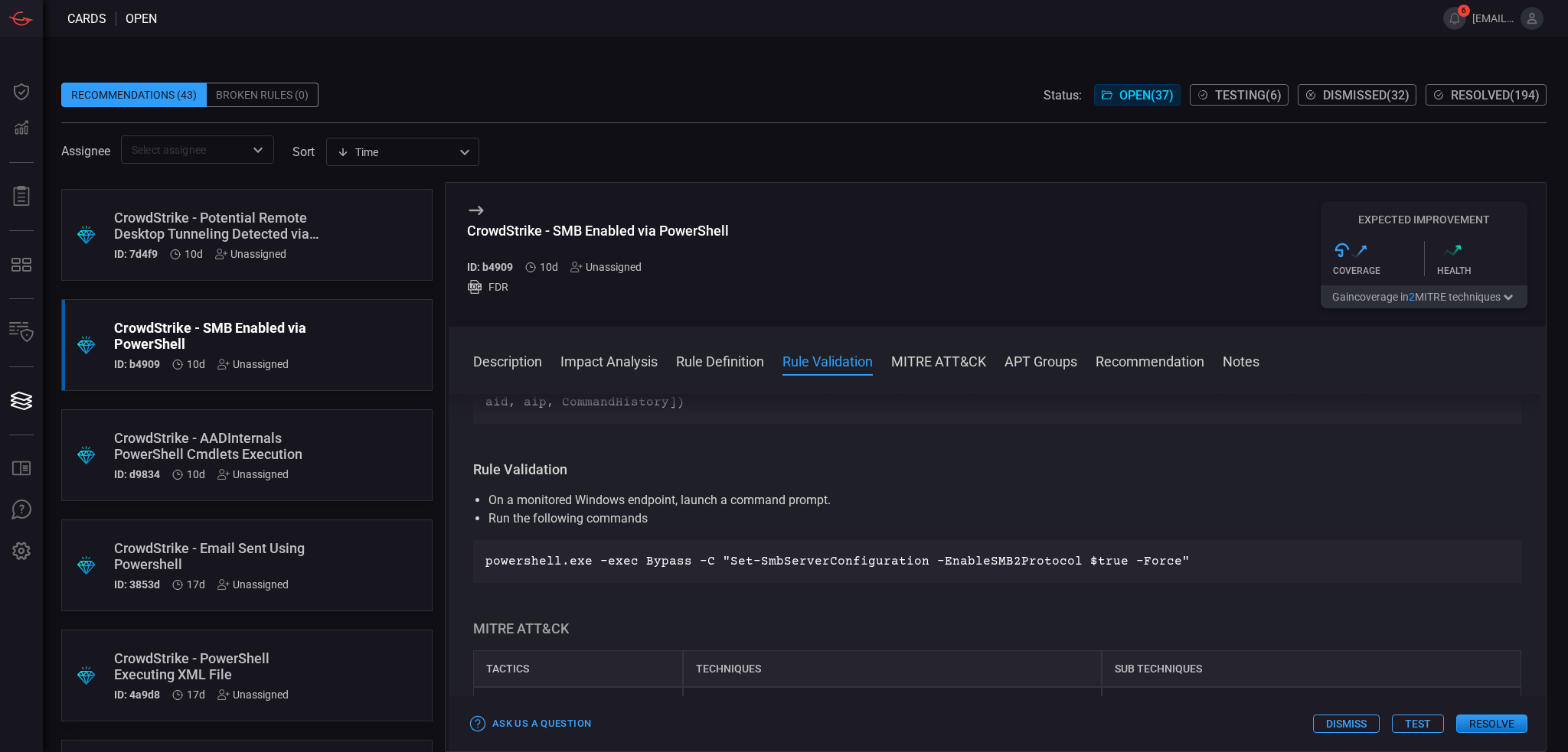
scroll to position [765, 0]
click at [297, 453] on div "CrowdStrike - AADInternals PowerShell Cmdlets Execution" at bounding box center [218, 446] width 207 height 32
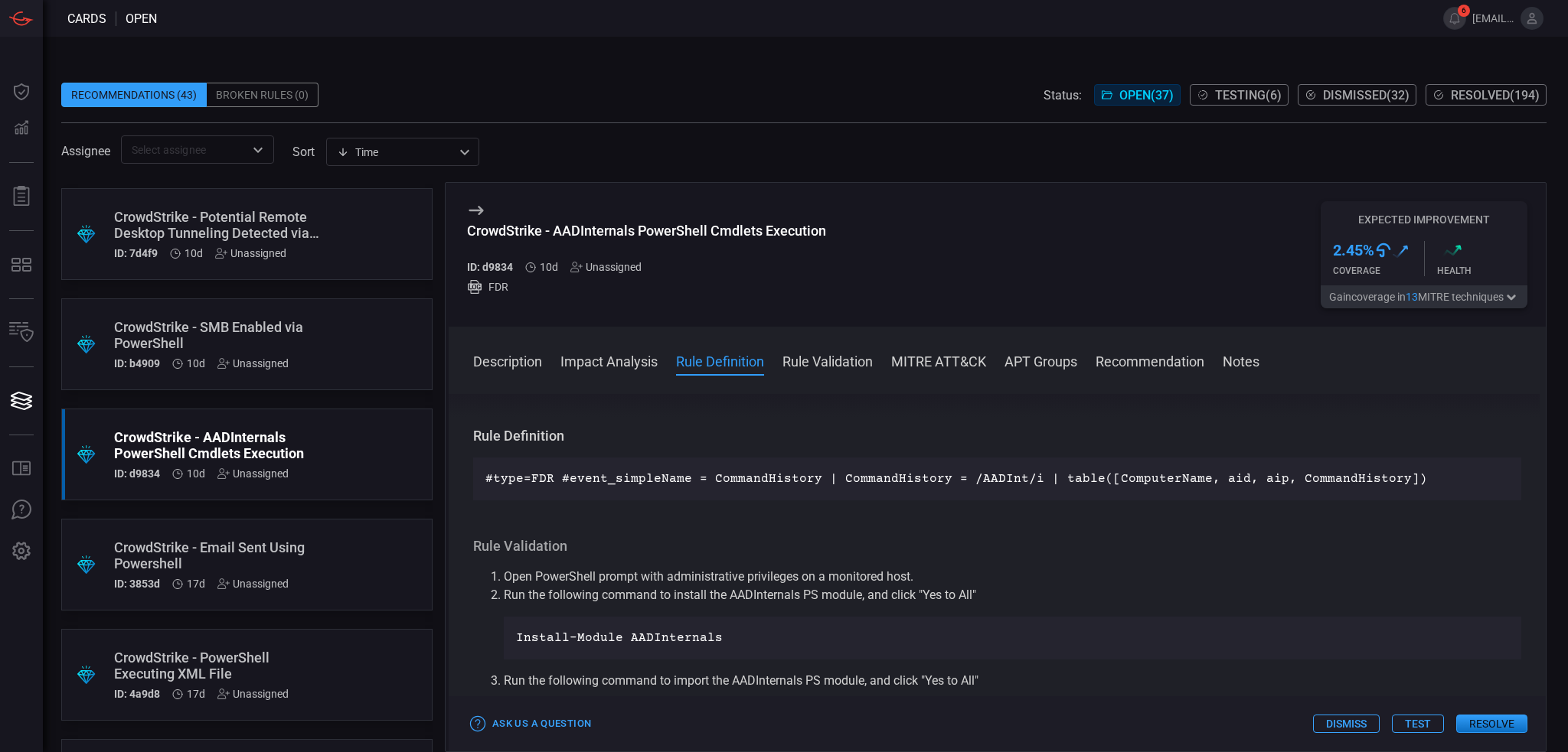
scroll to position [613, 0]
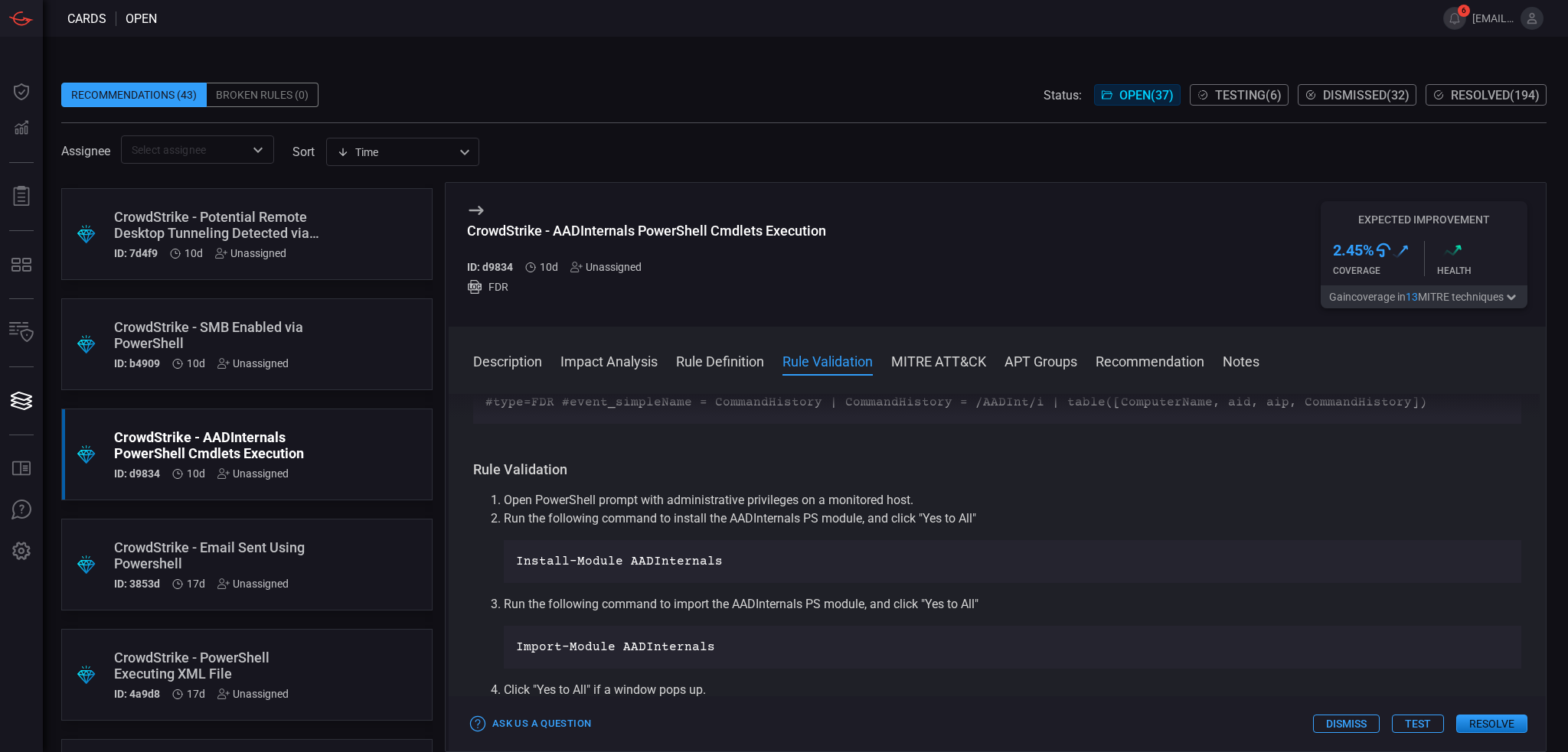
click at [334, 556] on div ".suggested_cards_icon{fill:url(#suggested_cards_icon);} CrowdStrike - Email Sen…" at bounding box center [246, 565] width 371 height 92
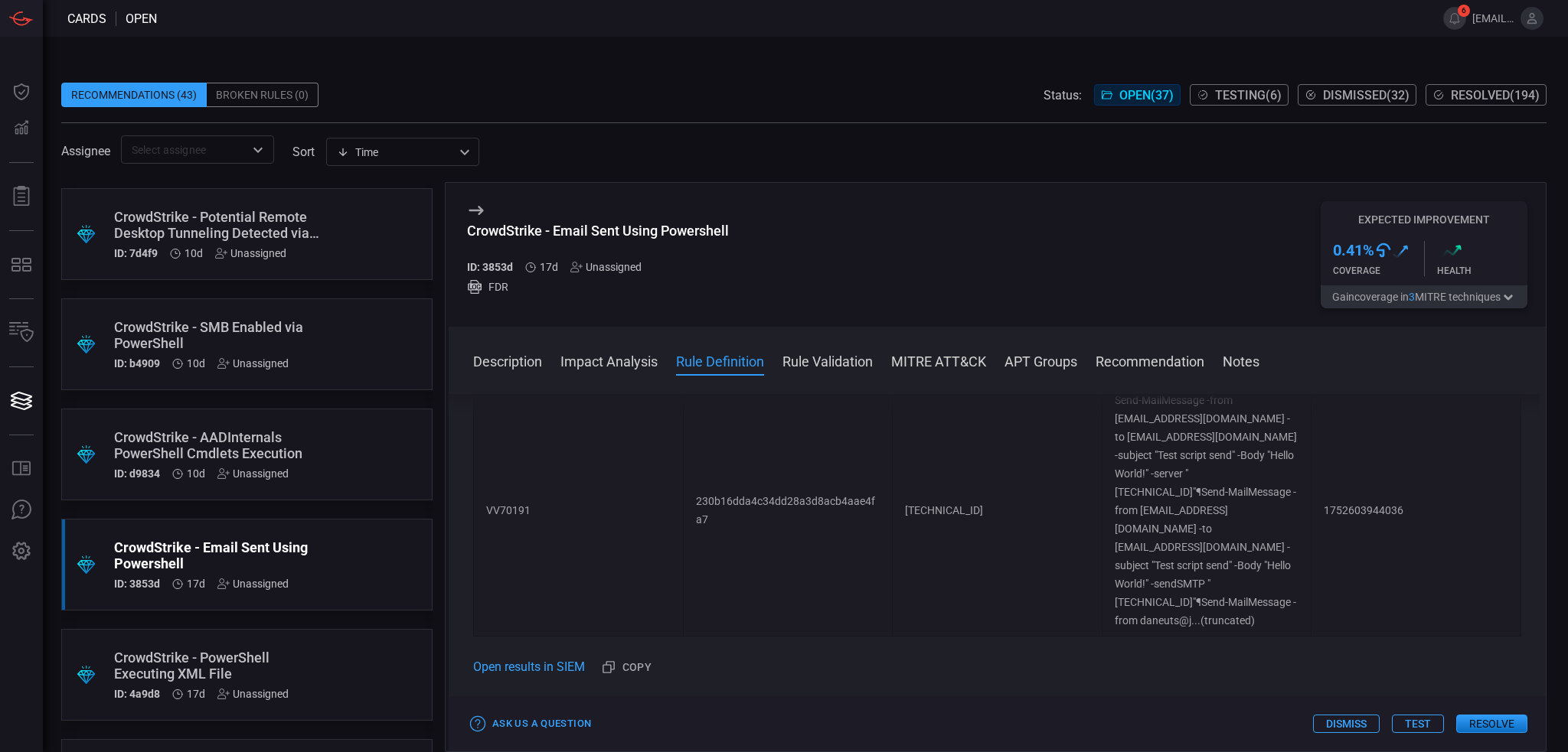
scroll to position [1761, 0]
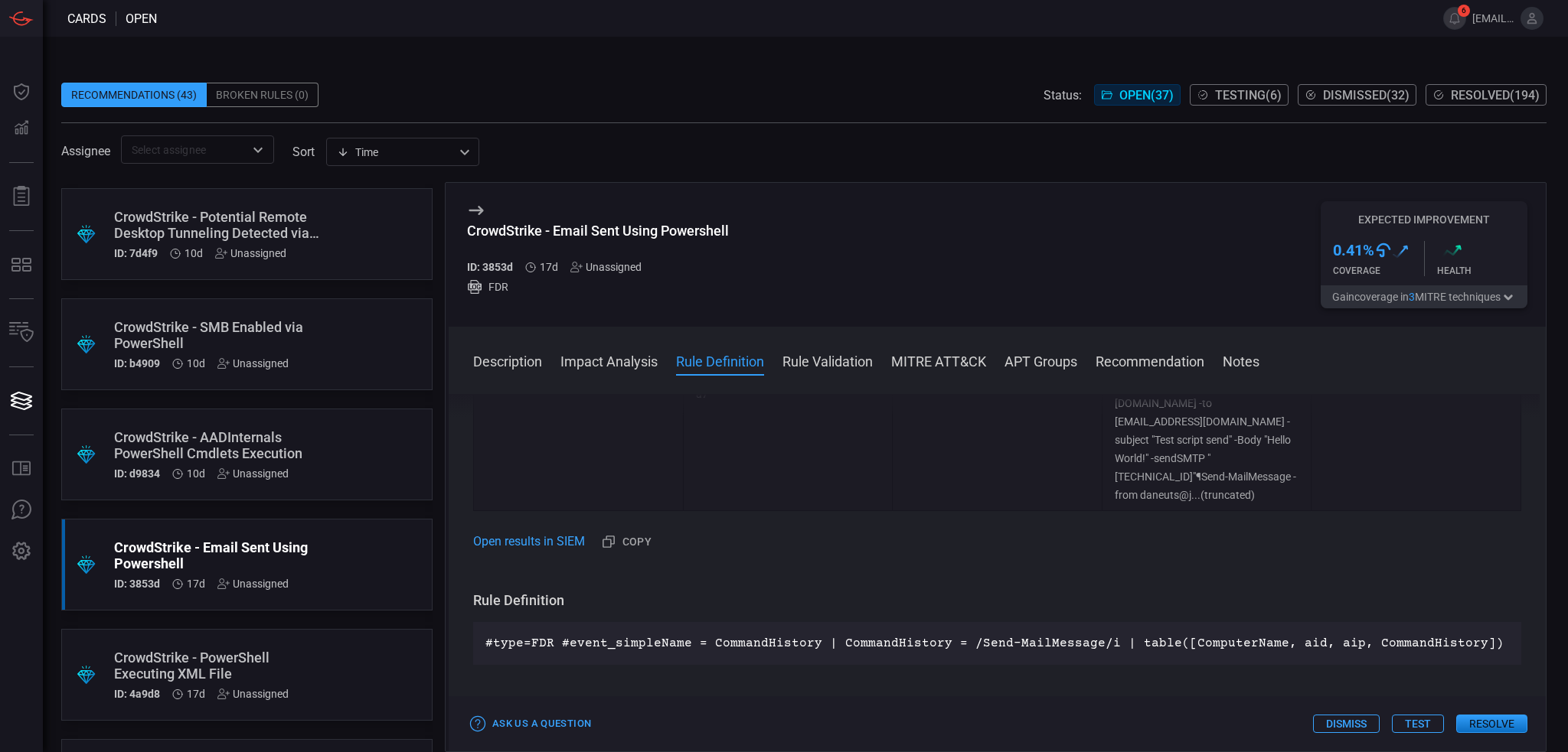
click at [1098, 635] on p "#type=FDR #event_simpleName = CommandHistory | CommandHistory = /Send-MailMessa…" at bounding box center [996, 643] width 1023 height 18
click at [1097, 635] on p "#type=FDR #event_simpleName = CommandHistory | CommandHistory = /Send-MailMessa…" at bounding box center [996, 643] width 1023 height 18
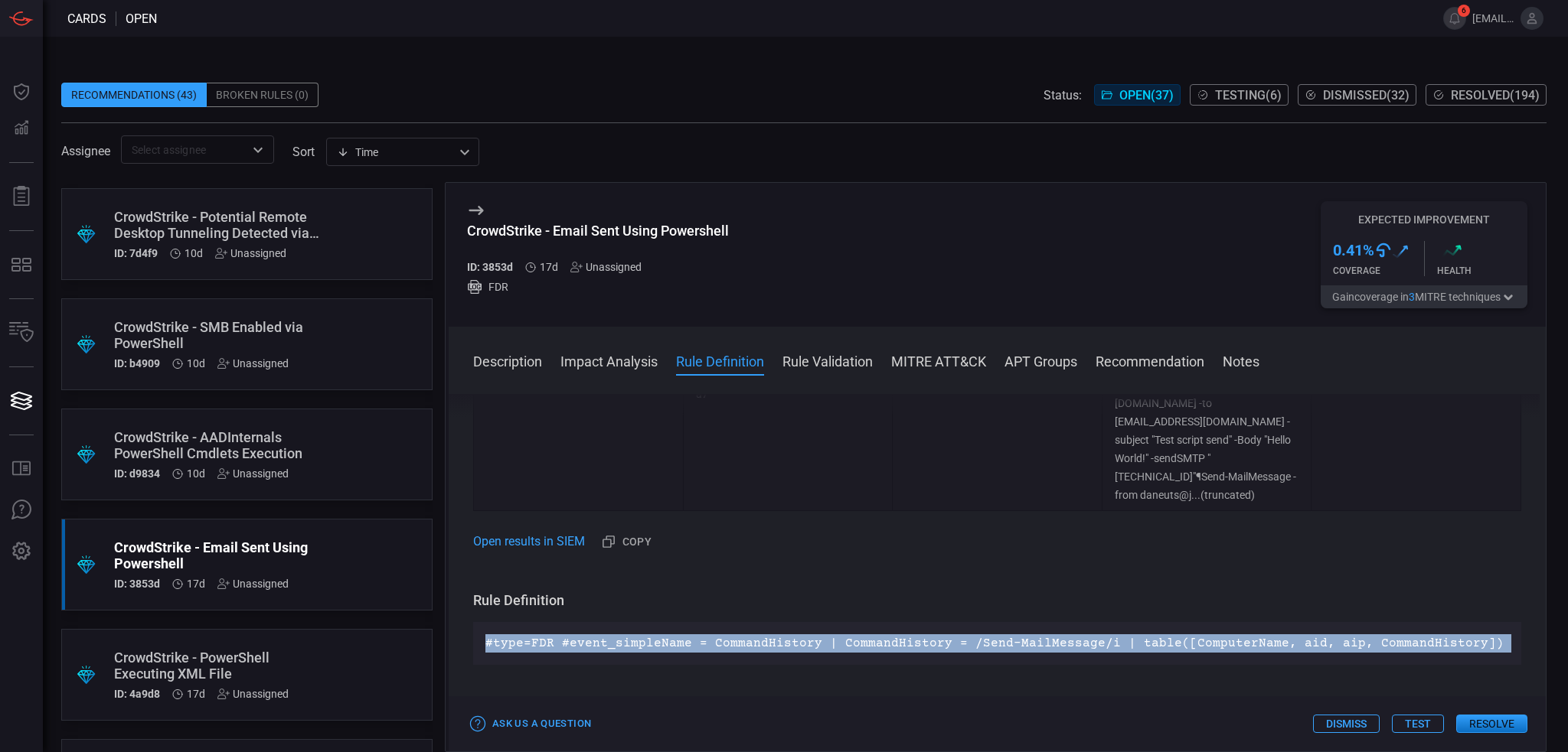
click at [1097, 635] on p "#type=FDR #event_simpleName = CommandHistory | CommandHistory = /Send-MailMessa…" at bounding box center [996, 643] width 1023 height 18
copy p "#type=FDR #event_simpleName = CommandHistory | CommandHistory = /Send-MailMessa…"
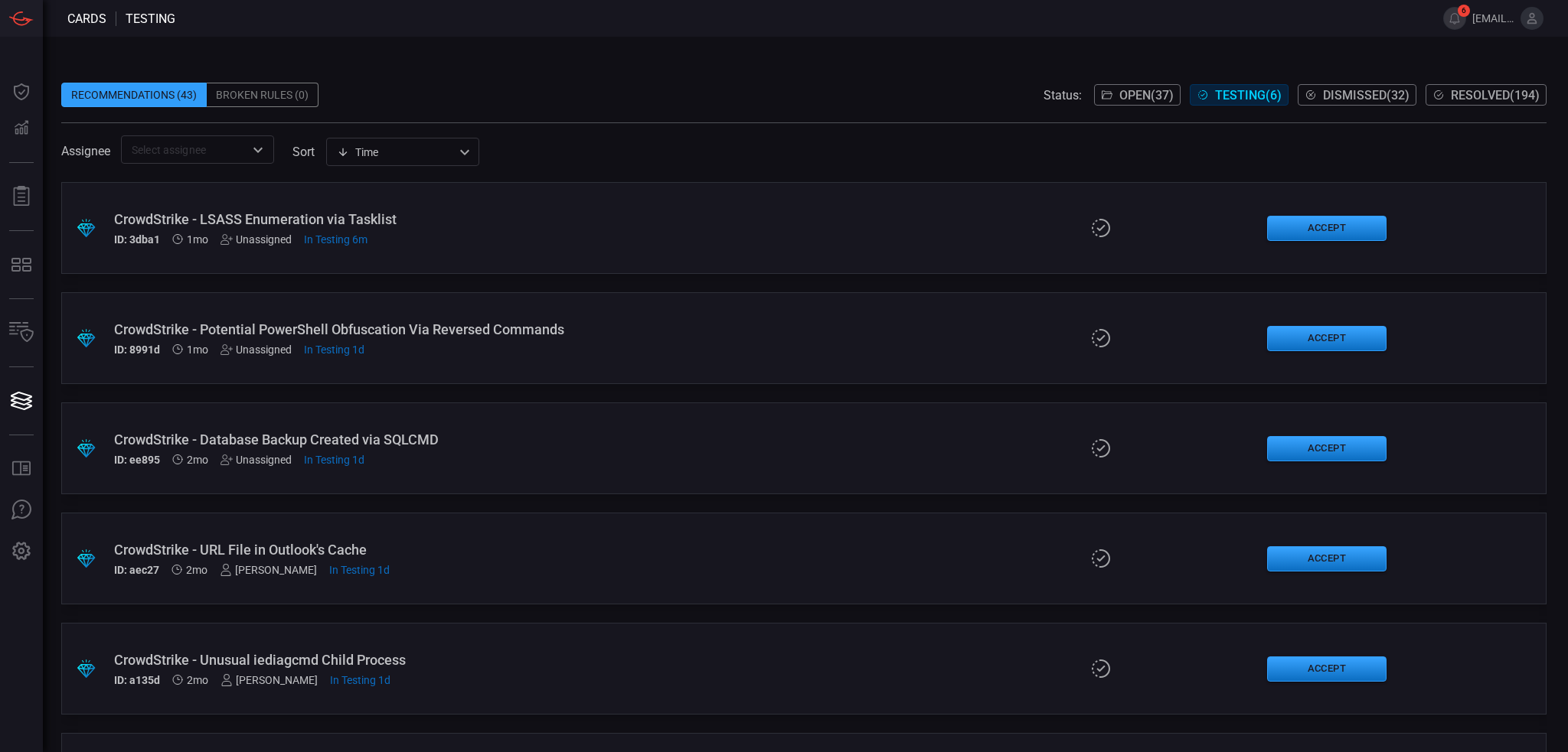
click at [635, 254] on div ".suggested_cards_icon{fill:url(#suggested_cards_icon);} CrowdStrike - LSASS Enu…" at bounding box center [804, 228] width 1485 height 92
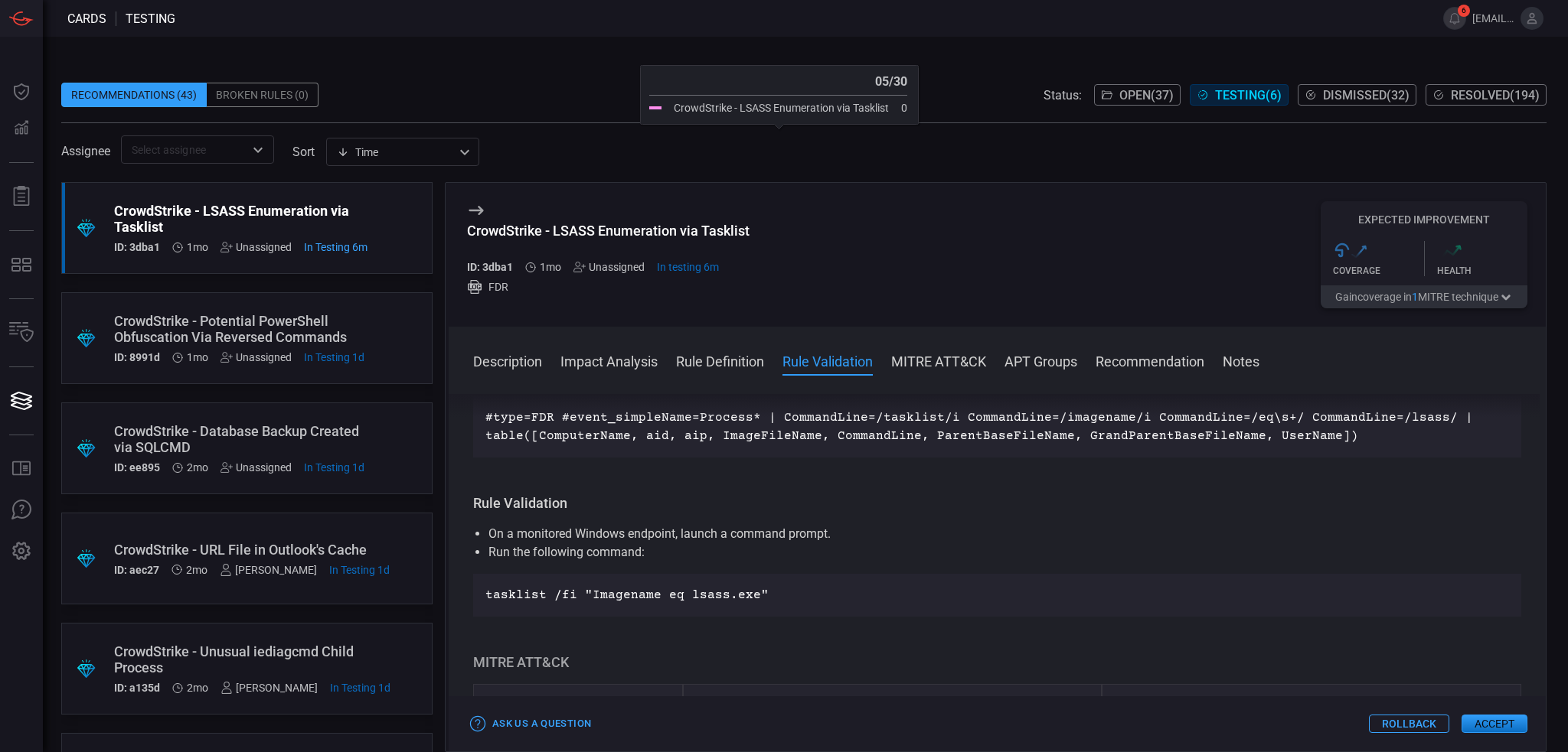
scroll to position [535, 0]
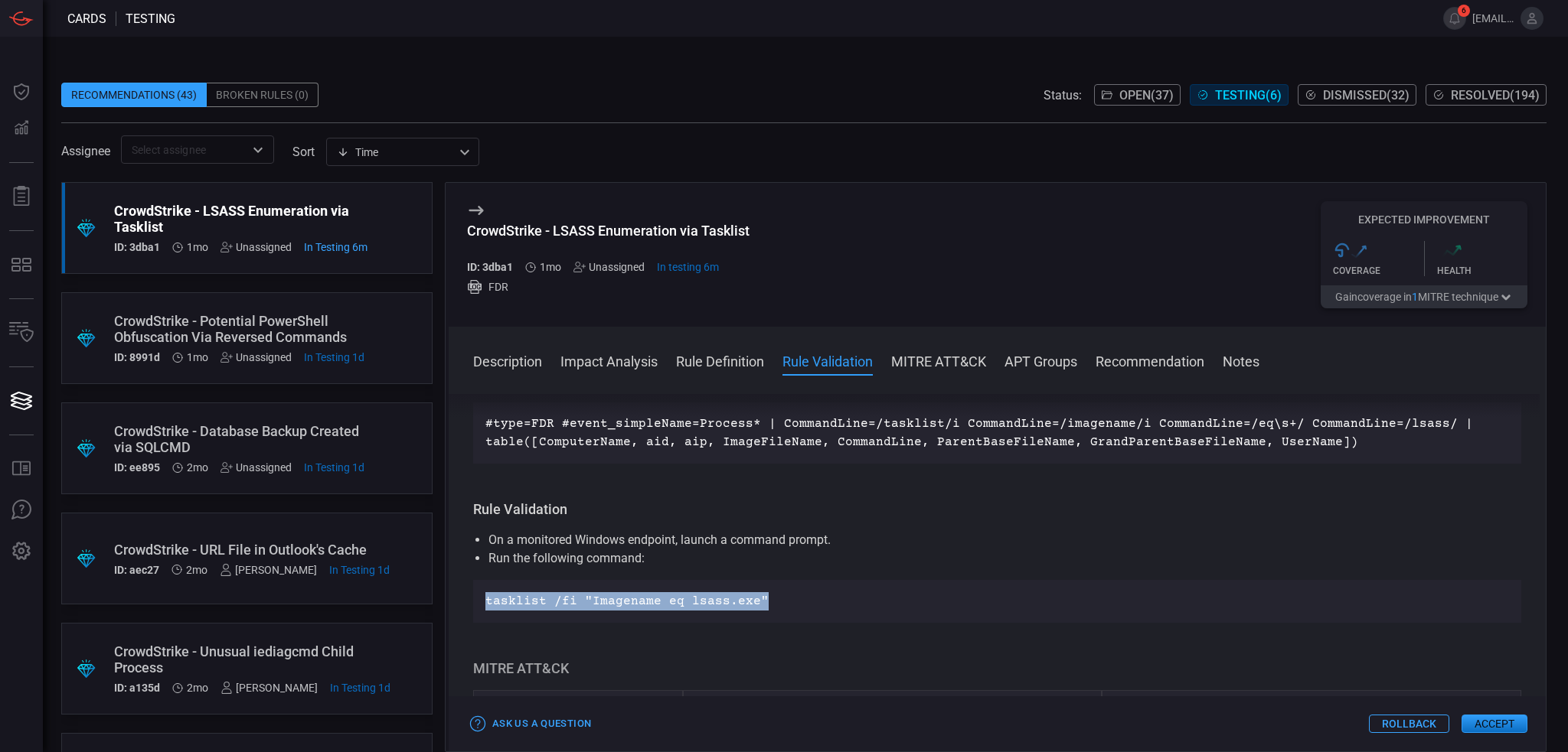
drag, startPoint x: 756, startPoint y: 618, endPoint x: 479, endPoint y: 624, distance: 277.1
click at [479, 623] on div "tasklist /fi "Imagename eq lsass.exe"" at bounding box center [997, 601] width 1048 height 43
copy p "tasklist /fi "Imagename eq lsass.exe""
